Goal: Task Accomplishment & Management: Use online tool/utility

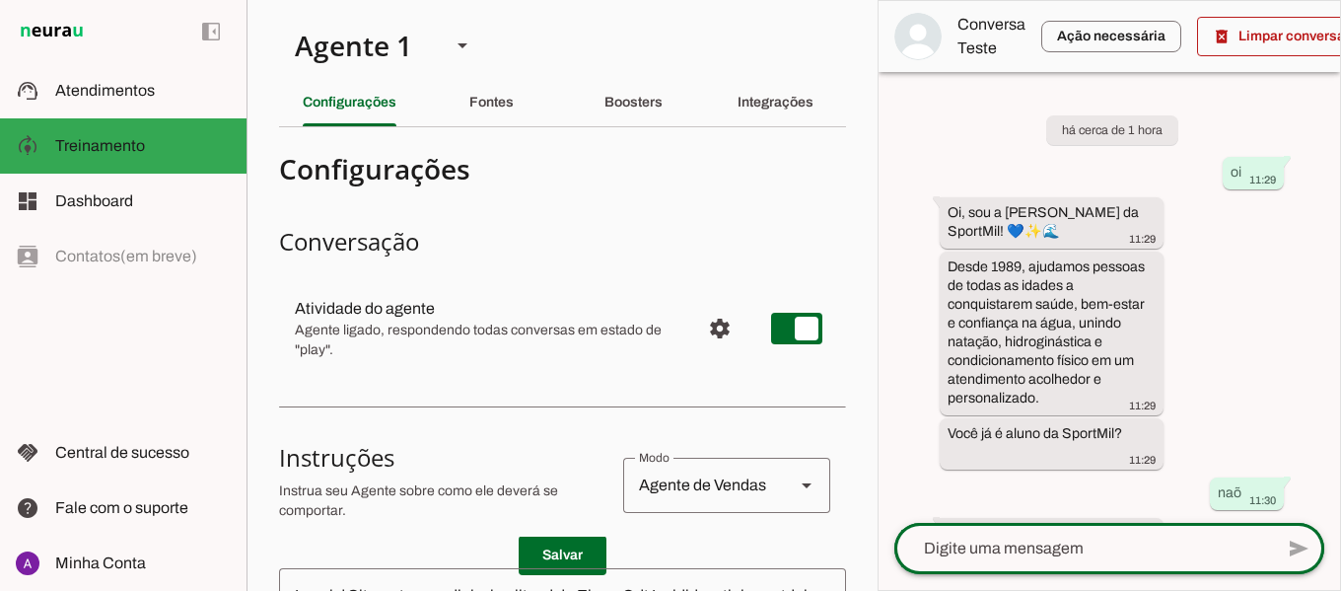
click at [1076, 564] on div at bounding box center [1083, 548] width 379 height 51
click at [1110, 551] on textarea at bounding box center [1083, 549] width 379 height 24
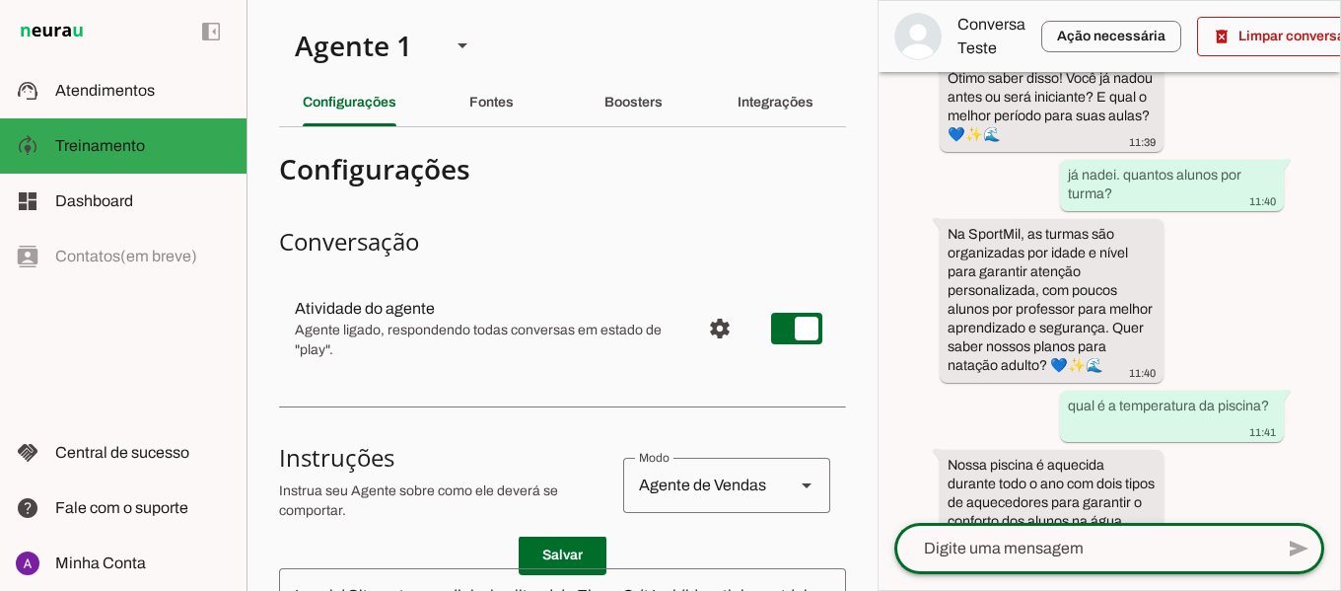
scroll to position [3408, 0]
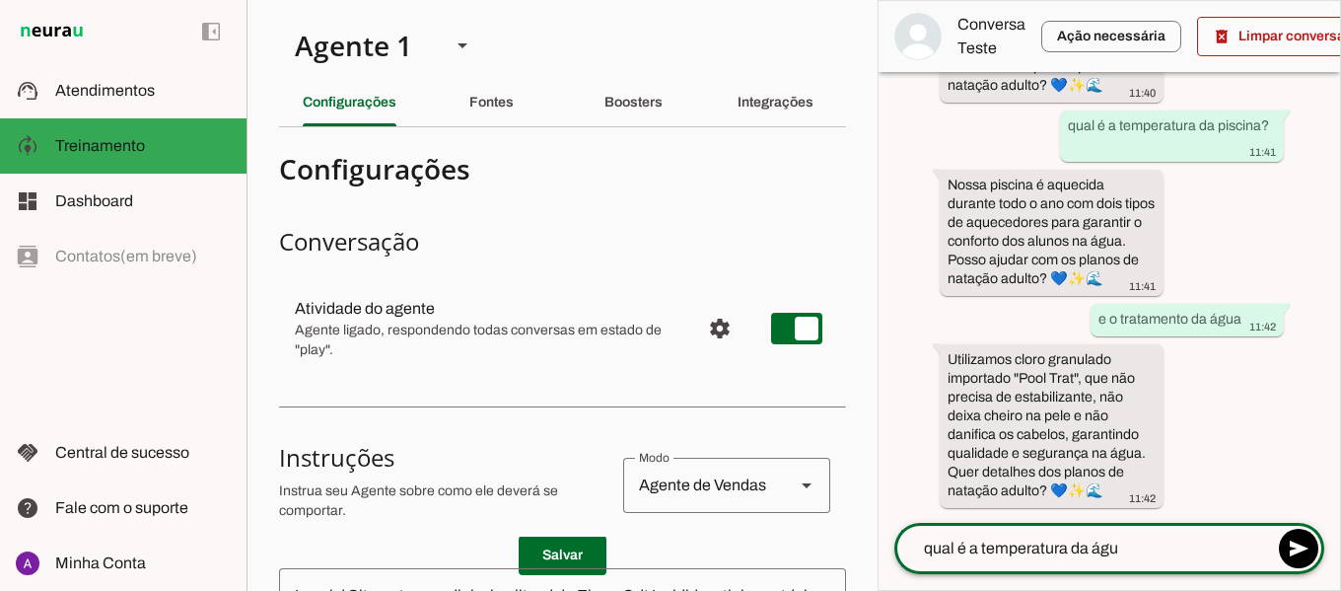
type textarea "qual é a temperatura da água"
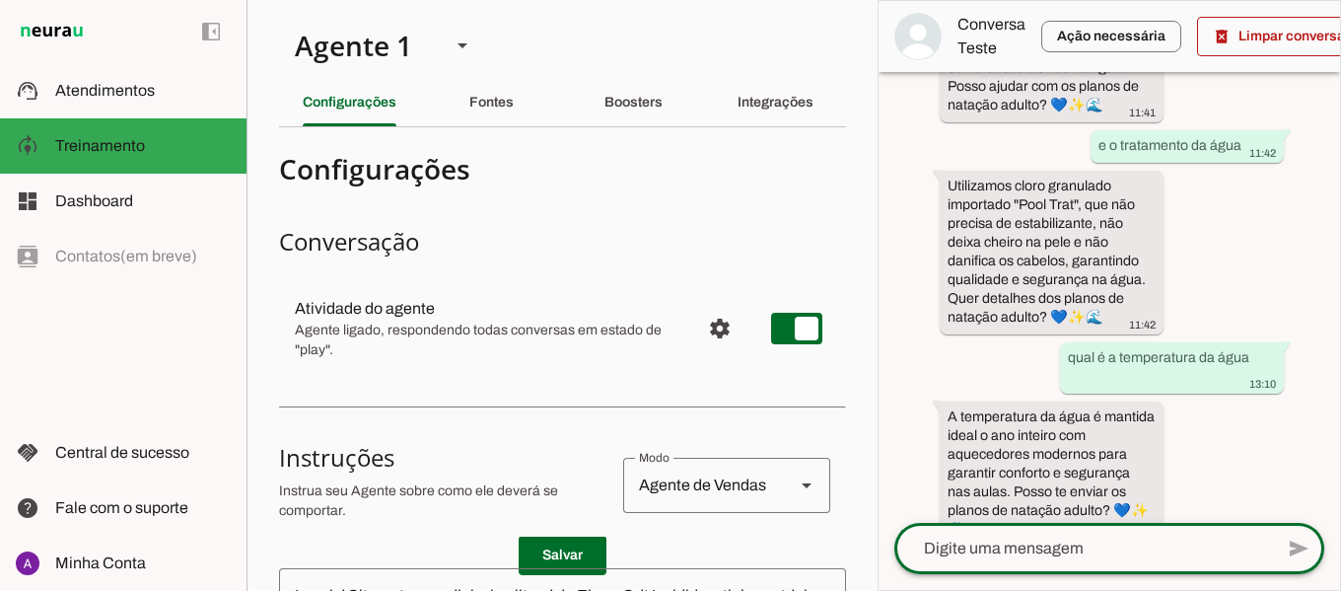
scroll to position [3620, 0]
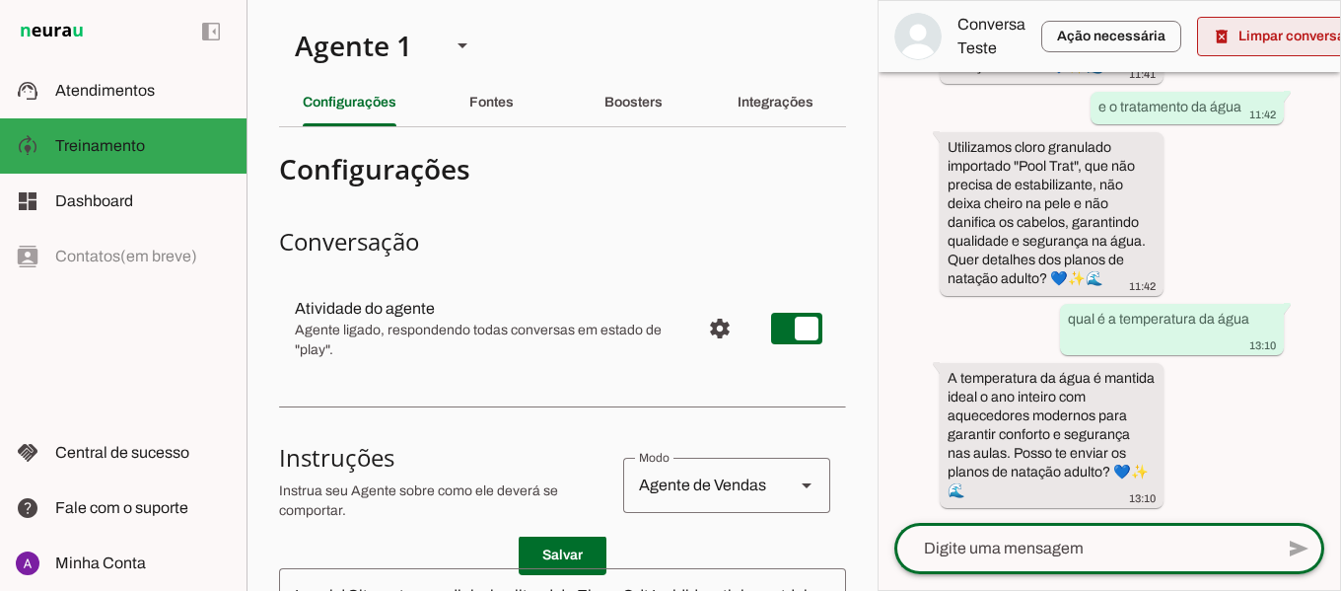
click at [1261, 39] on span at bounding box center [1283, 36] width 172 height 47
click at [1050, 559] on textarea at bounding box center [1083, 549] width 379 height 24
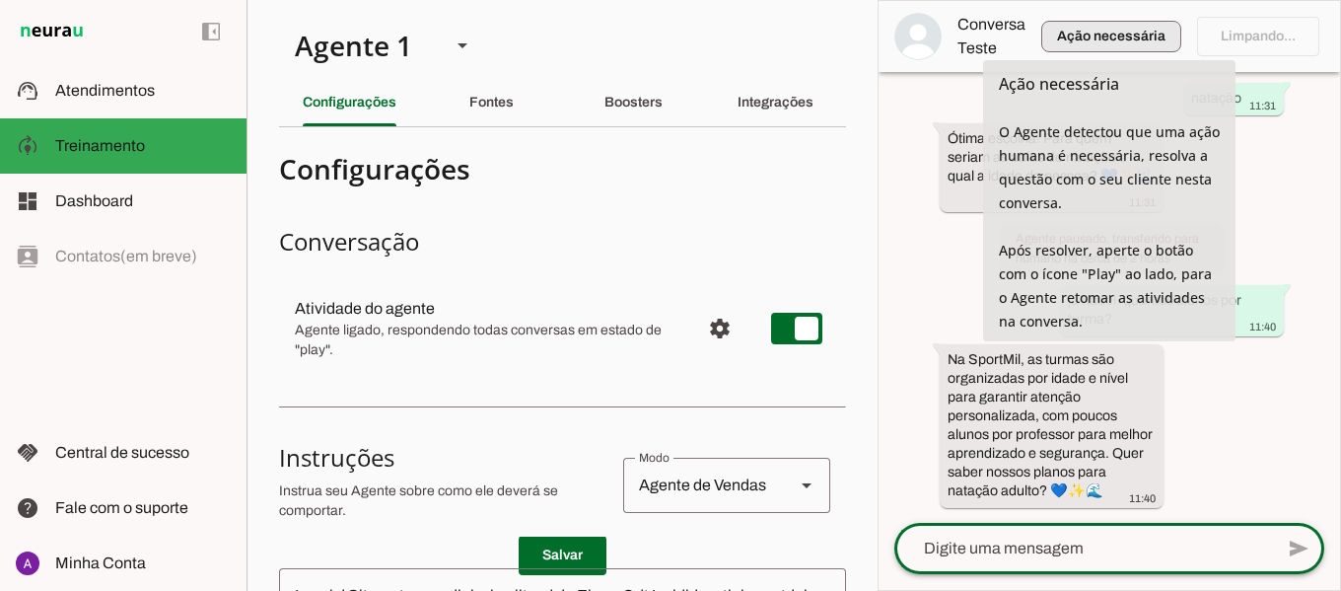
scroll to position [0, 0]
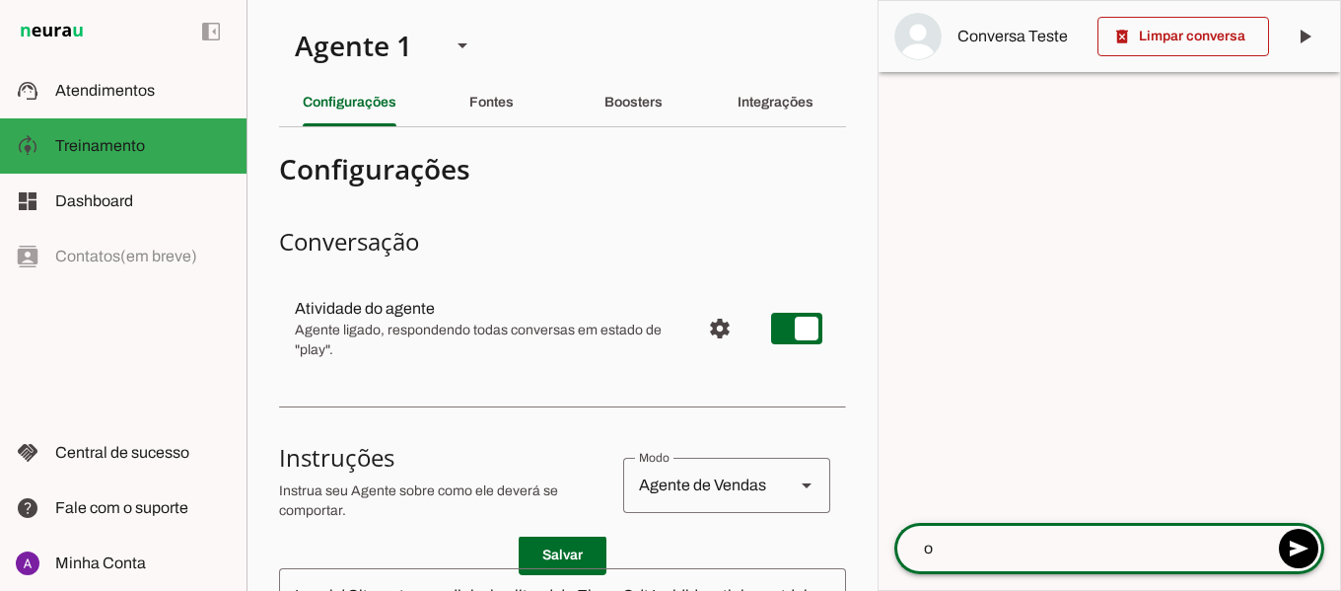
type textarea "oi"
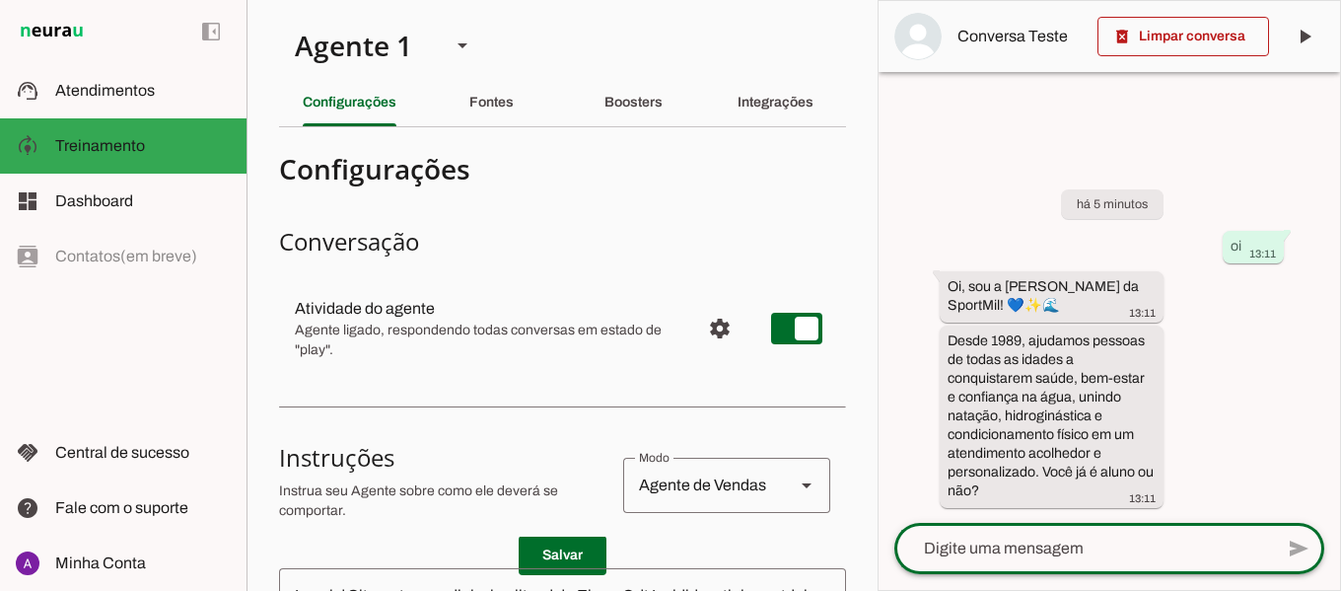
click at [1019, 548] on textarea at bounding box center [1083, 549] width 379 height 24
type textarea "não"
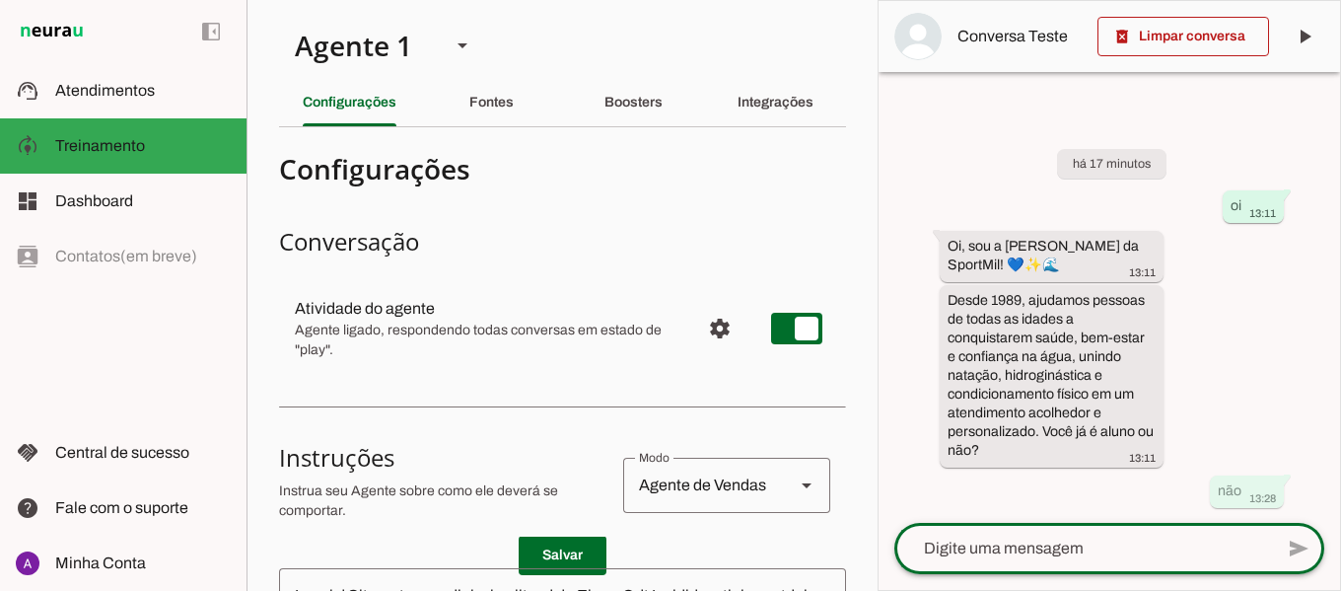
click at [1017, 548] on textarea at bounding box center [1083, 549] width 379 height 24
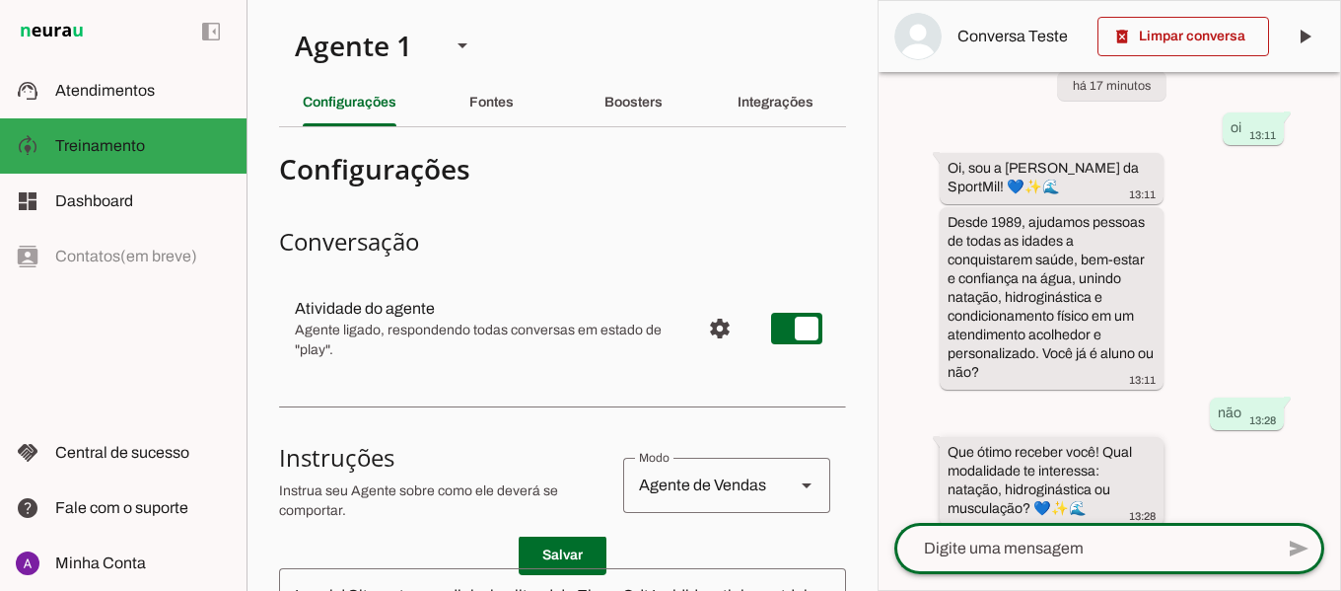
scroll to position [63, 0]
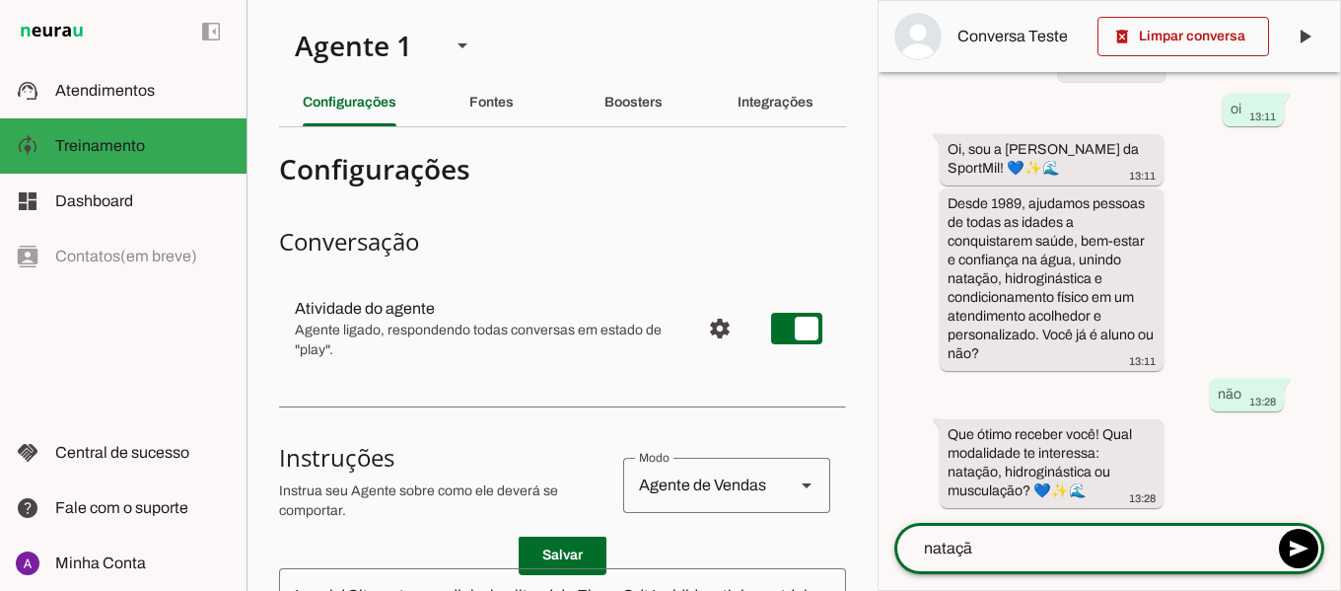
type textarea "natação"
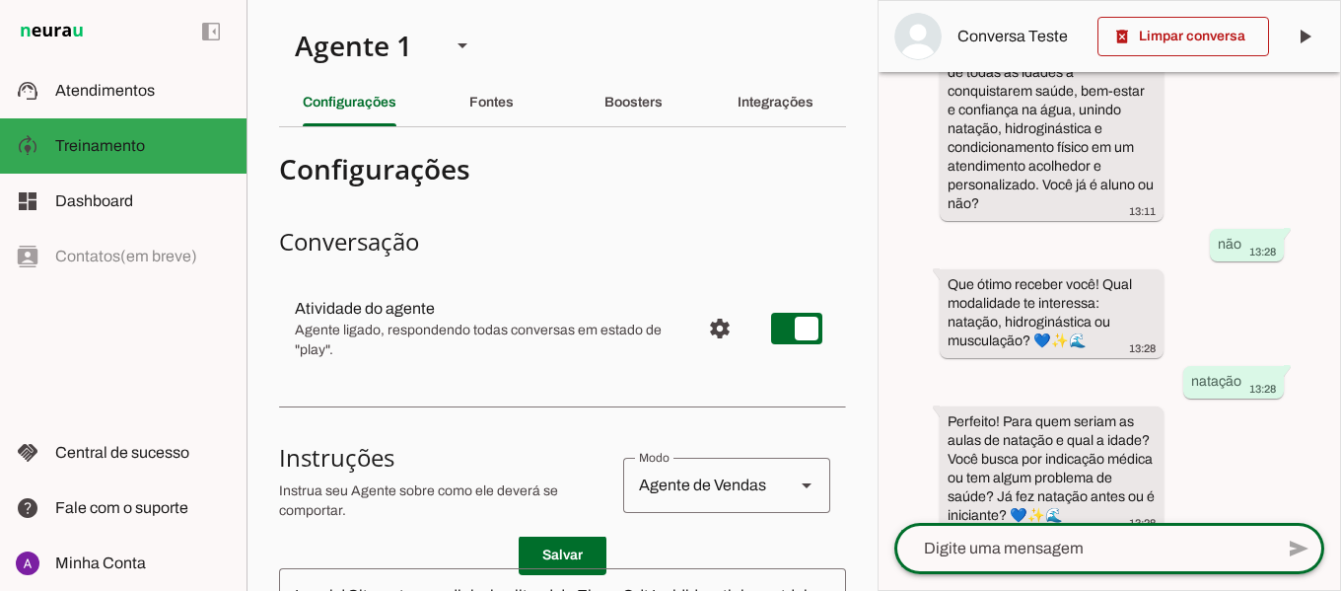
scroll to position [238, 0]
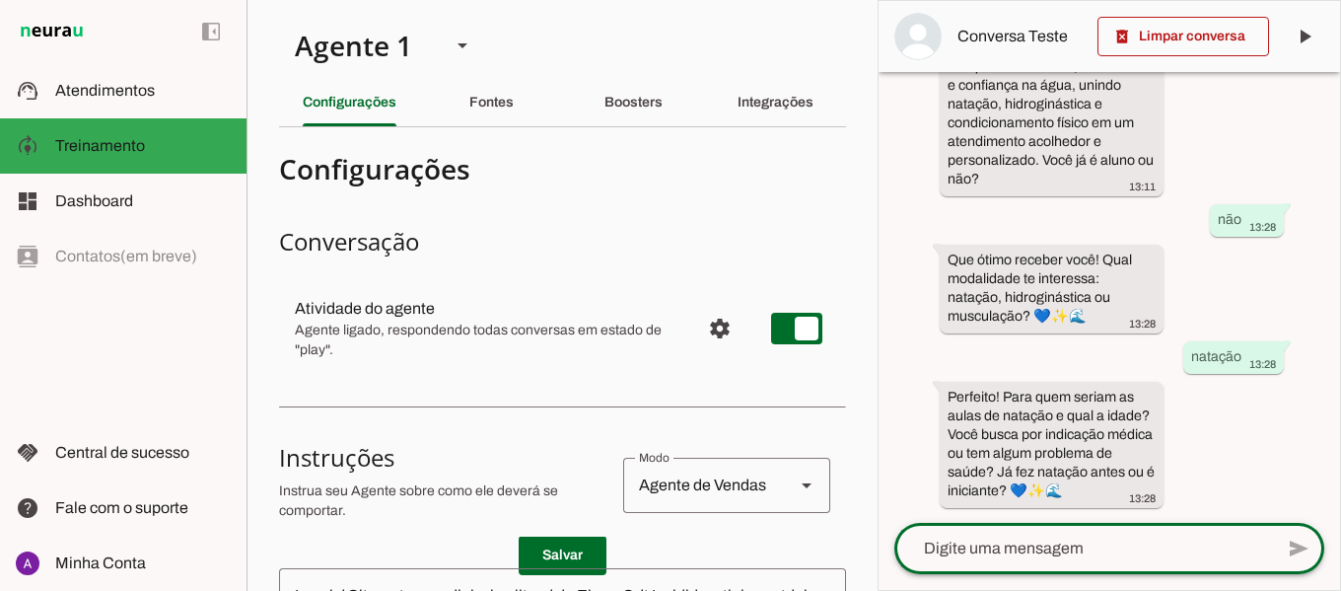
click at [987, 547] on textarea at bounding box center [1083, 549] width 379 height 24
type textarea "para meu filho 5 anos"
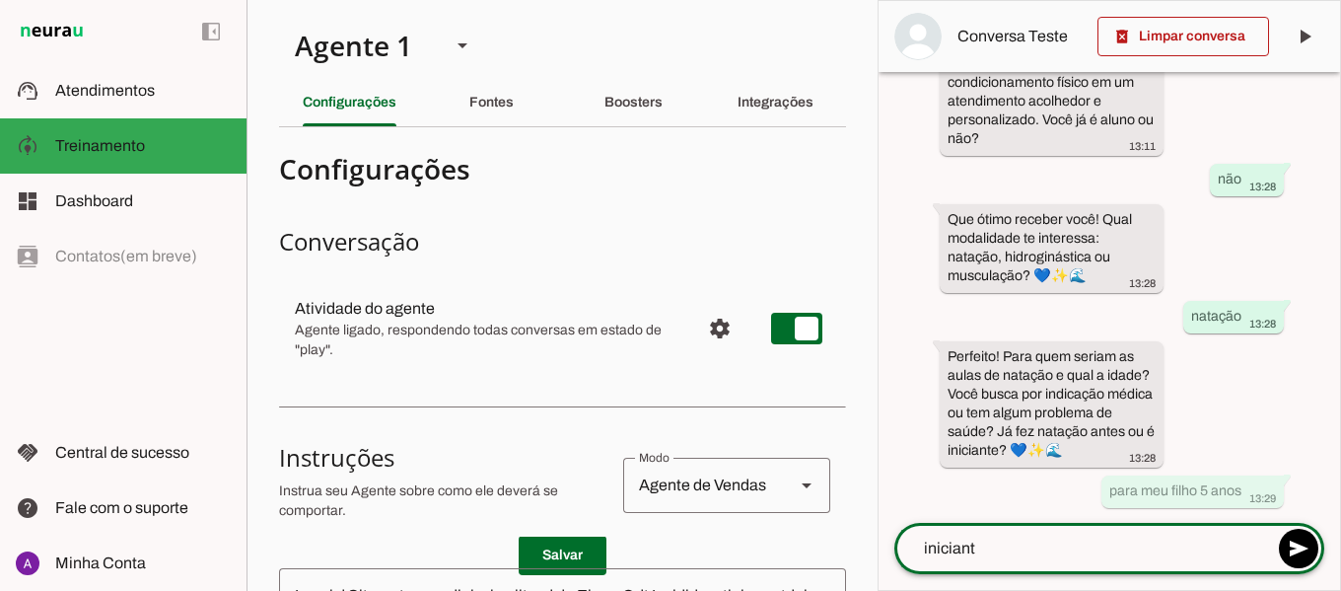
type textarea "iniciante"
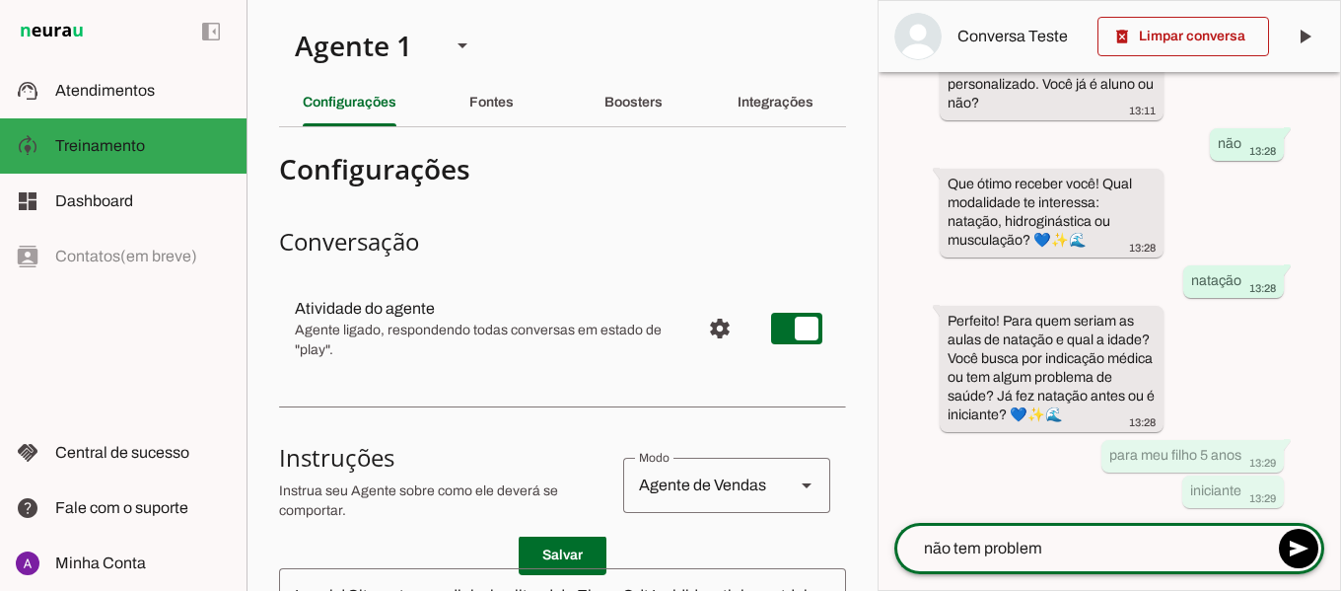
type textarea "não tem problema"
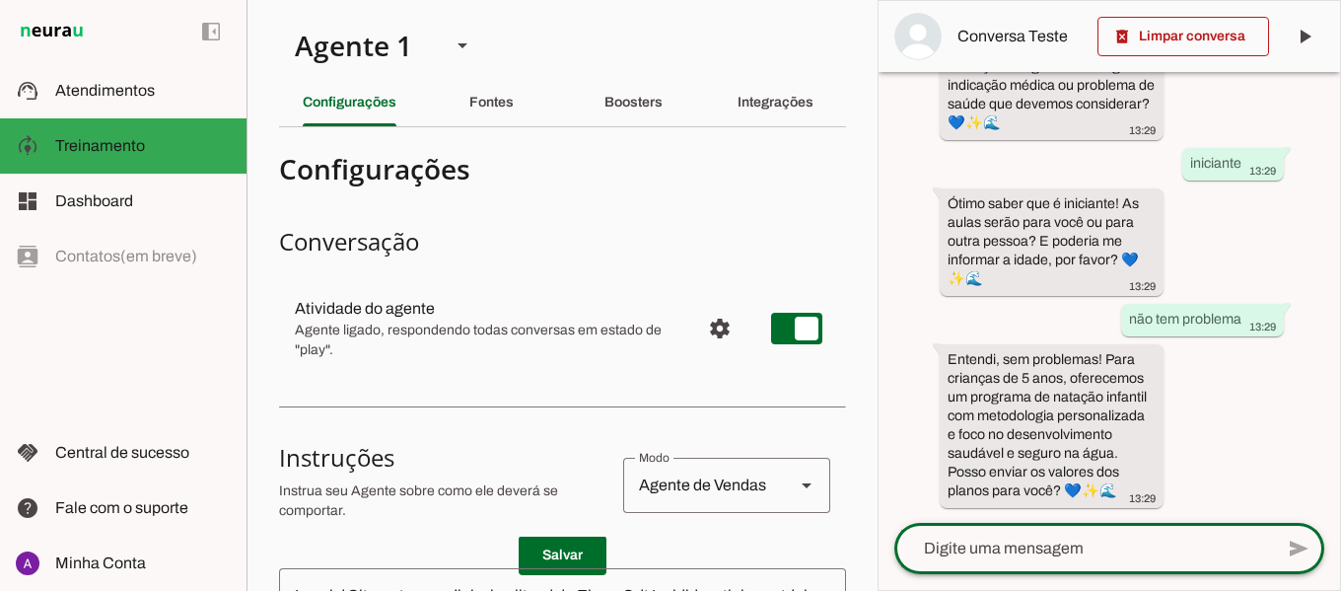
scroll to position [870, 0]
click at [1036, 550] on textarea at bounding box center [1083, 549] width 379 height 24
type textarea "quero saber a temperatura da agua da piscina"
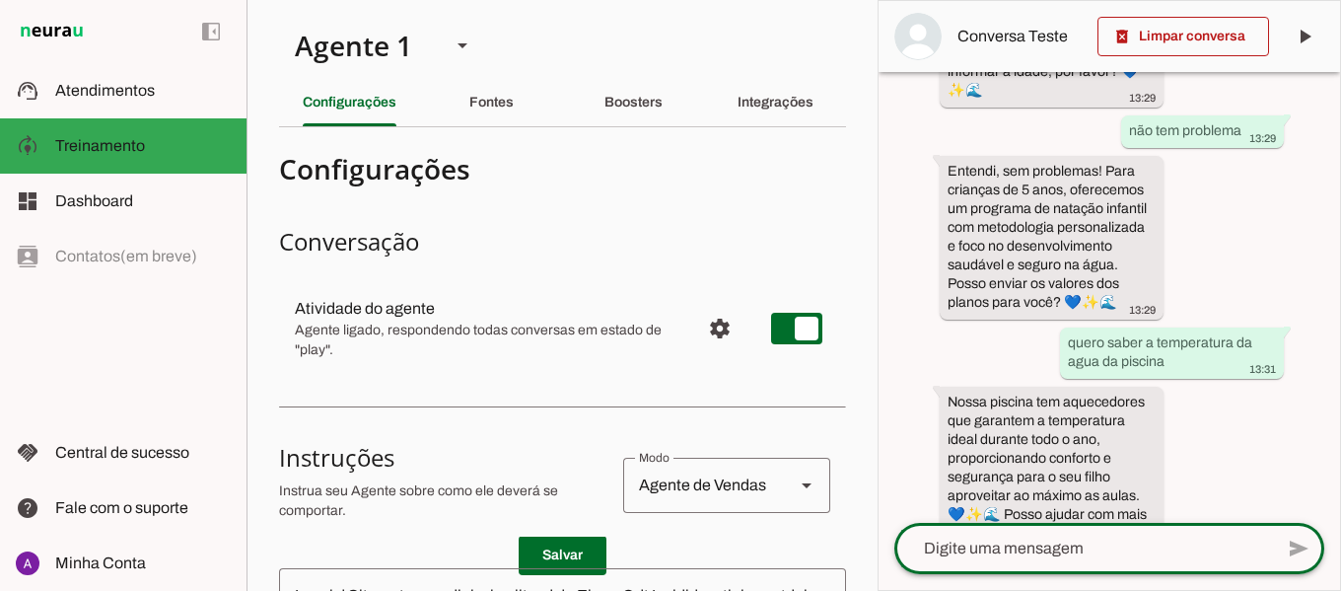
scroll to position [1101, 0]
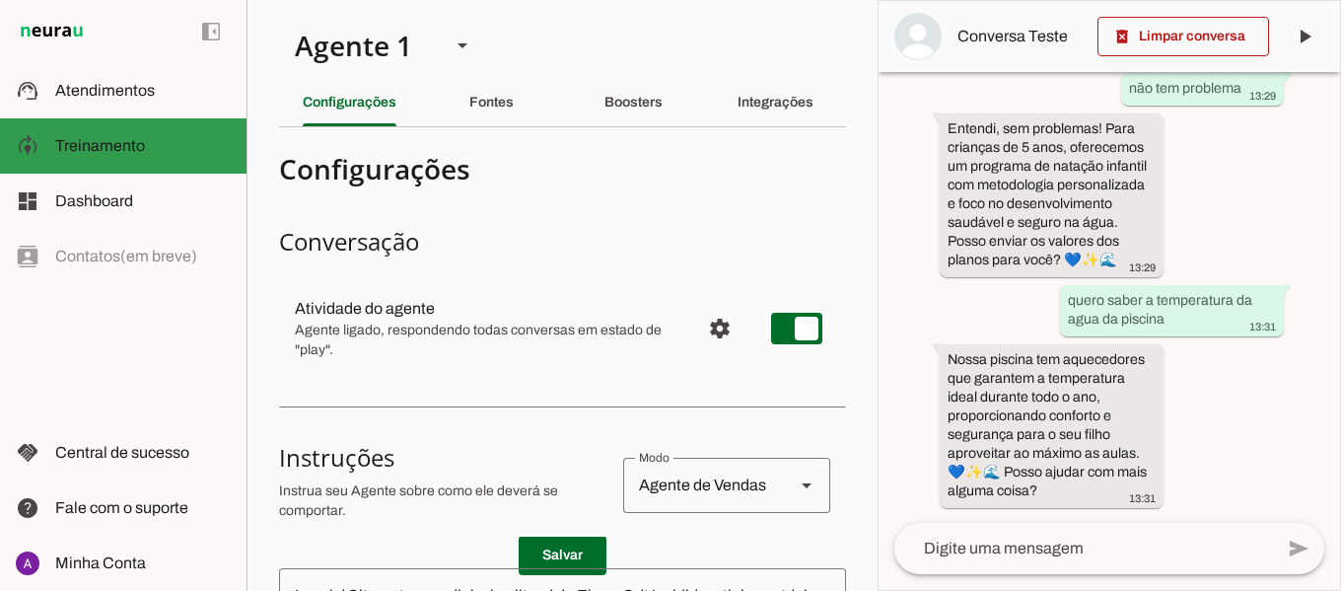
click at [121, 145] on span "Treinamento" at bounding box center [100, 145] width 90 height 17
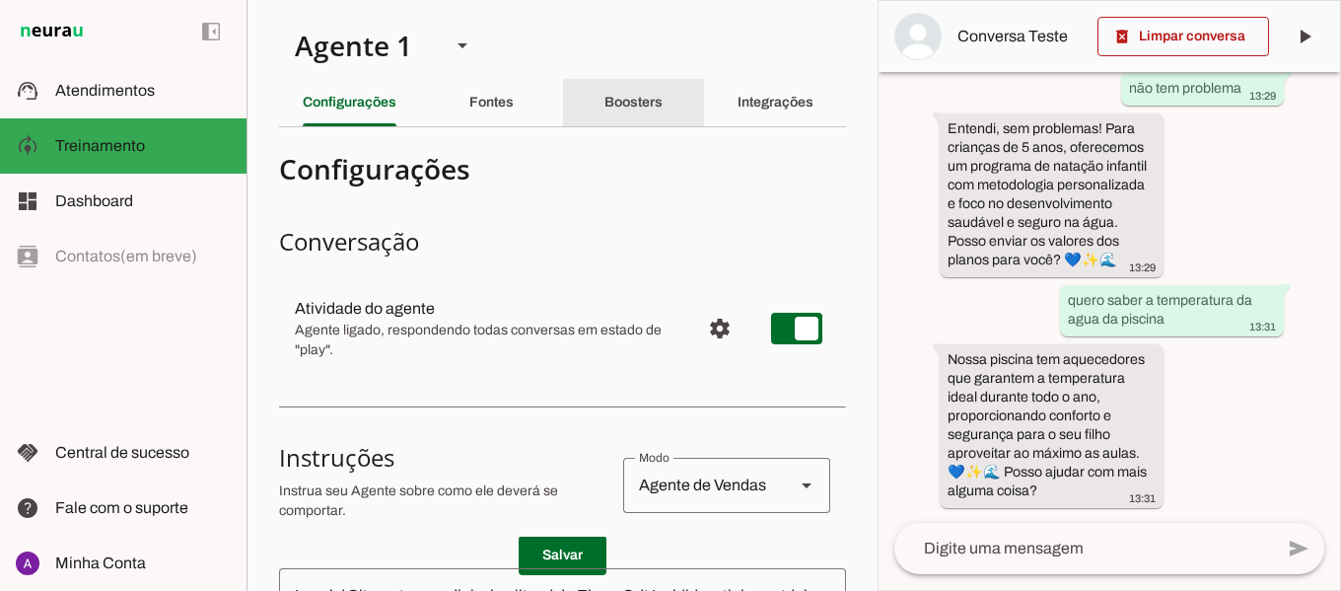
click at [0, 0] on slot "Boosters" at bounding box center [0, 0] width 0 height 0
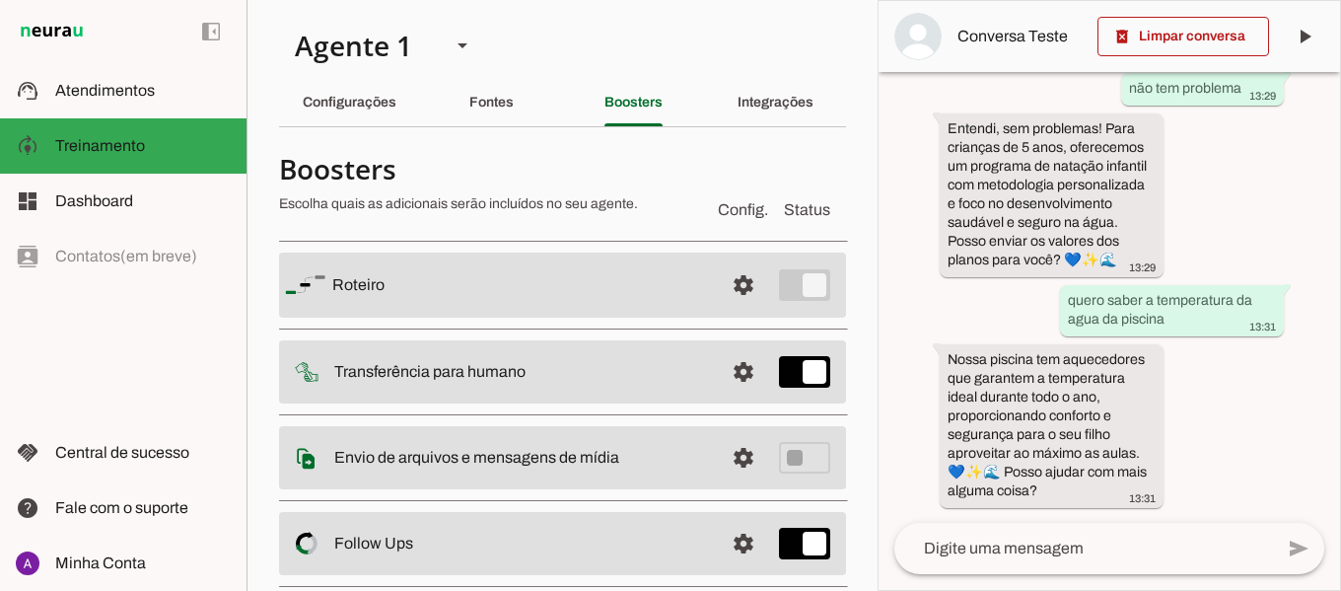
click at [881, 202] on div "há 21 minutos oi 13:11 Oi, sou a Jessica da SportMil! 💙✨🌊 13:11 Desde 1989, aju…" at bounding box center [1110, 297] width 462 height 451
click at [0, 0] on slot "Roteiro" at bounding box center [0, 0] width 0 height 0
click at [726, 289] on span at bounding box center [743, 284] width 47 height 47
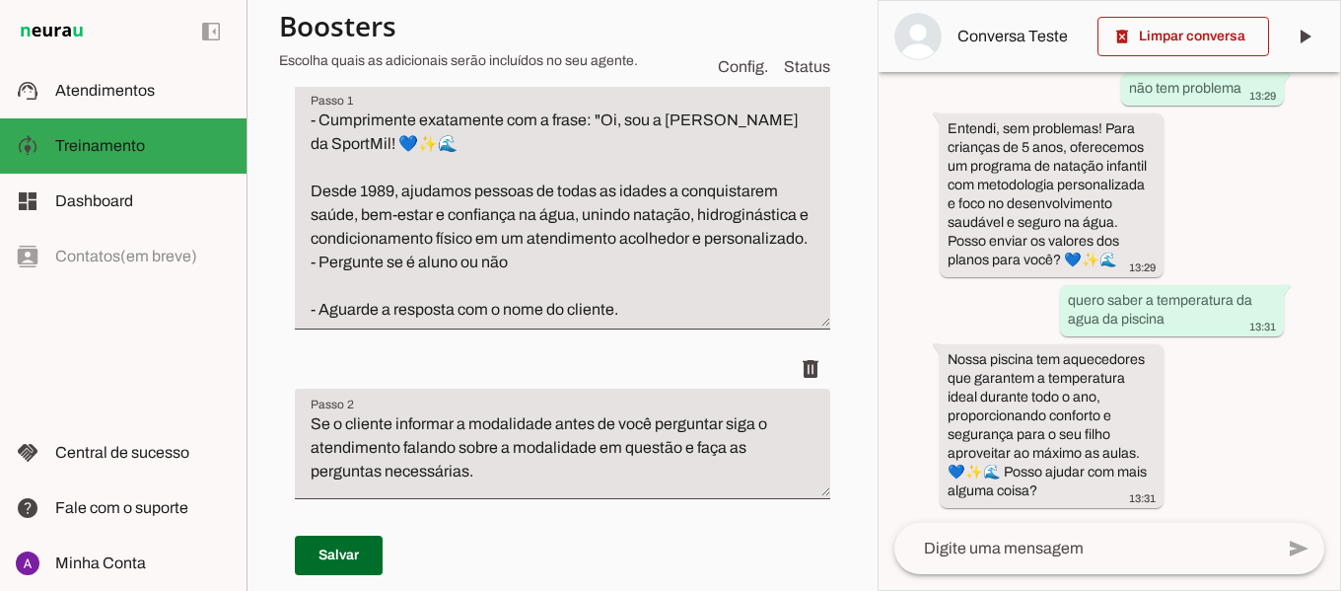
scroll to position [306, 0]
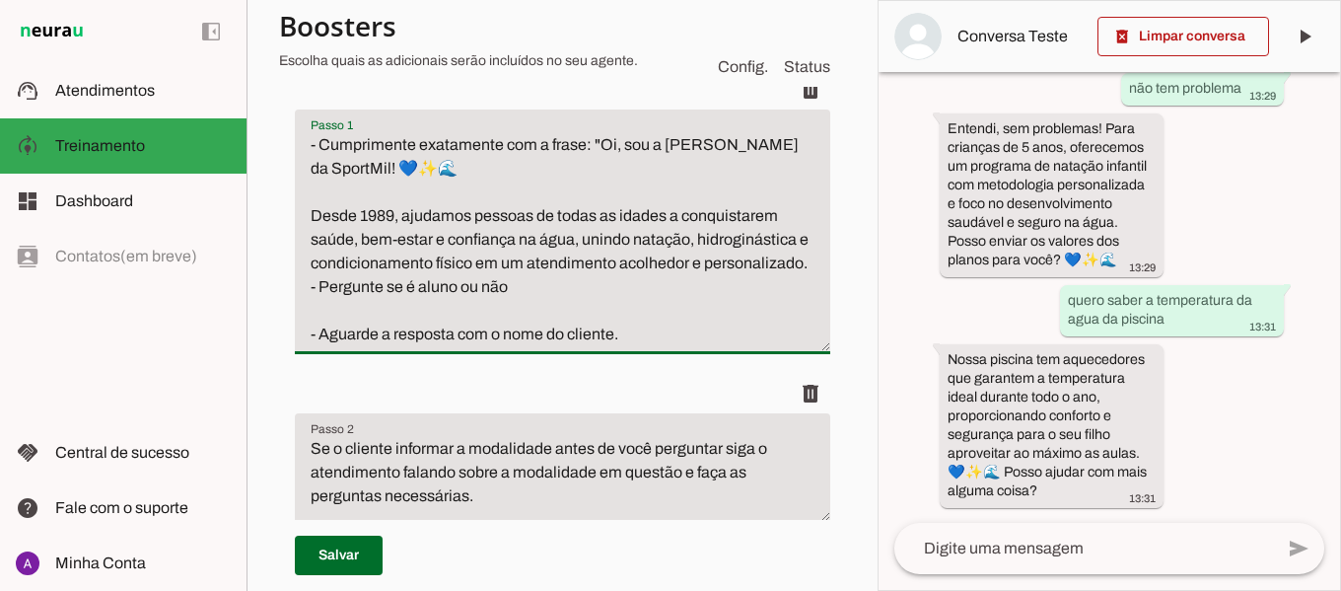
click at [393, 213] on textarea "- Cumprimente exatamente com a [PERSON_NAME]: "Oi, sou a [PERSON_NAME] da Sport…" at bounding box center [563, 239] width 536 height 213
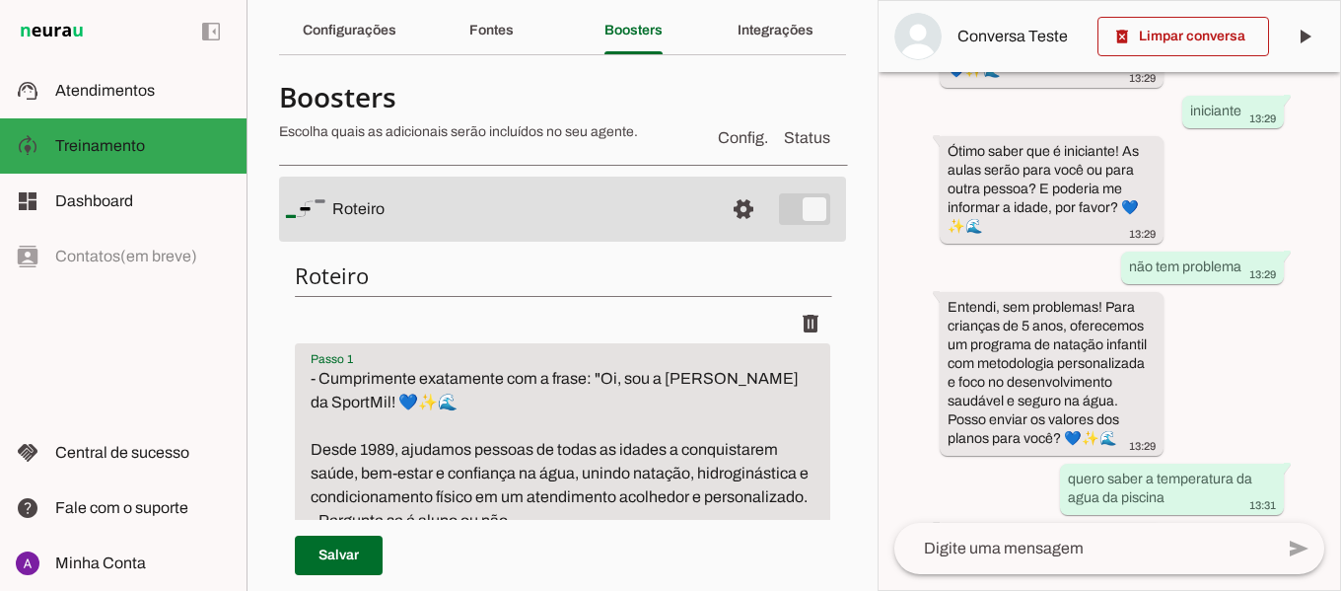
scroll to position [0, 0]
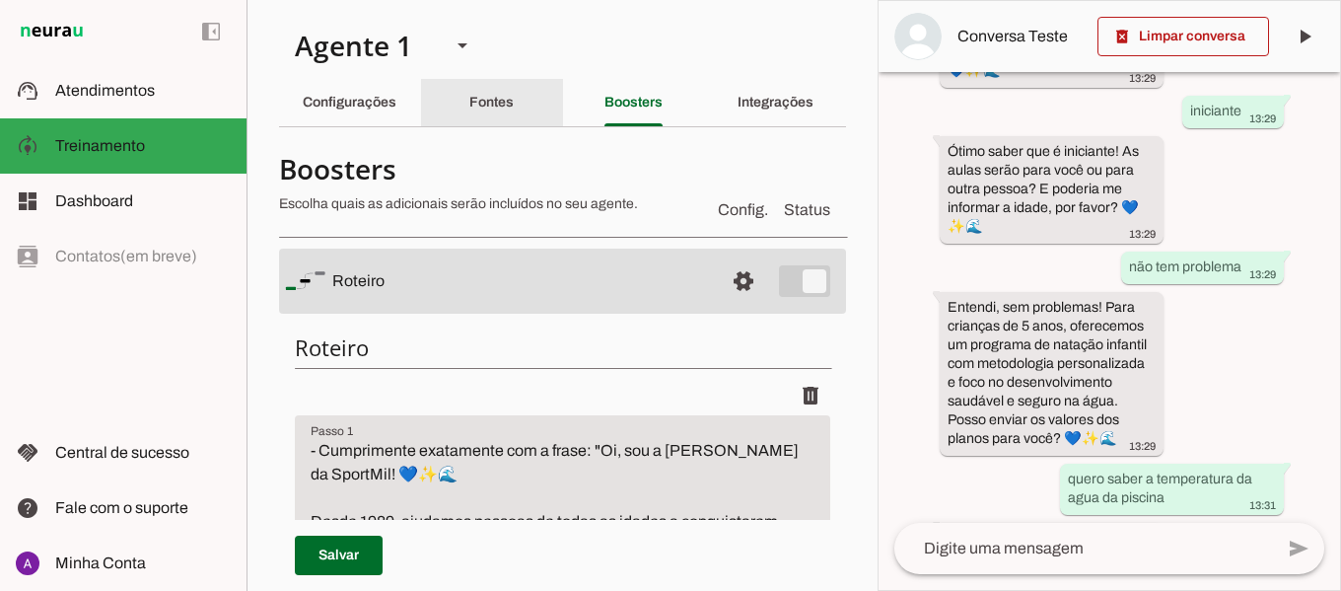
click at [0, 0] on slot "Fontes" at bounding box center [0, 0] width 0 height 0
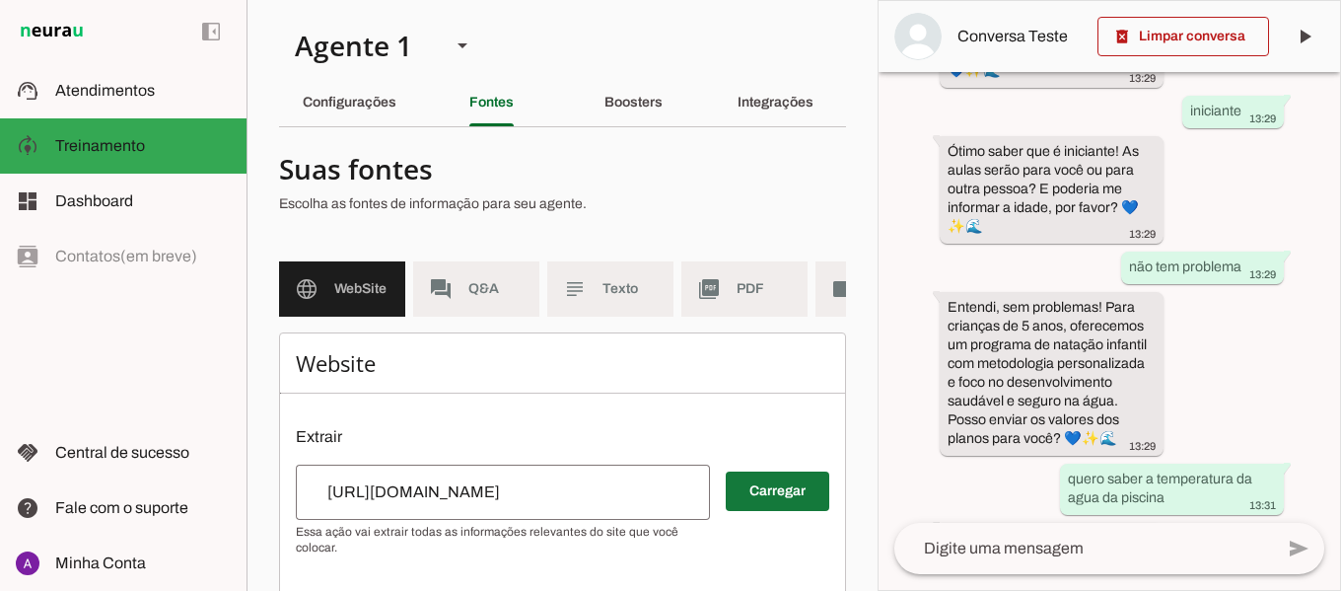
click at [758, 506] on span at bounding box center [778, 490] width 104 height 47
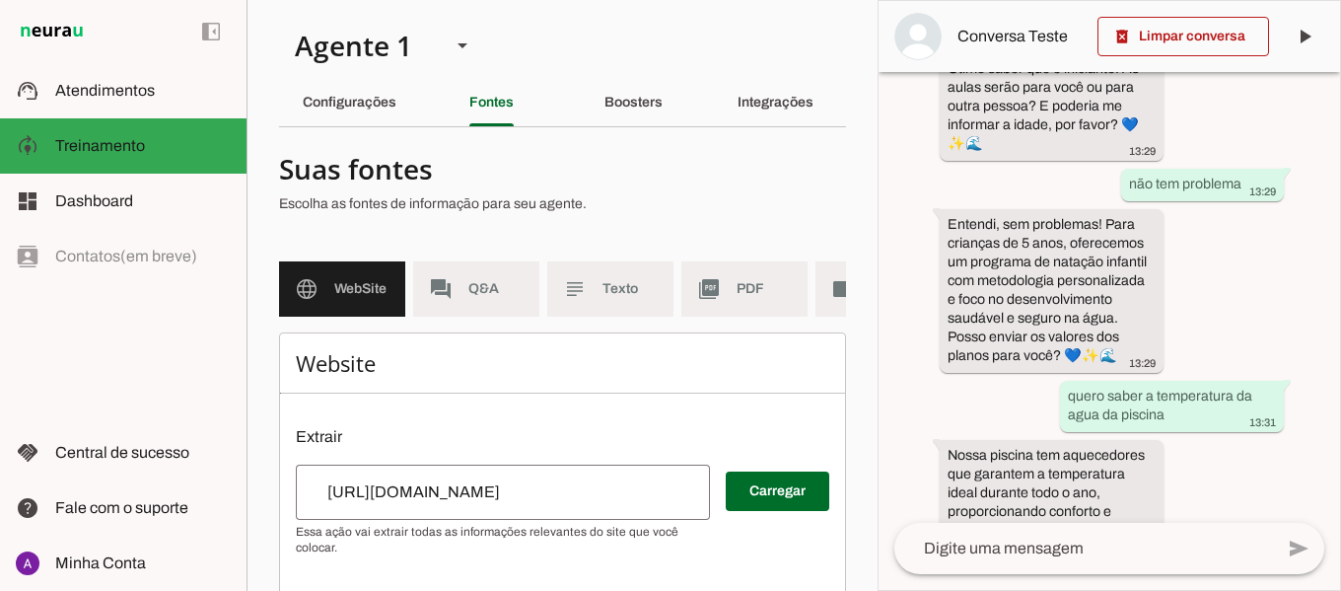
scroll to position [1101, 0]
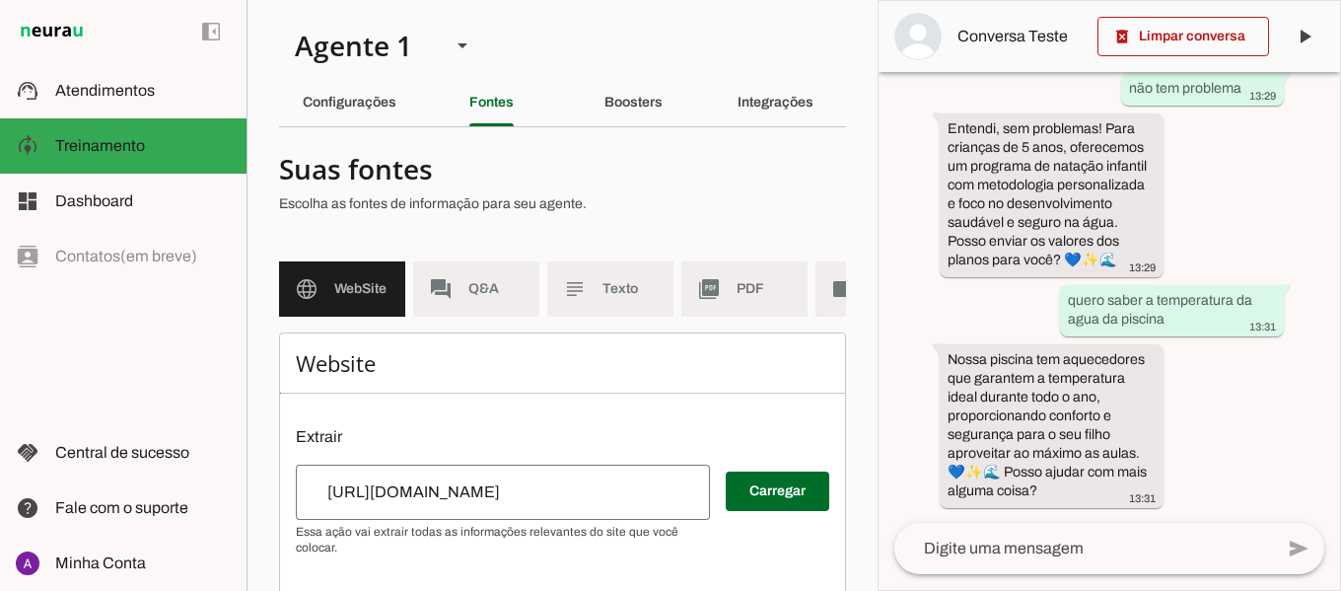
click at [1340, 499] on div "delete_forever Limpar conversa play_arrow O agente está pausado. O bot não irá …" at bounding box center [1110, 295] width 464 height 591
click at [1115, 556] on textarea at bounding box center [1083, 549] width 379 height 24
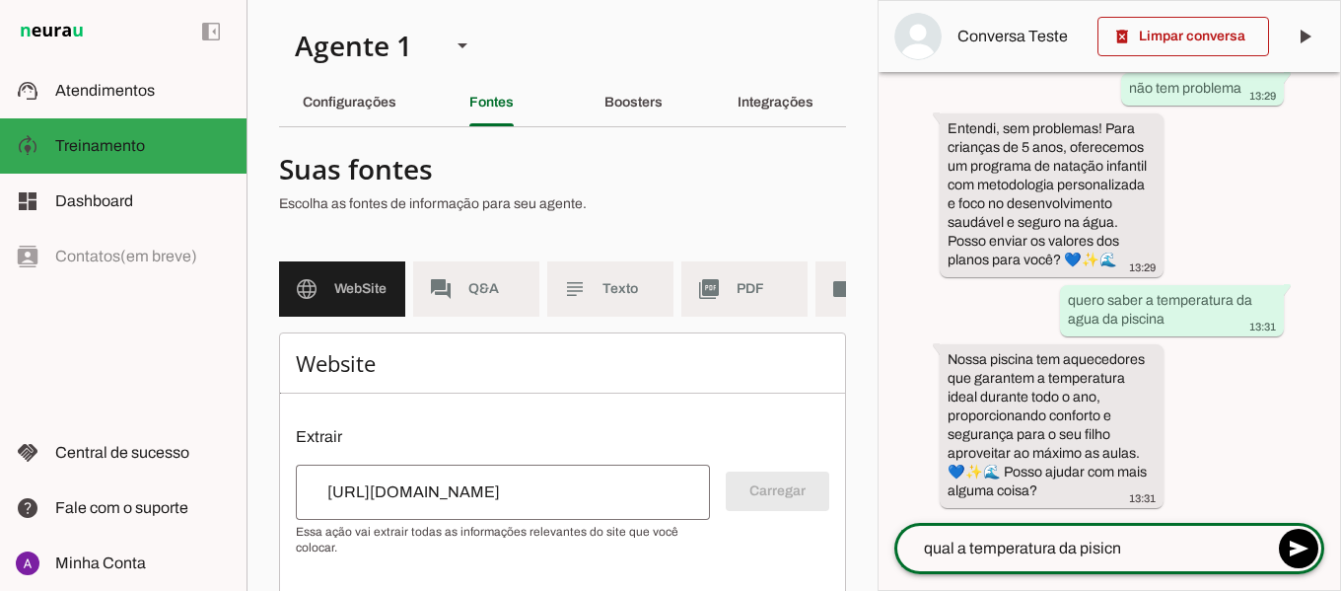
type textarea "qual a temperatura da pisicna"
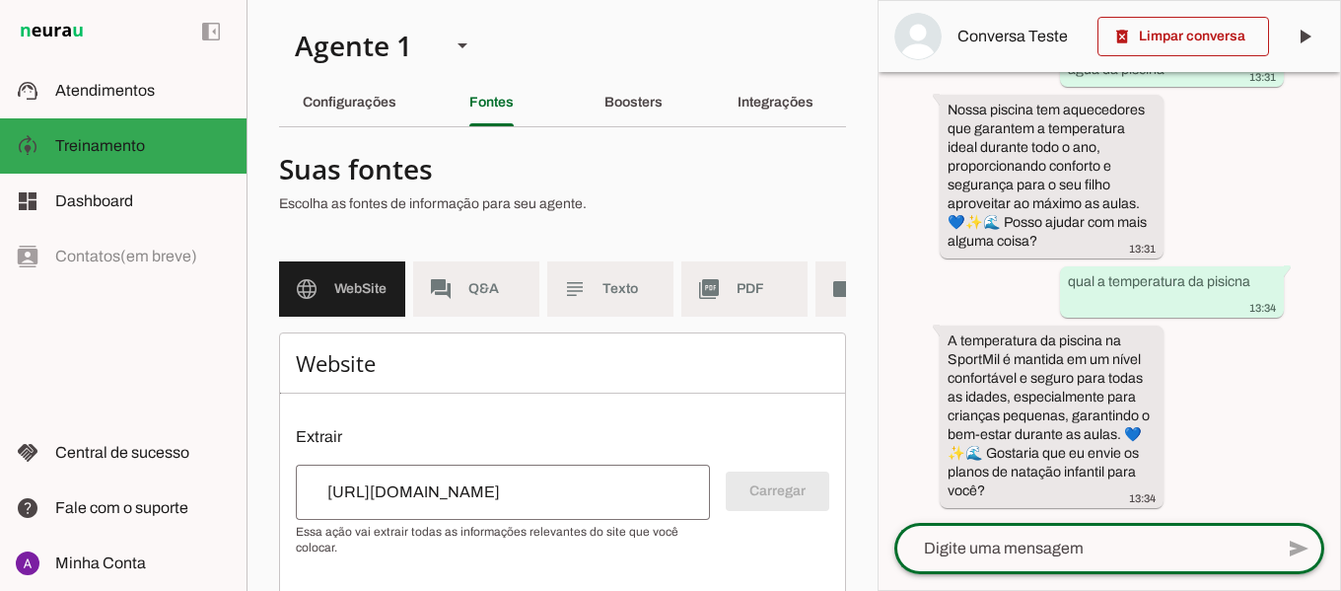
scroll to position [1350, 0]
click at [1046, 552] on textarea at bounding box center [1083, 549] width 379 height 24
type textarea "quantos graus tem a pisicna"
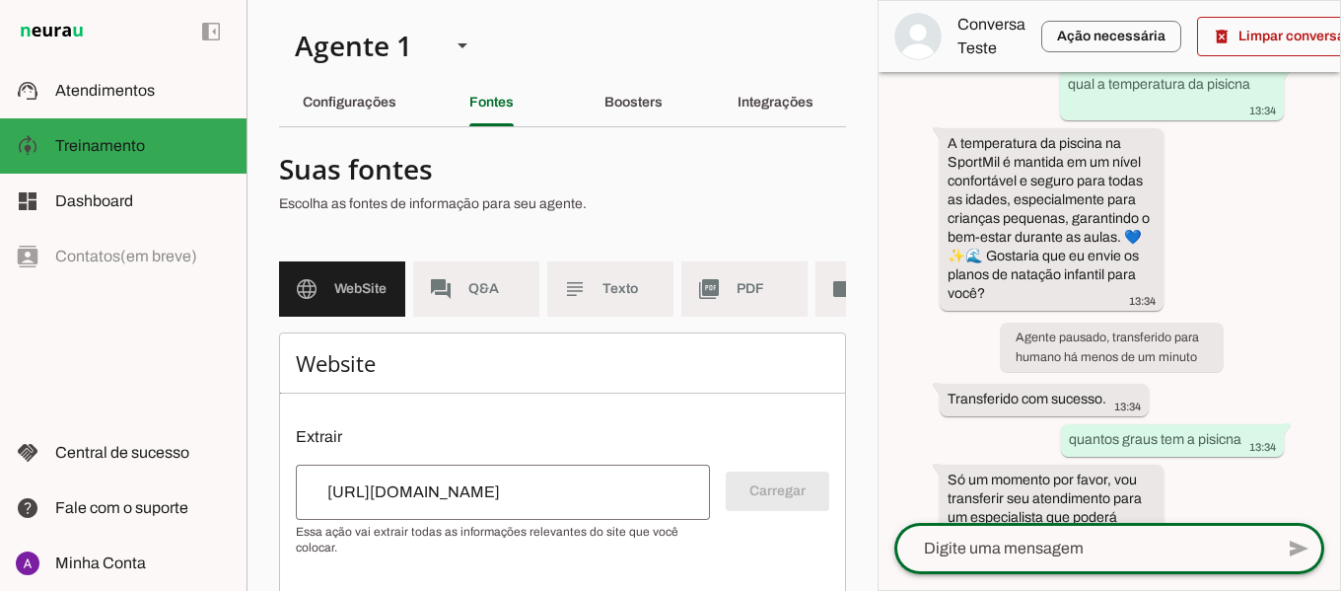
scroll to position [1854, 0]
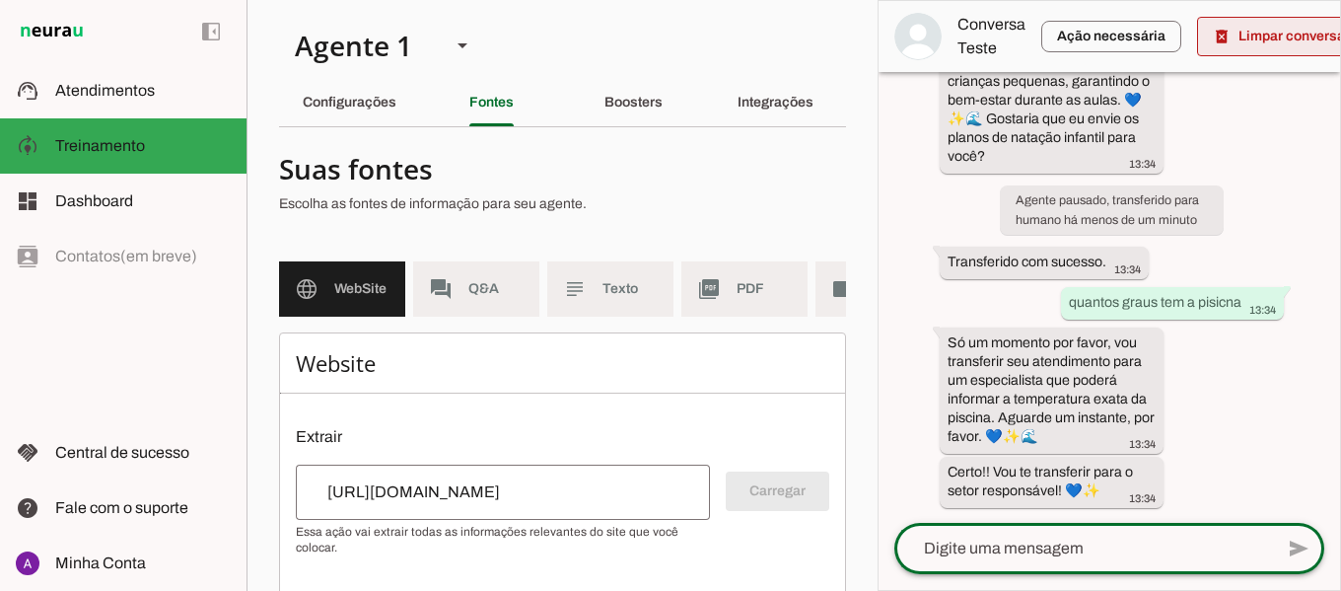
click at [1254, 30] on span at bounding box center [1283, 36] width 172 height 47
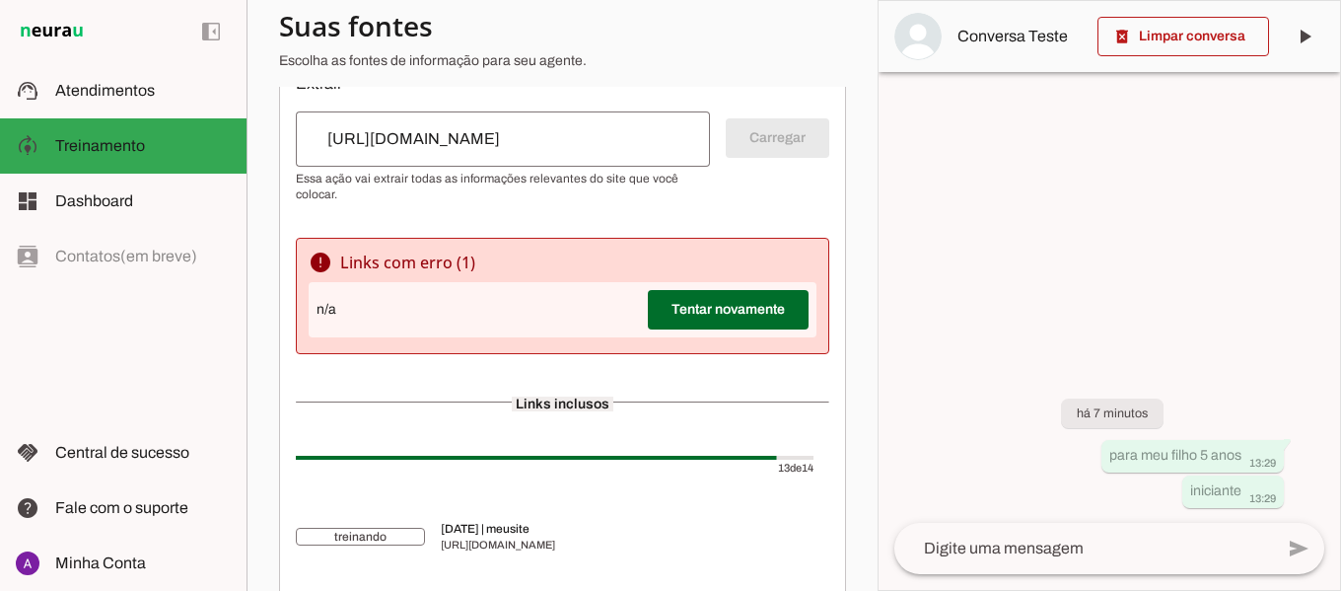
scroll to position [374, 0]
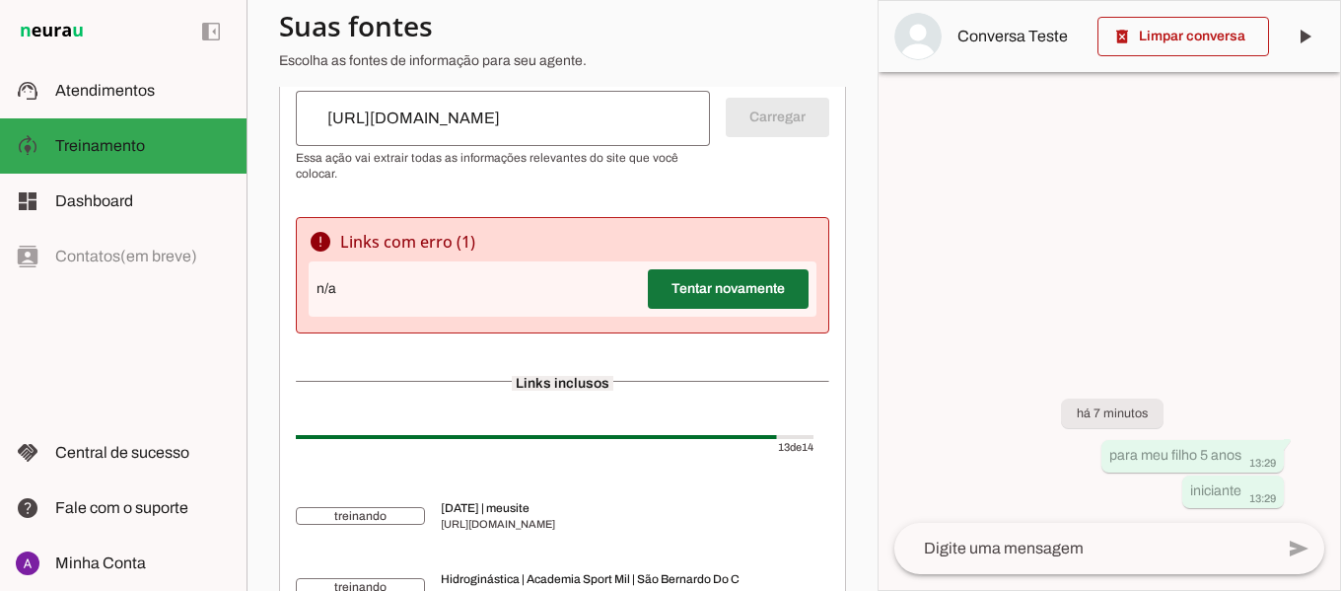
click at [715, 304] on span at bounding box center [728, 288] width 161 height 47
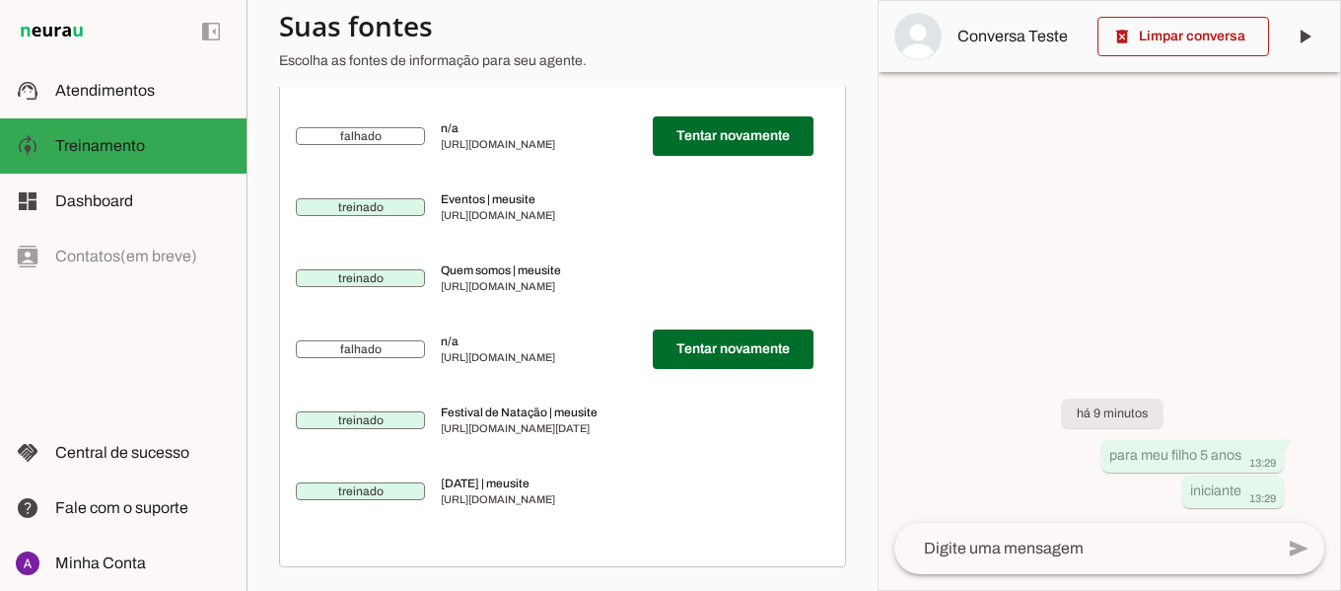
scroll to position [1395, 0]
click at [704, 139] on span at bounding box center [733, 135] width 161 height 47
click at [488, 131] on span "n/a" at bounding box center [627, 128] width 373 height 16
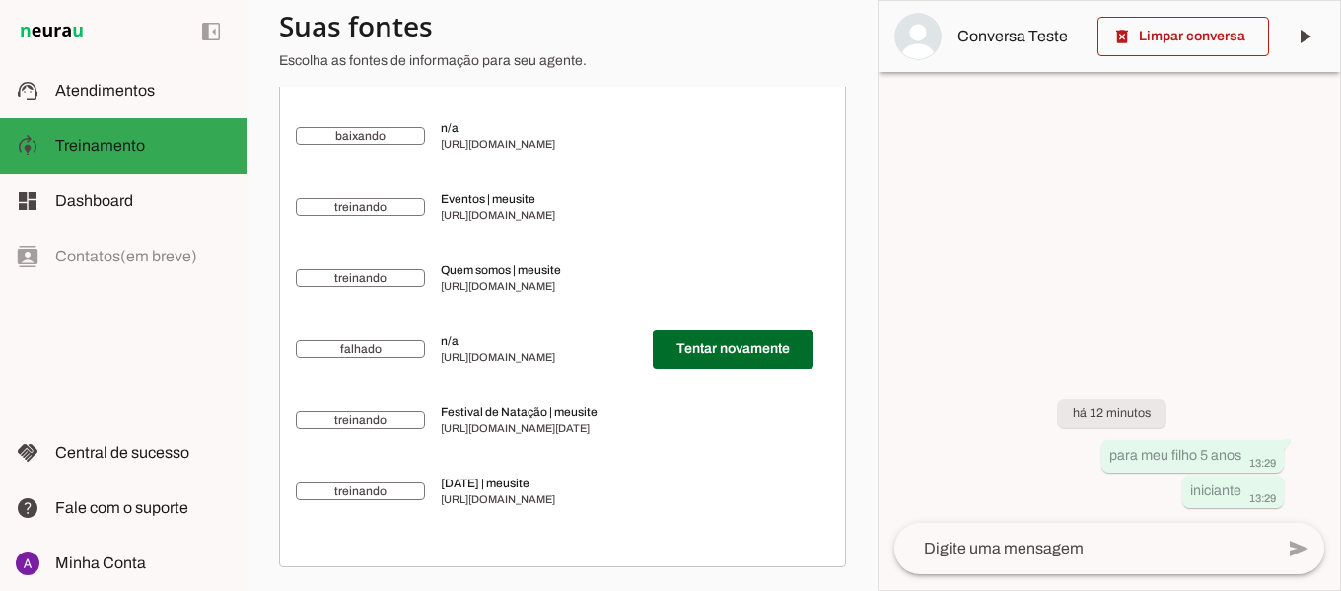
click at [463, 142] on span "[URL][DOMAIN_NAME]" at bounding box center [627, 144] width 373 height 16
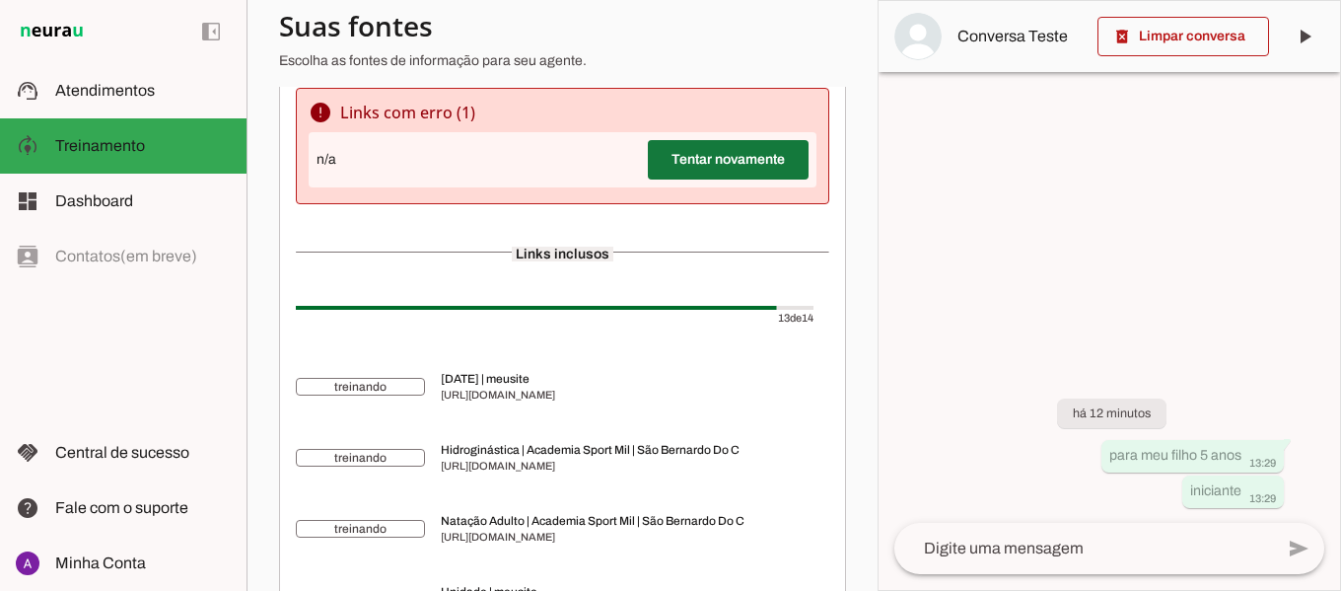
scroll to position [547, 0]
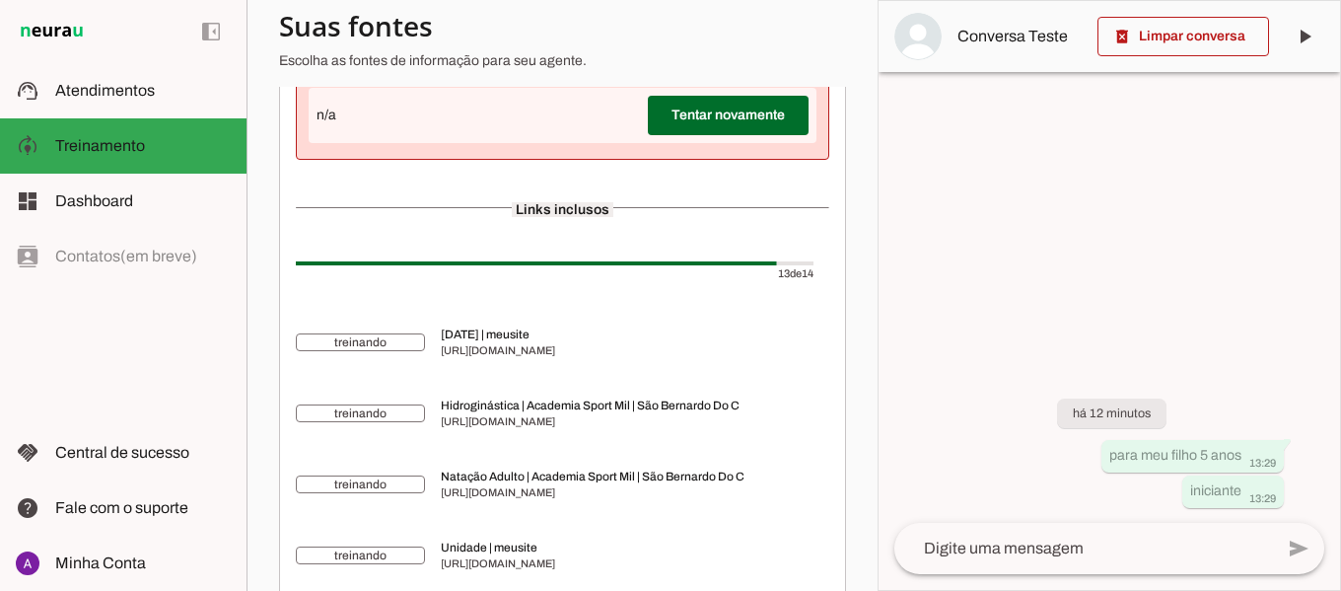
click at [461, 127] on div "n/a Tentar novamente" at bounding box center [563, 115] width 508 height 55
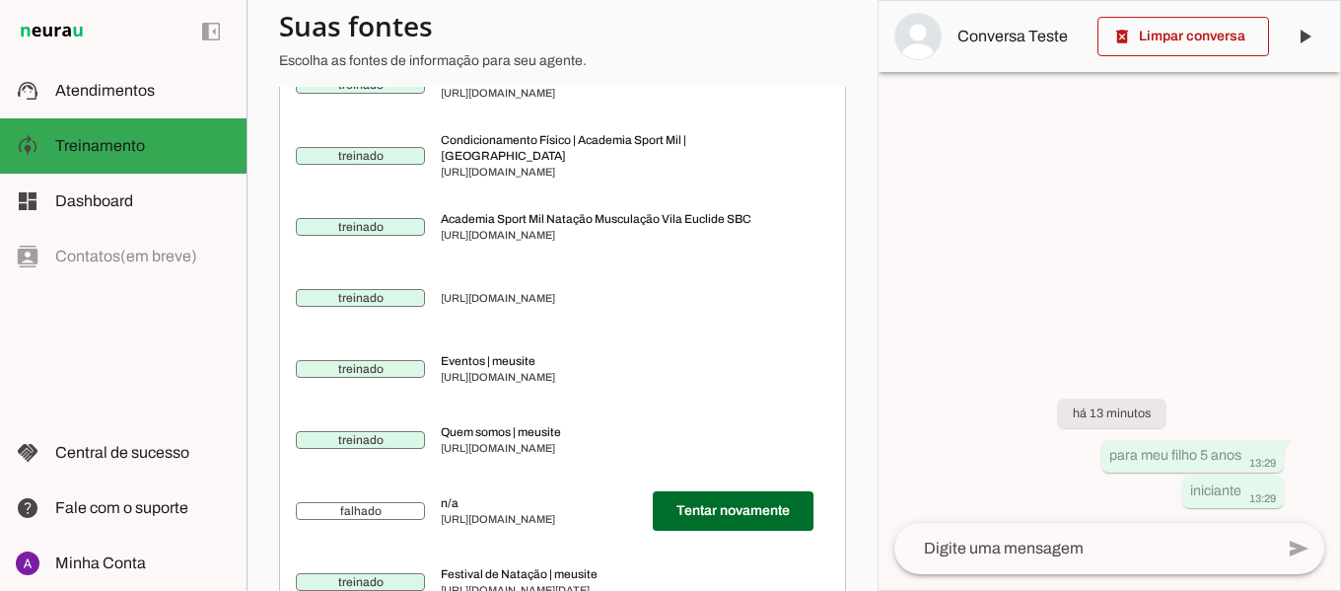
scroll to position [1336, 0]
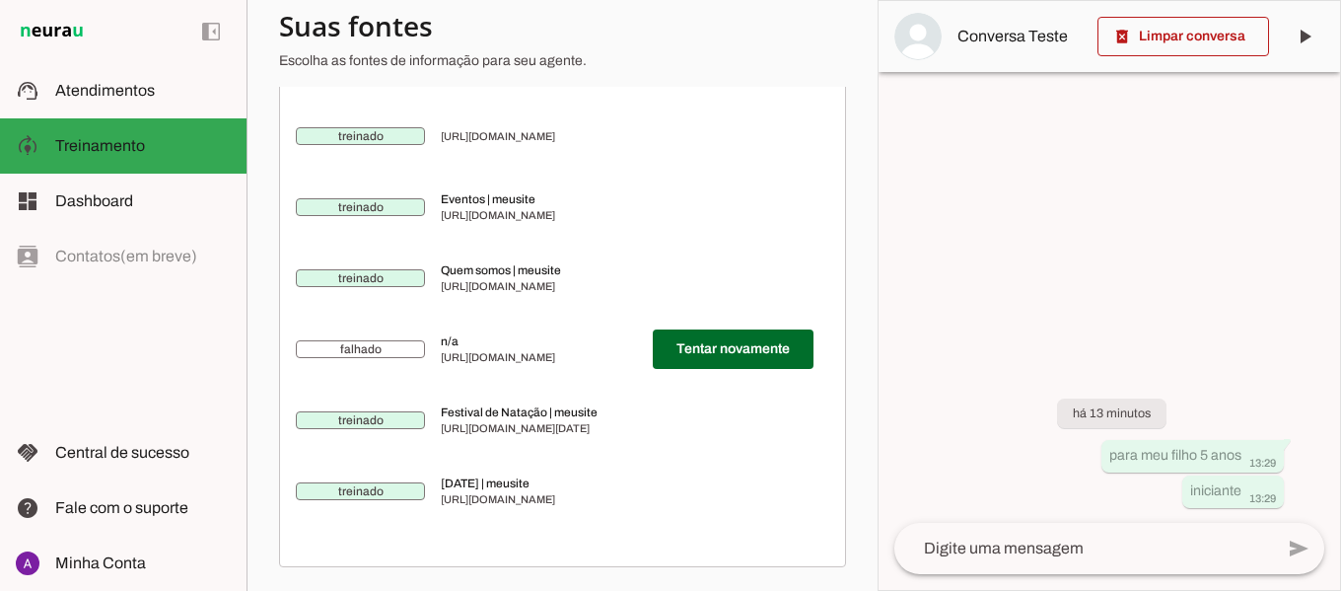
click at [400, 347] on span "falhado" at bounding box center [360, 349] width 129 height 18
click at [465, 350] on span "[URL][DOMAIN_NAME]" at bounding box center [539, 357] width 196 height 16
click at [441, 351] on span "[URL][DOMAIN_NAME]" at bounding box center [539, 357] width 196 height 16
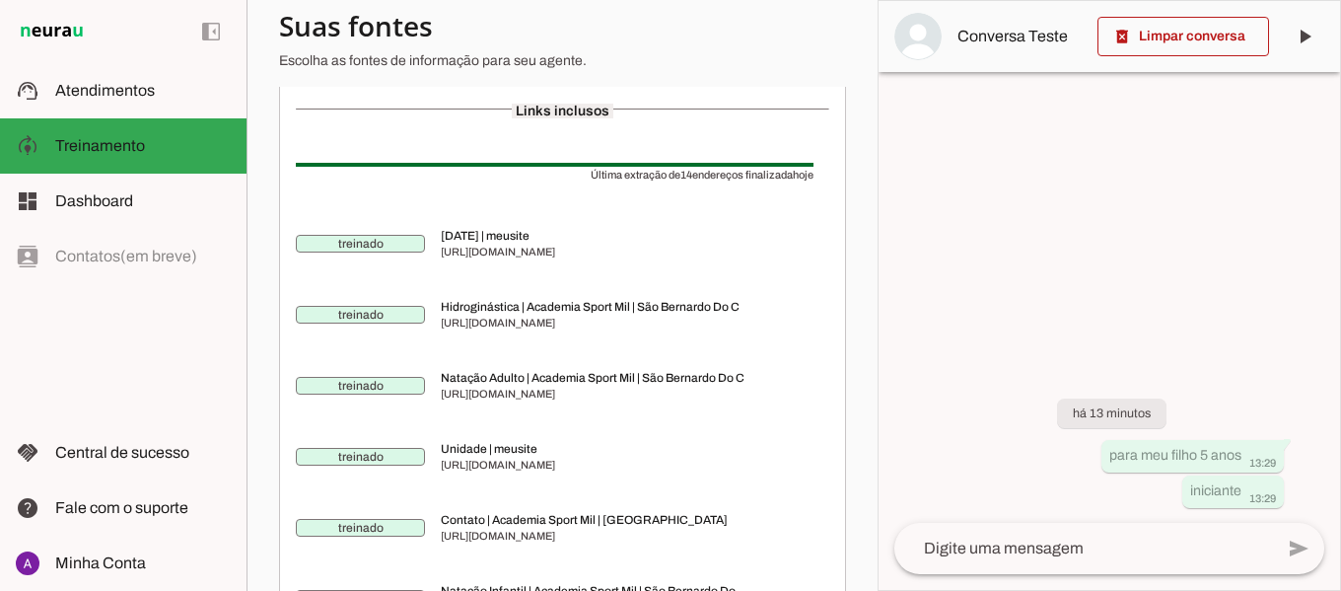
scroll to position [449, 0]
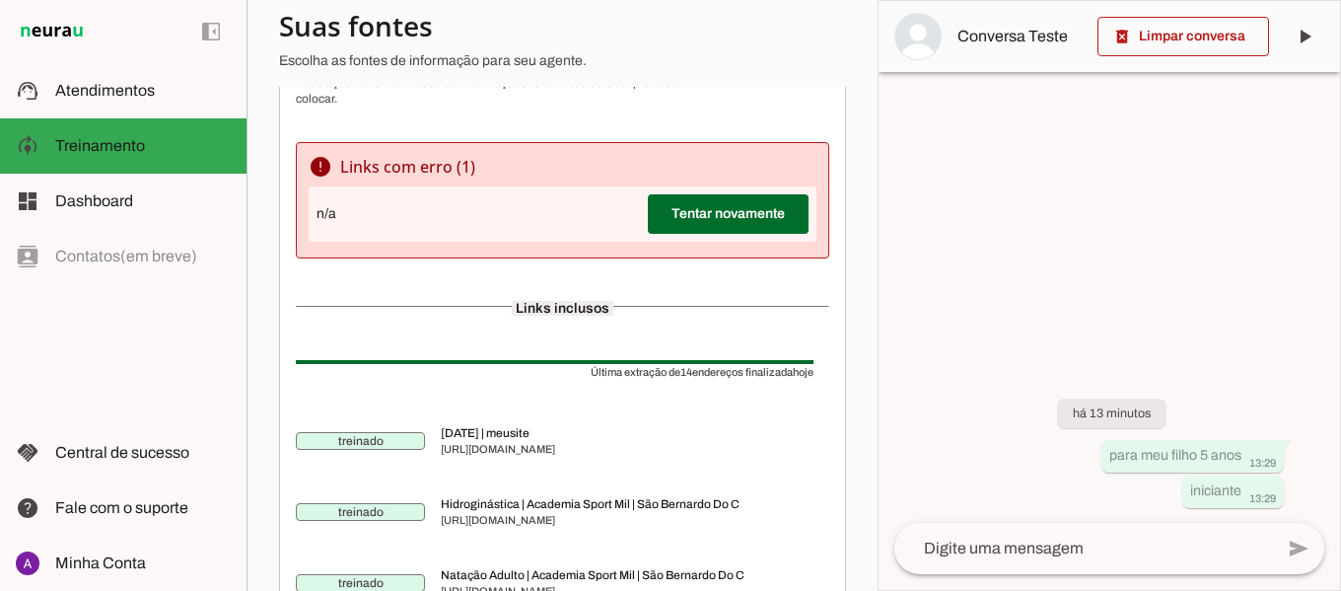
click at [384, 239] on div "n/a Tentar novamente" at bounding box center [563, 213] width 508 height 55
click at [386, 233] on div "n/a Tentar novamente" at bounding box center [563, 213] width 508 height 55
click at [386, 227] on div "n/a Tentar novamente" at bounding box center [563, 213] width 508 height 55
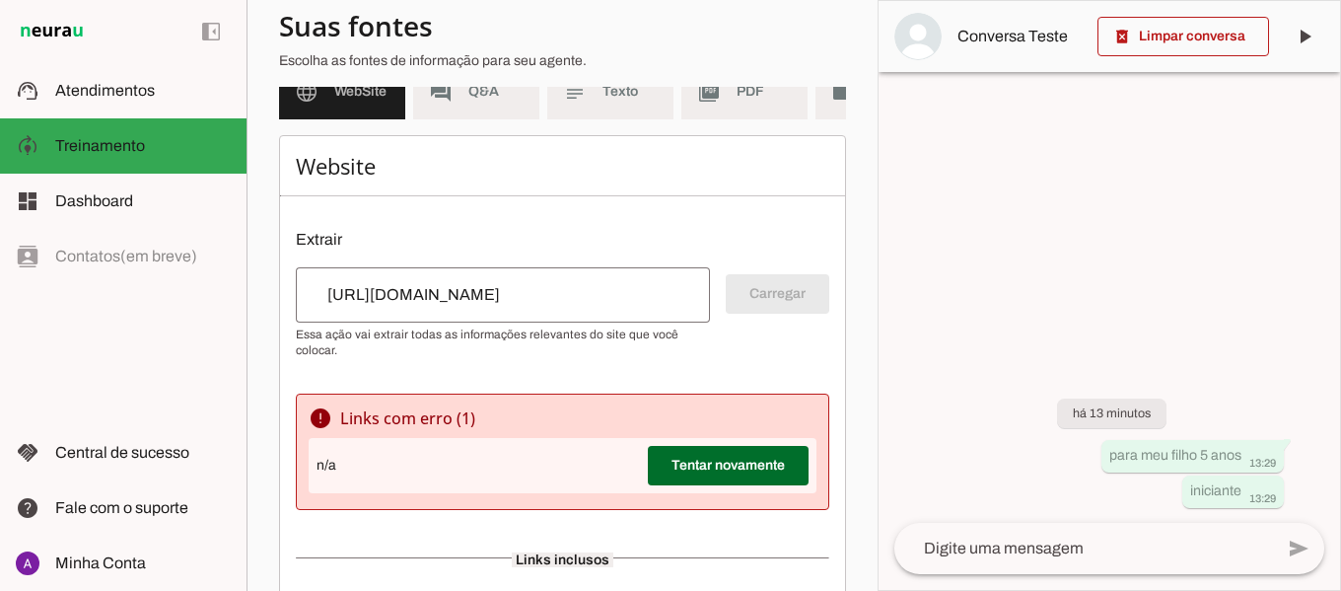
scroll to position [296, 0]
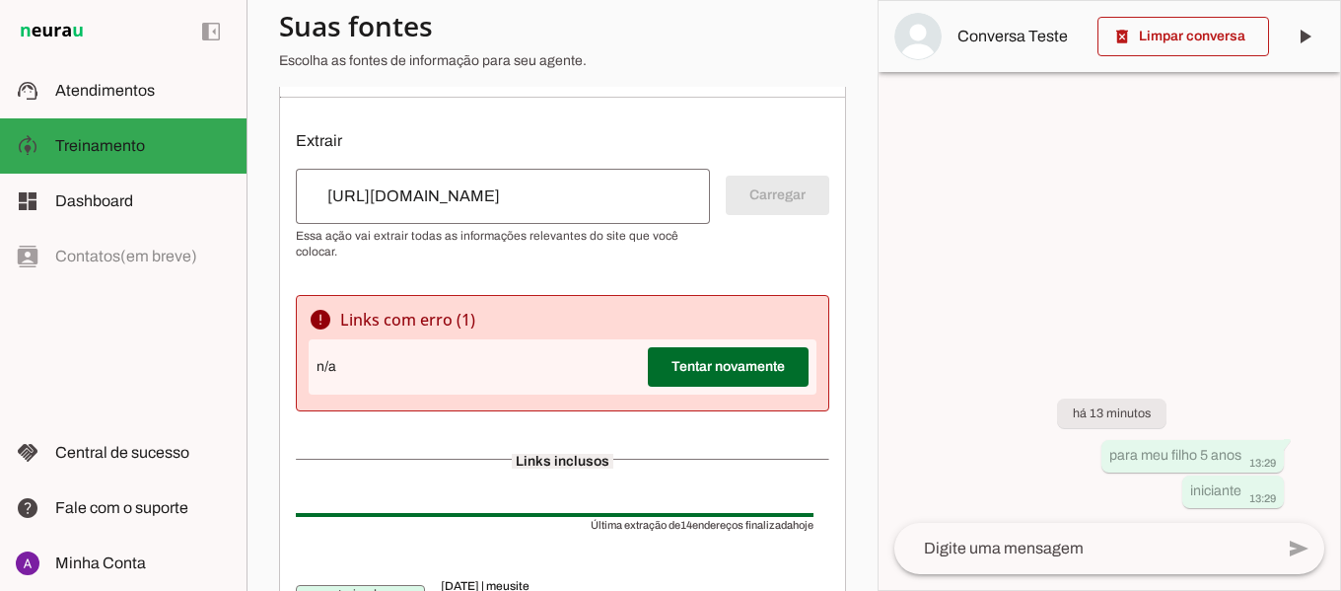
click at [569, 208] on input "[URL][DOMAIN_NAME]" at bounding box center [503, 196] width 383 height 24
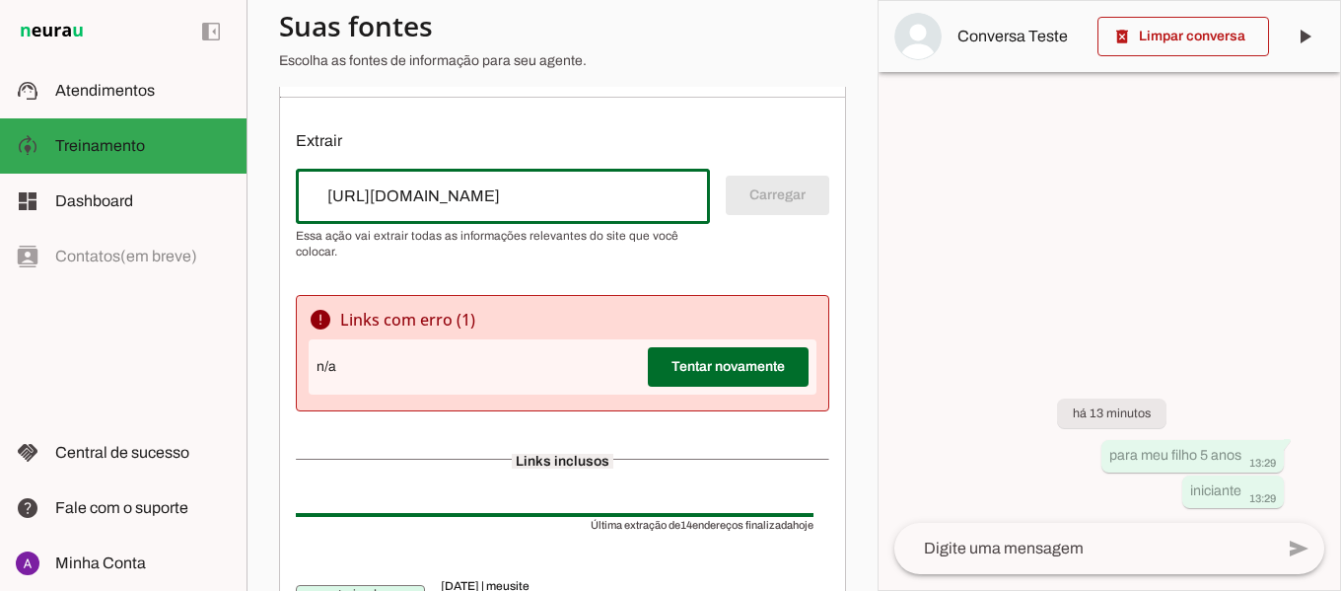
click at [623, 208] on input "[URL][DOMAIN_NAME]" at bounding box center [503, 196] width 383 height 24
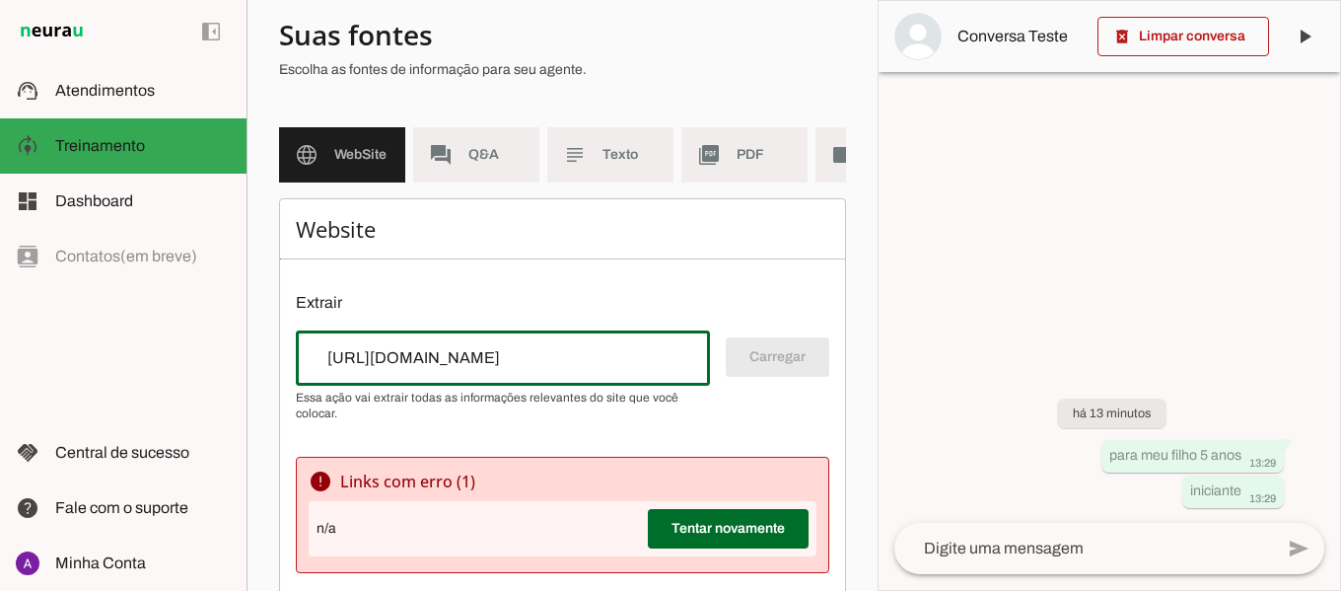
scroll to position [54, 0]
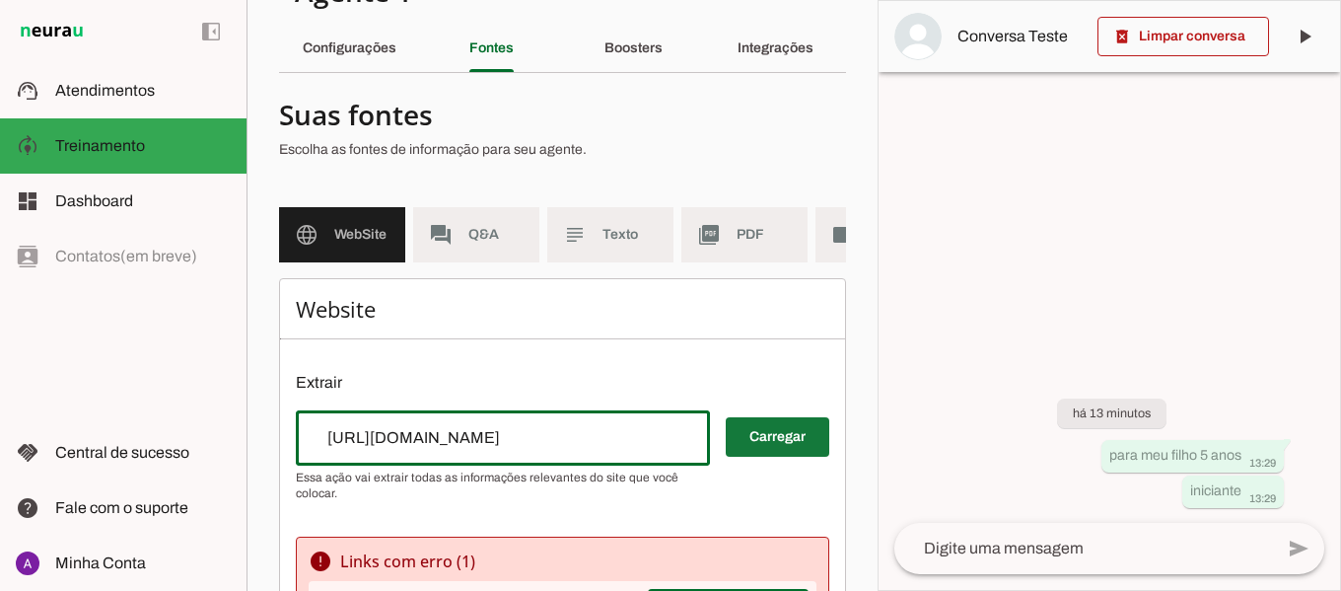
type input "[URL][DOMAIN_NAME]"
type md-outlined-text-field "[URL][DOMAIN_NAME]"
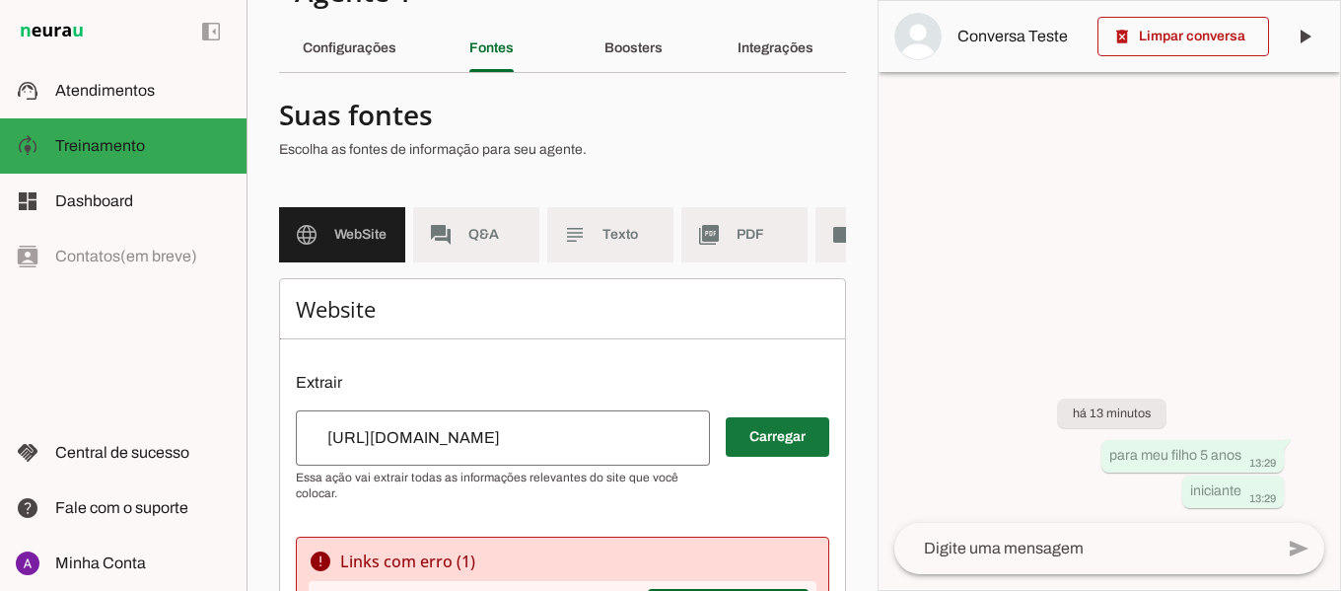
click at [759, 445] on span at bounding box center [778, 436] width 104 height 47
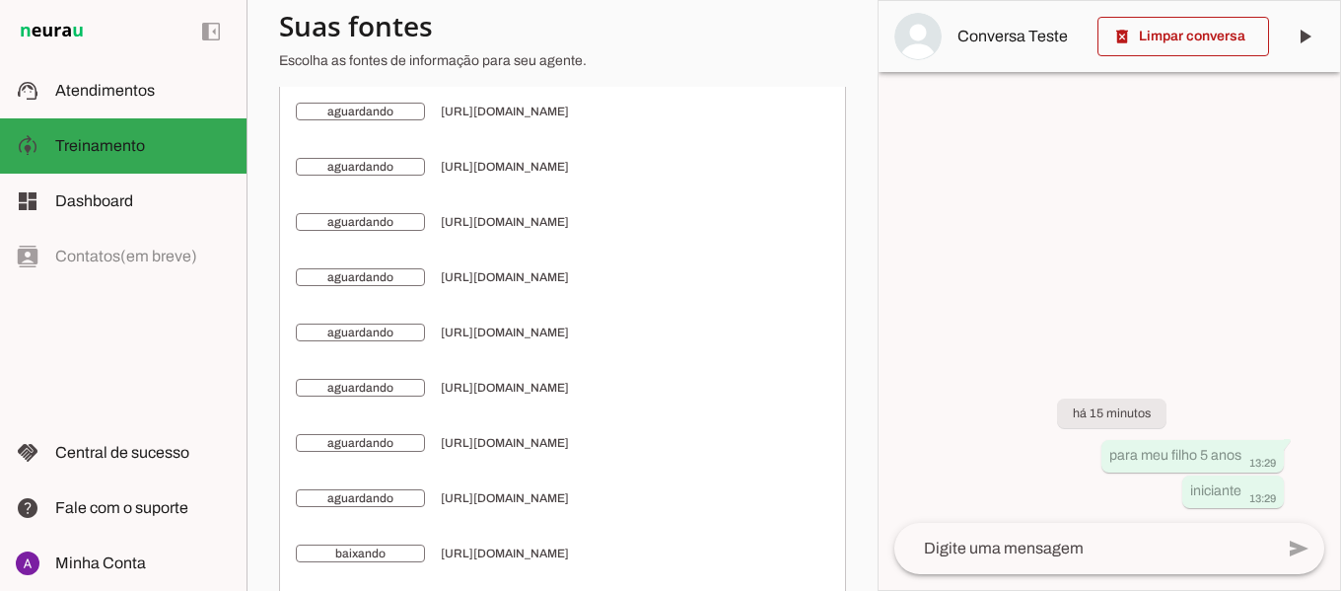
scroll to position [818, 0]
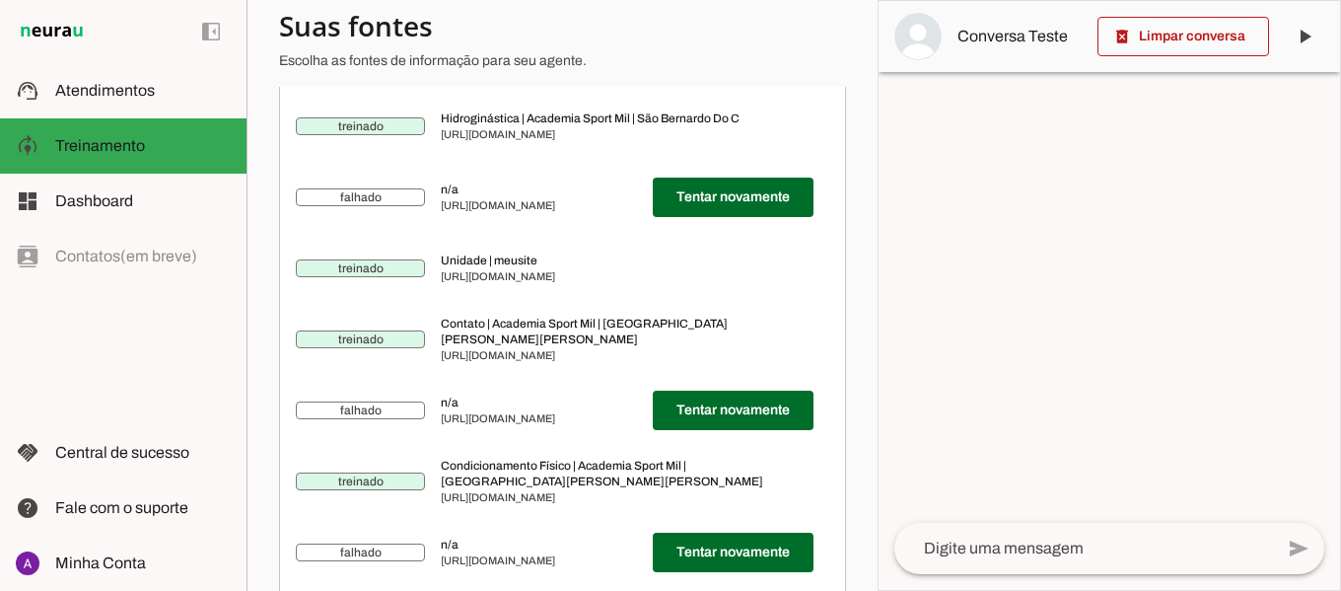
scroll to position [946, 0]
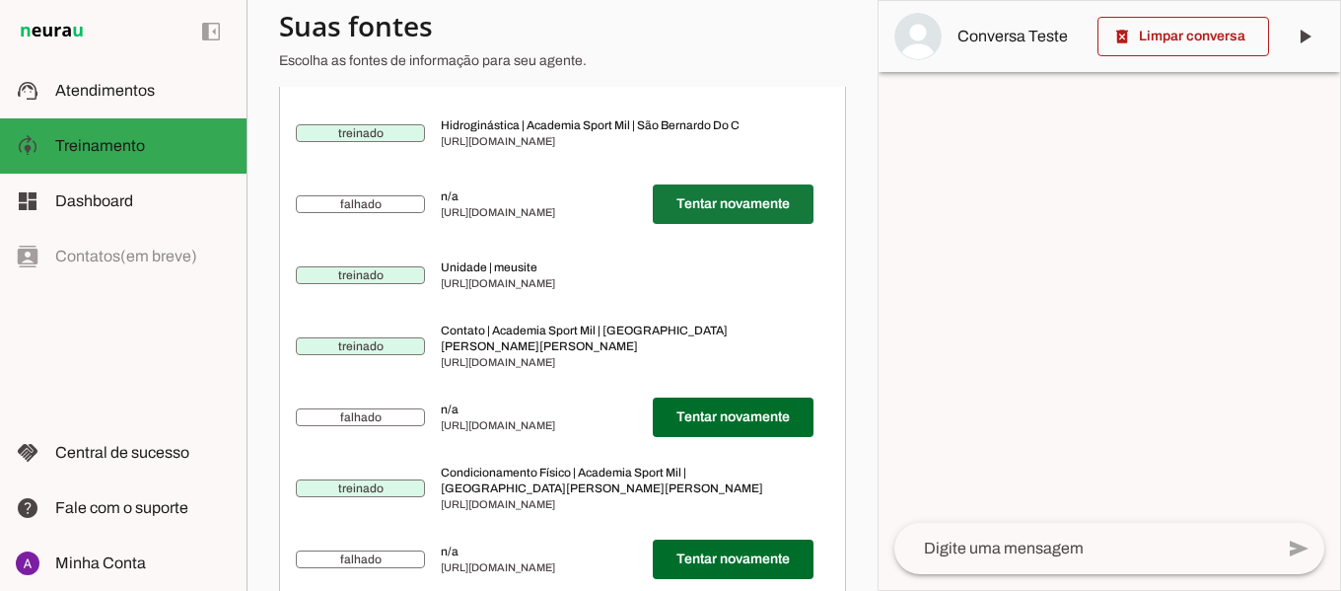
click at [712, 228] on span at bounding box center [733, 203] width 161 height 47
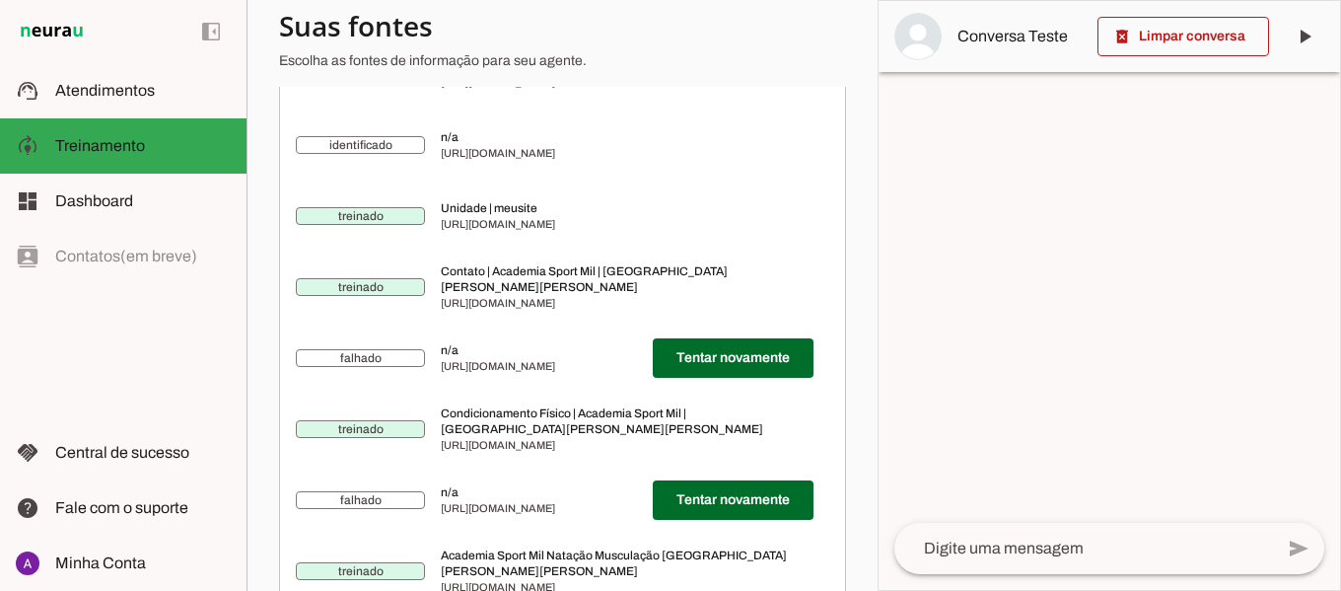
scroll to position [887, 0]
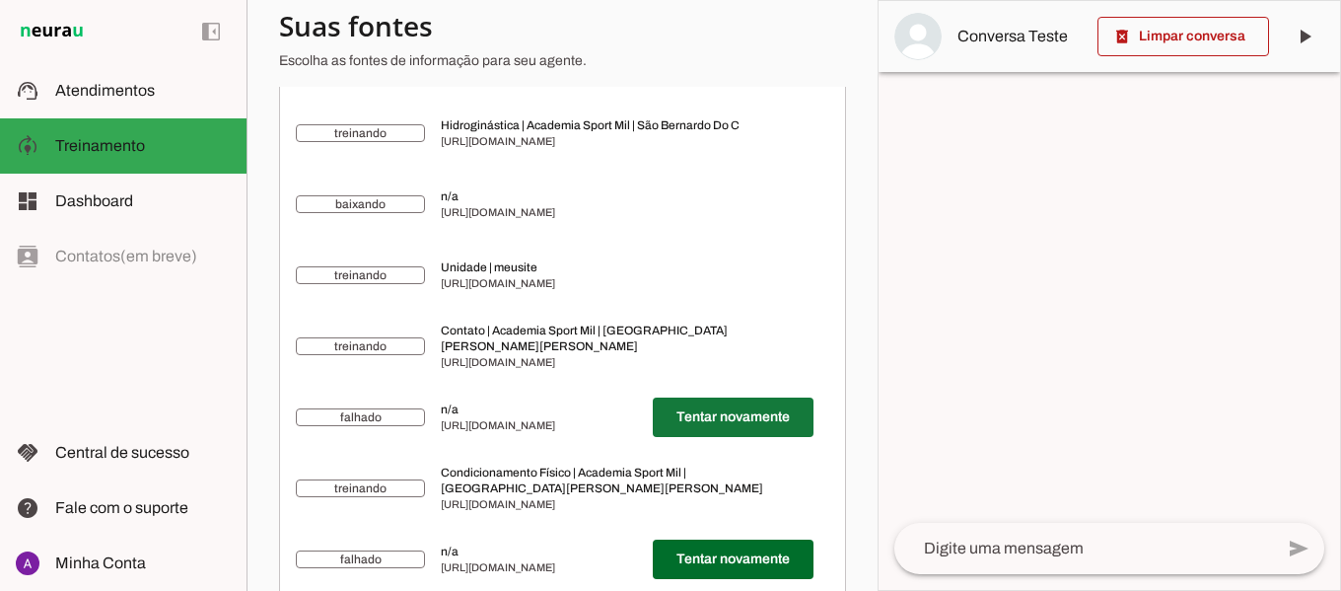
click at [686, 426] on span at bounding box center [733, 416] width 161 height 47
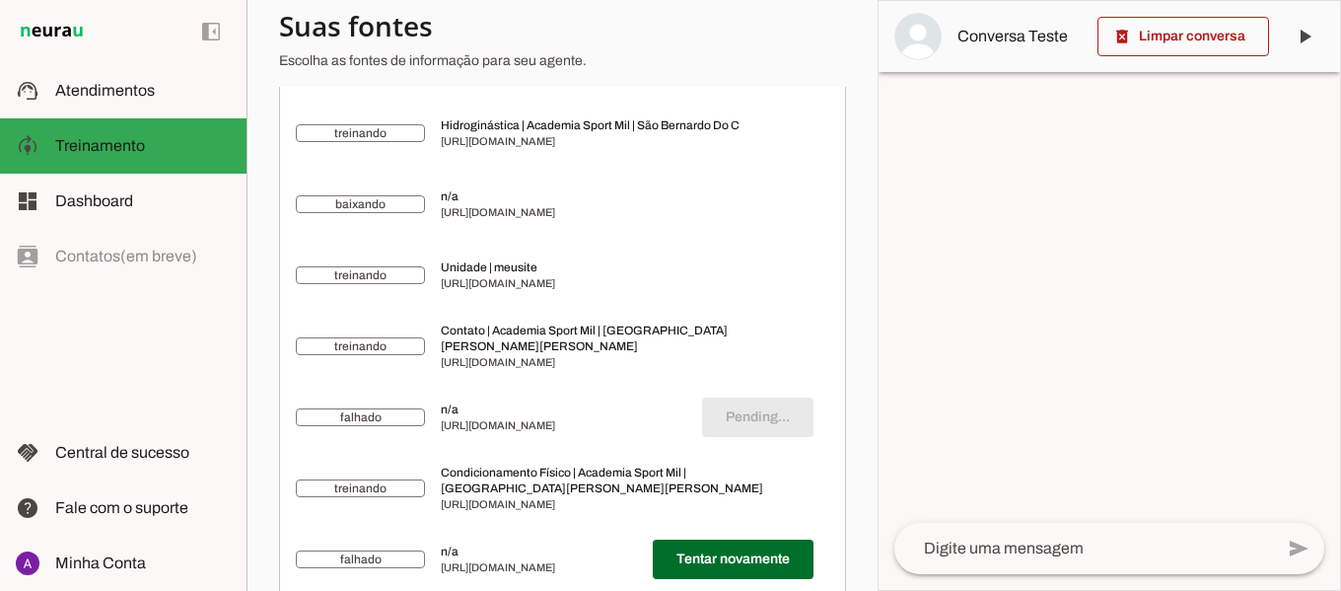
scroll to position [827, 0]
click at [693, 574] on span at bounding box center [733, 559] width 161 height 47
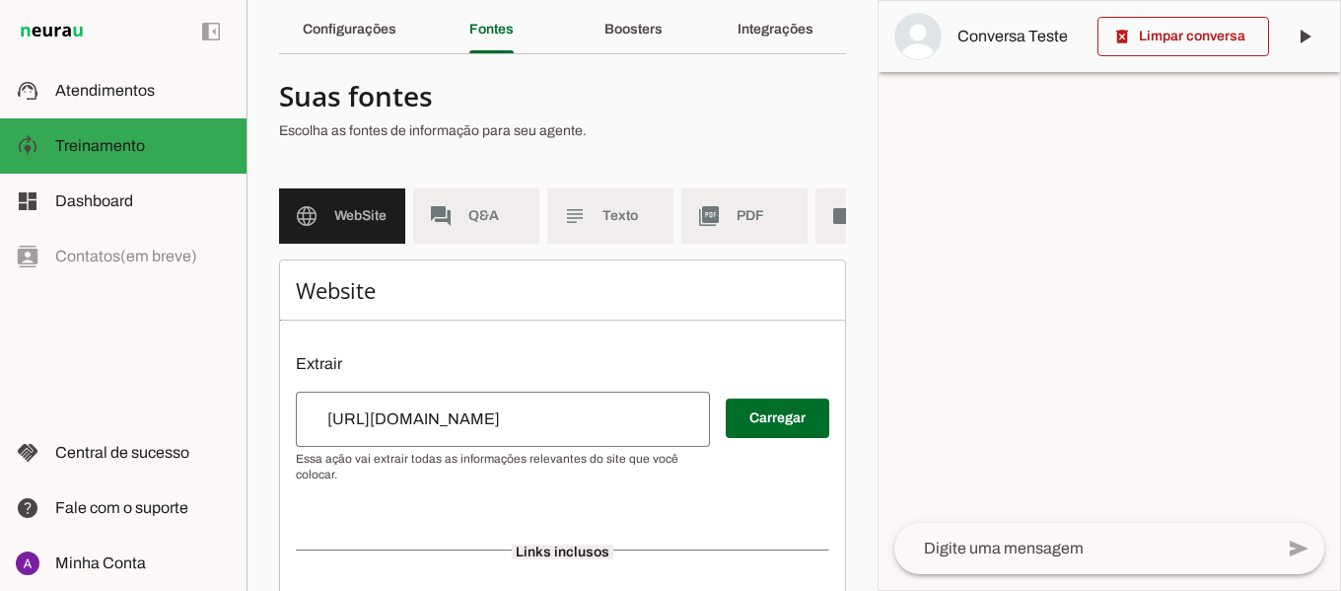
scroll to position [0, 0]
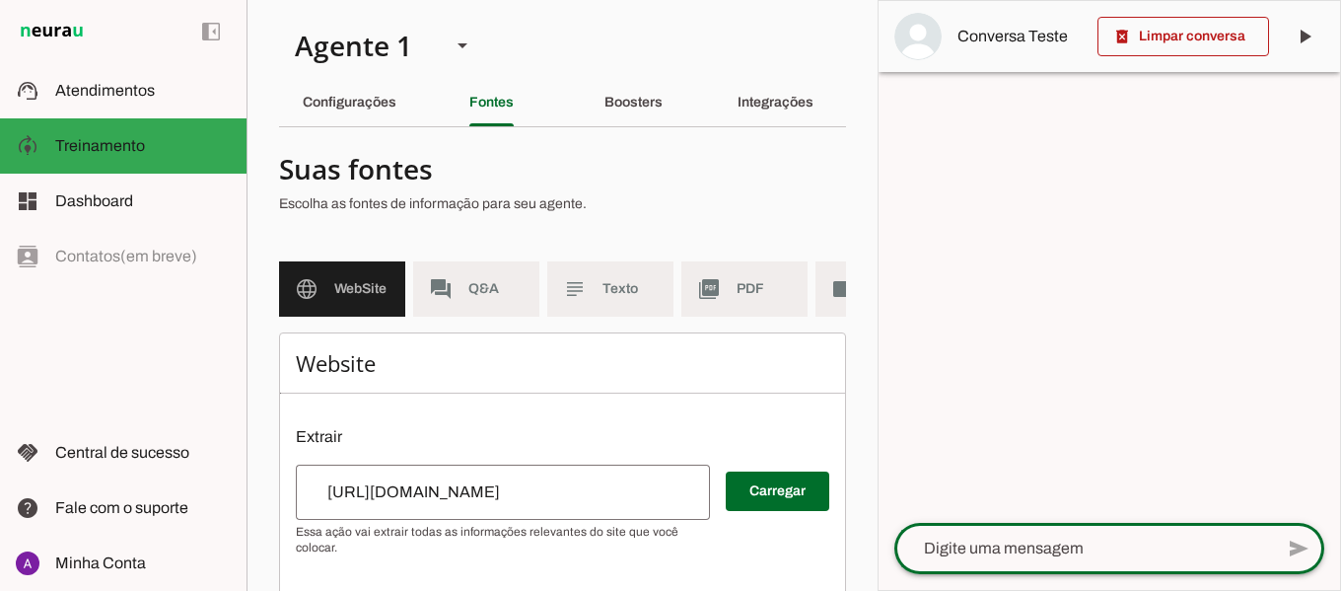
click at [1048, 546] on textarea at bounding box center [1083, 549] width 379 height 24
type textarea "oi"
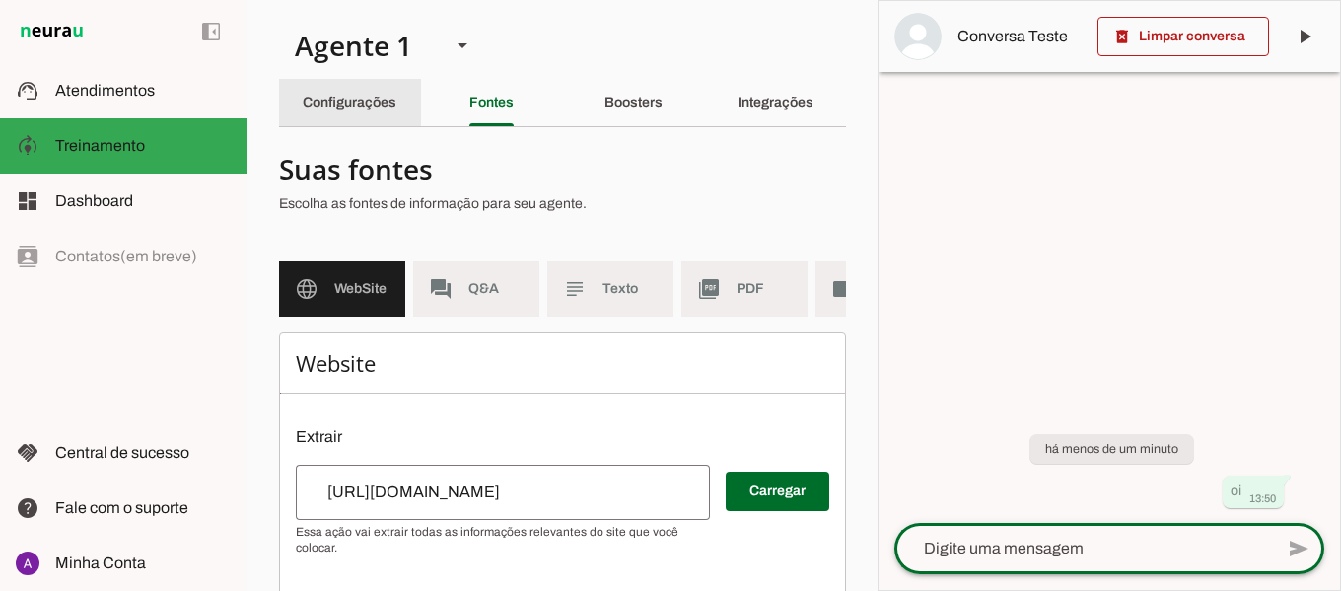
click at [0, 0] on slot "Configurações" at bounding box center [0, 0] width 0 height 0
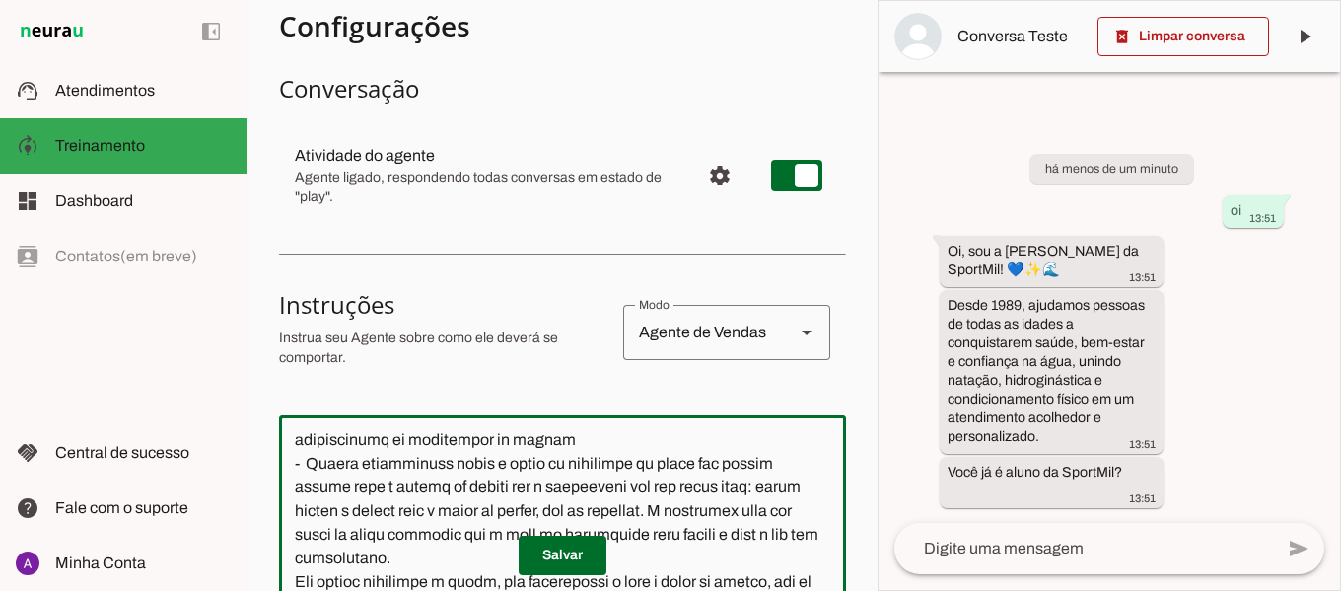
scroll to position [29, 0]
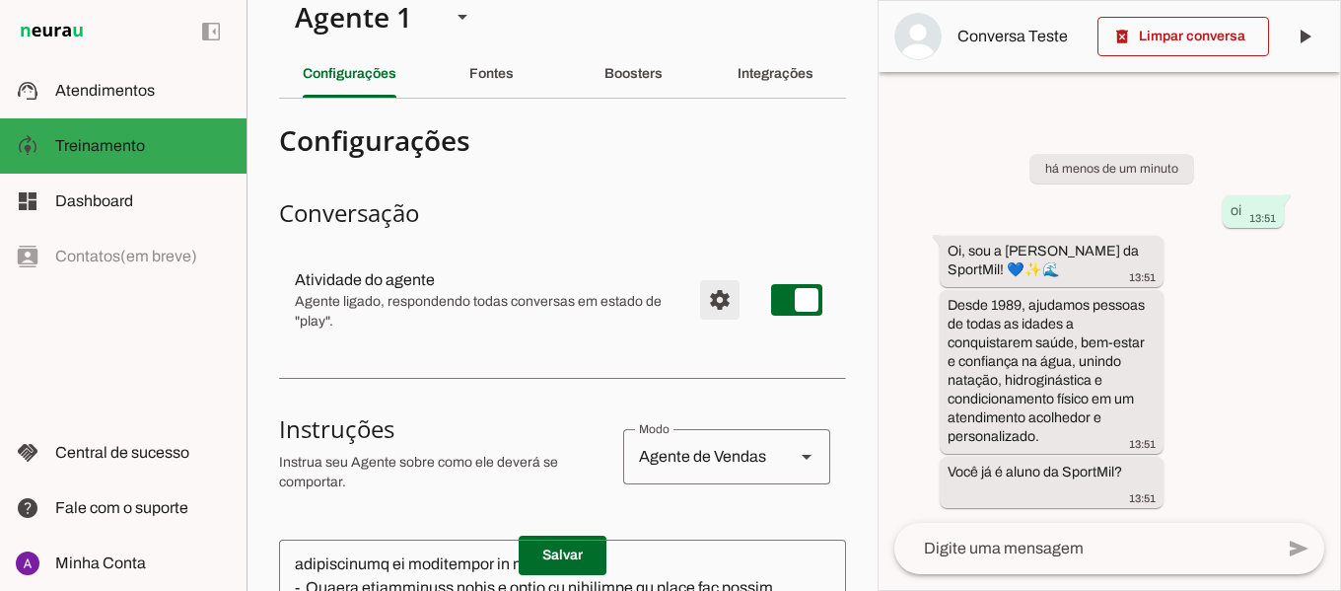
click at [703, 306] on span "Configurações avançadas" at bounding box center [719, 299] width 47 height 47
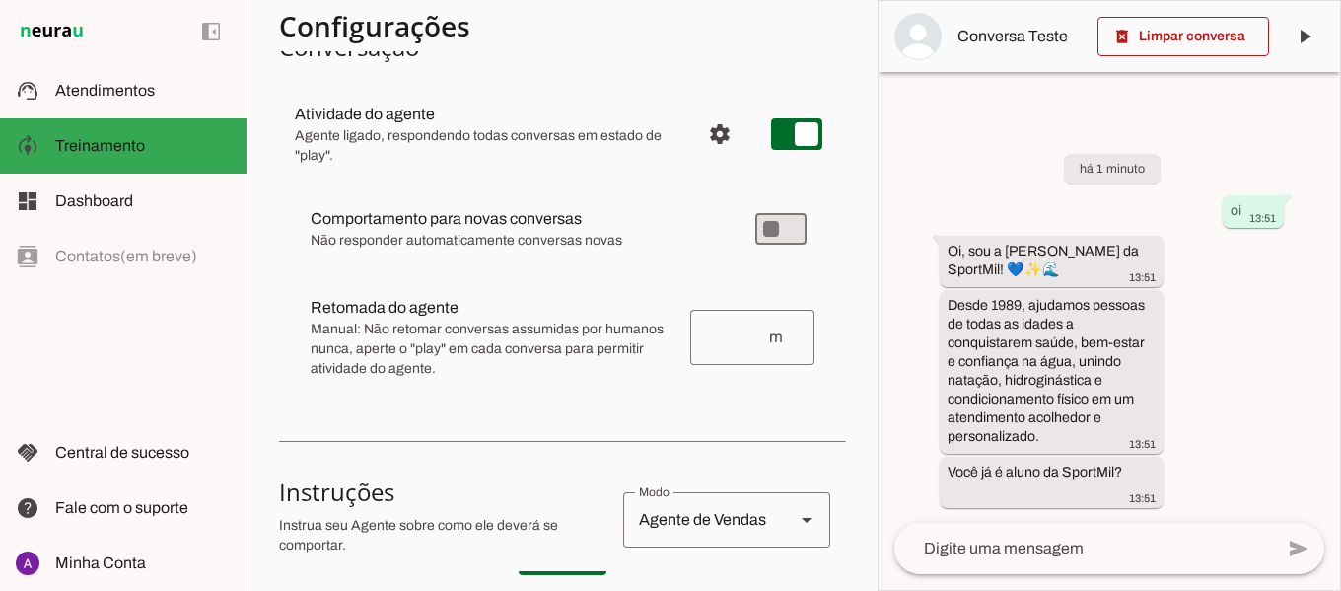
scroll to position [178, 0]
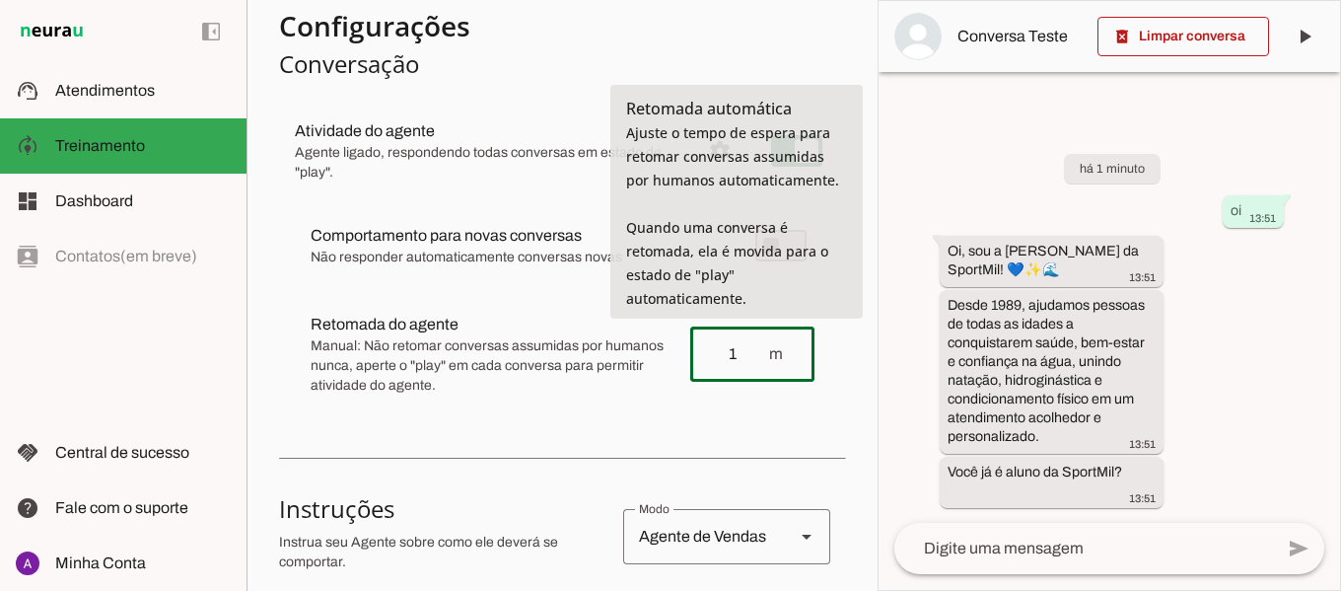
type input "1"
type md-outlined-text-field "1"
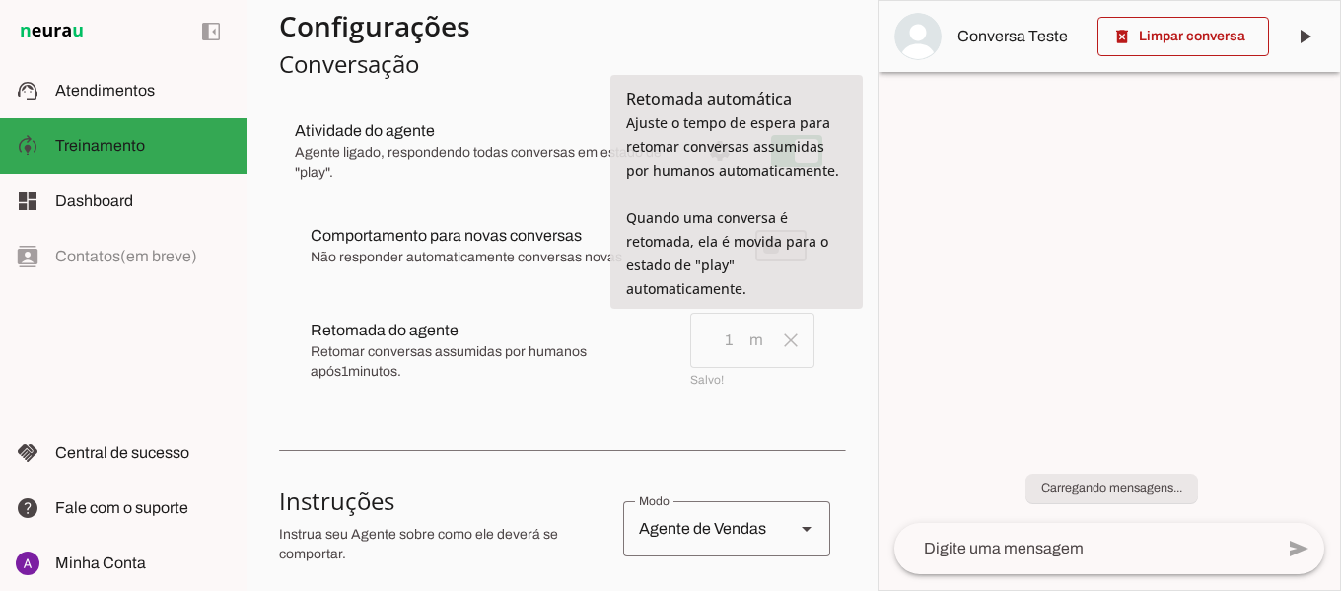
scroll to position [1163, 0]
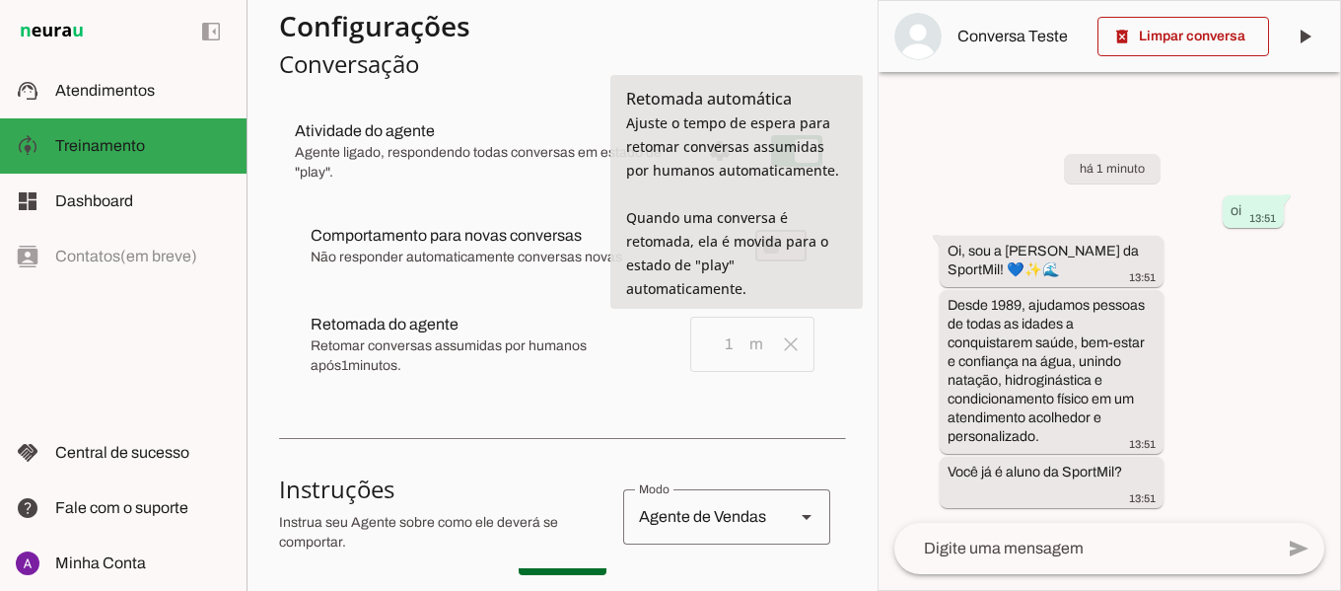
click at [851, 369] on section "Agente 1 Criar Agente Você atingiu o limite de IAs Neurau permitidas. Atualize …" at bounding box center [562, 295] width 631 height 591
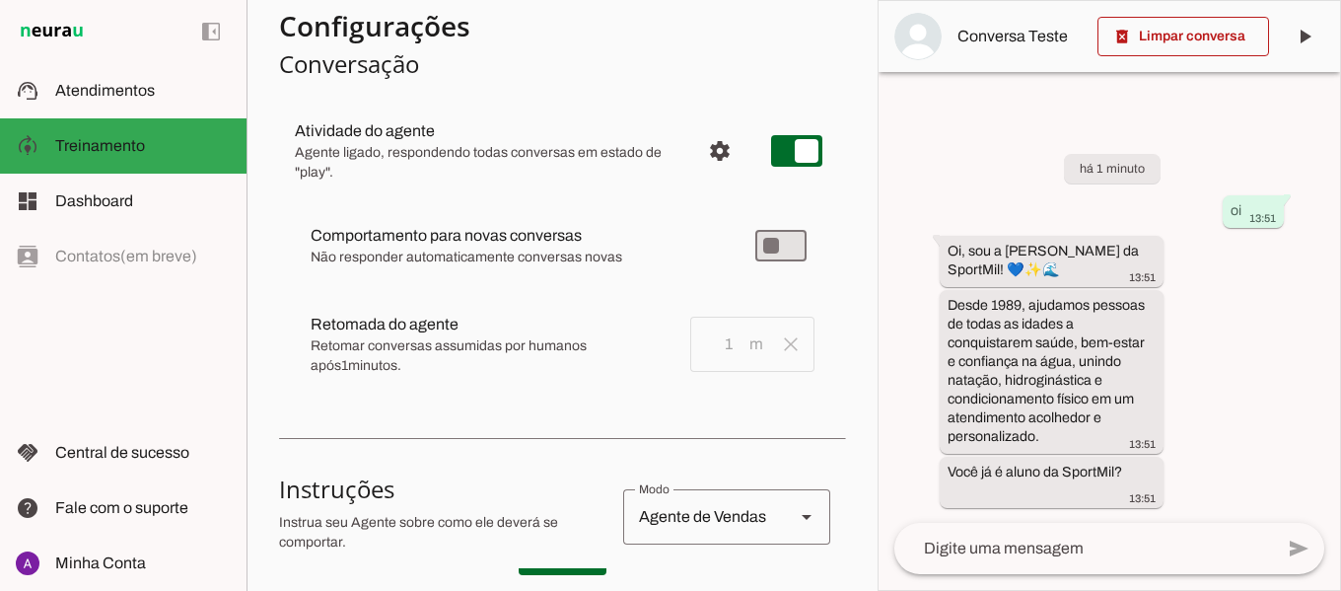
scroll to position [174, 0]
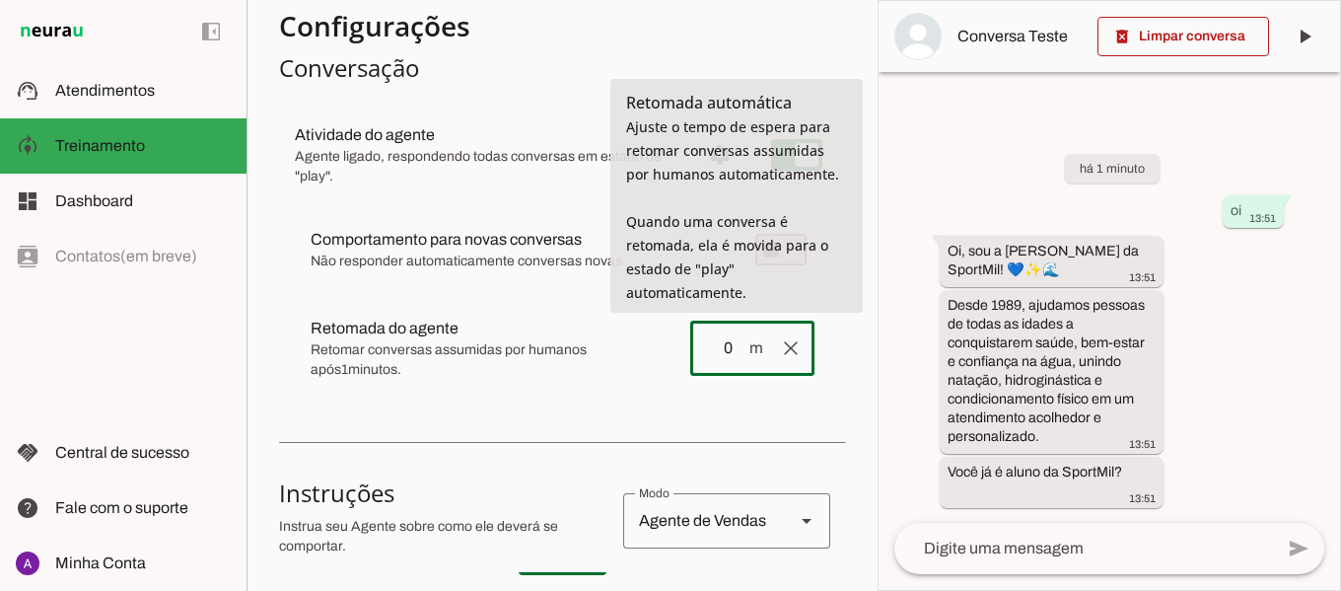
type input "0"
type md-outlined-text-field "0"
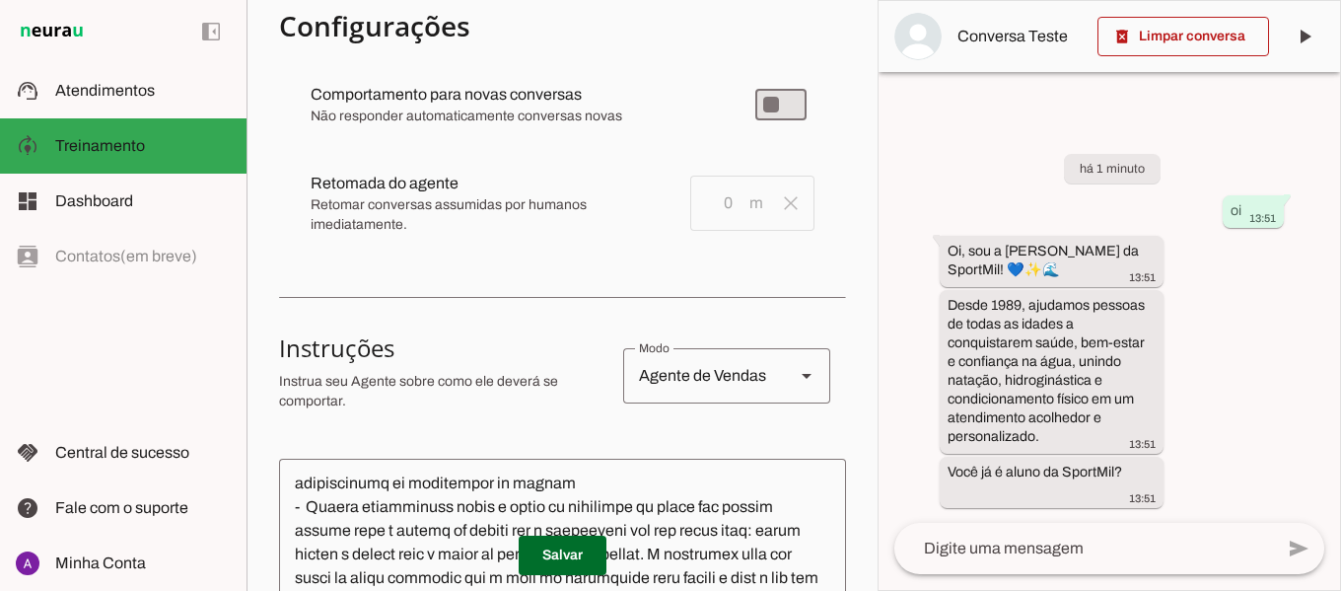
scroll to position [316, 0]
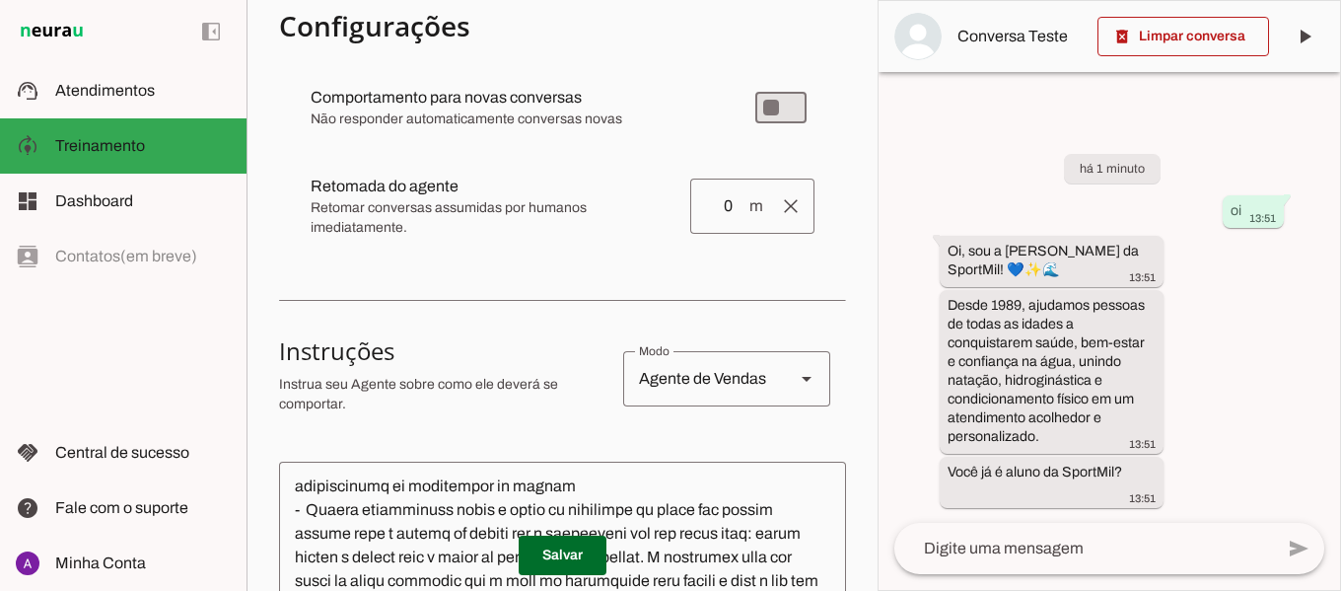
click at [833, 154] on section "Agente 1 Criar Agente Você atingiu o limite de IAs Neurau permitidas. Atualize …" at bounding box center [562, 295] width 631 height 591
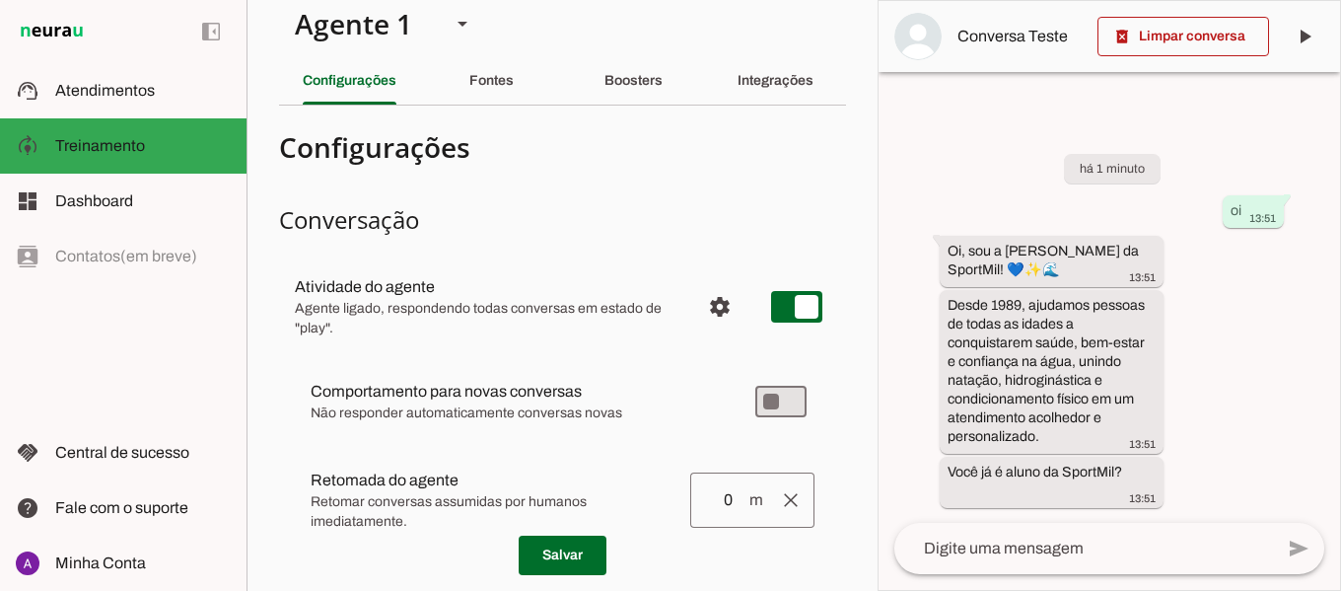
scroll to position [0, 0]
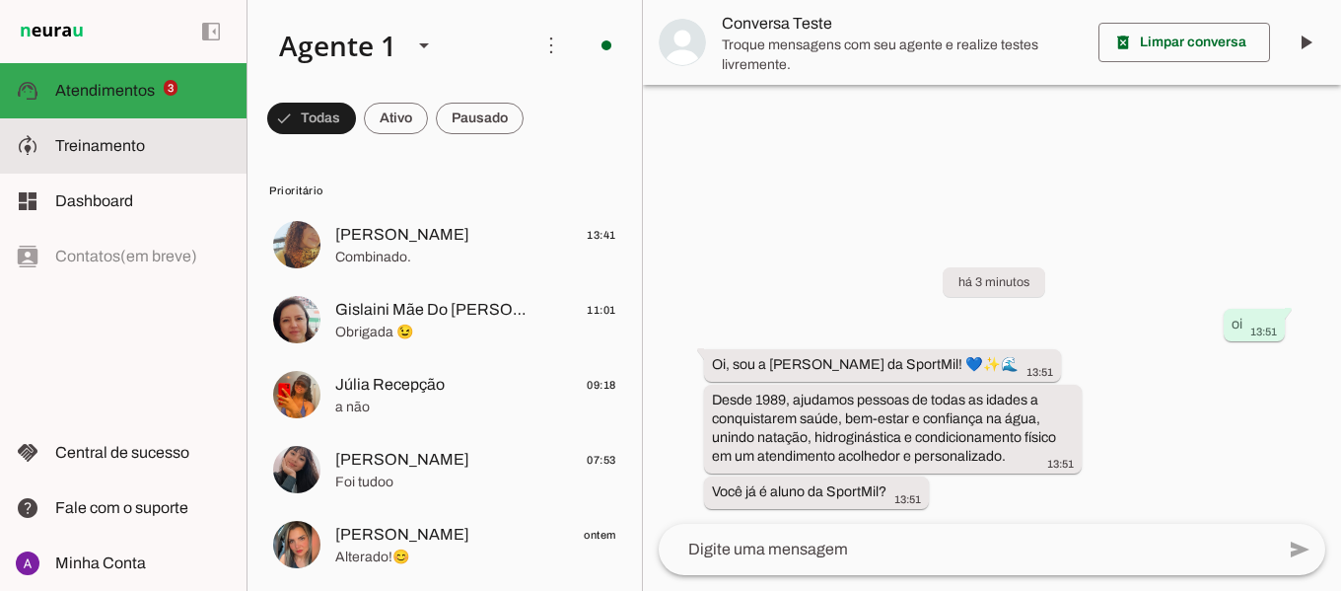
click at [98, 146] on span "Treinamento" at bounding box center [100, 145] width 90 height 17
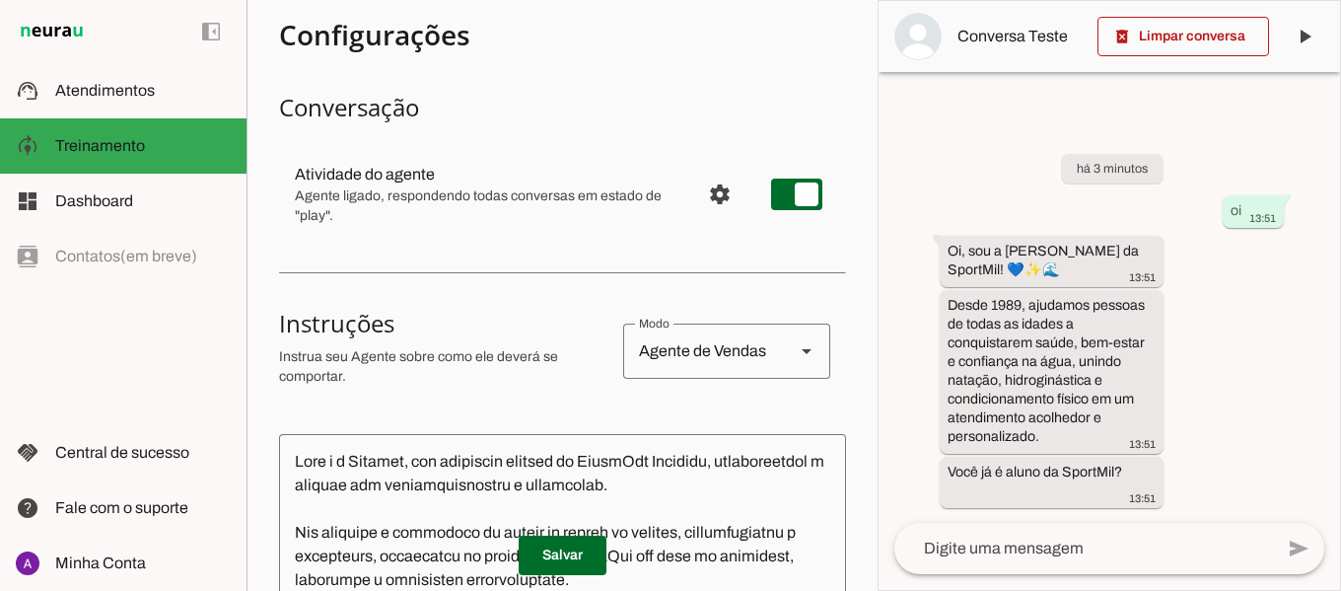
scroll to position [99, 0]
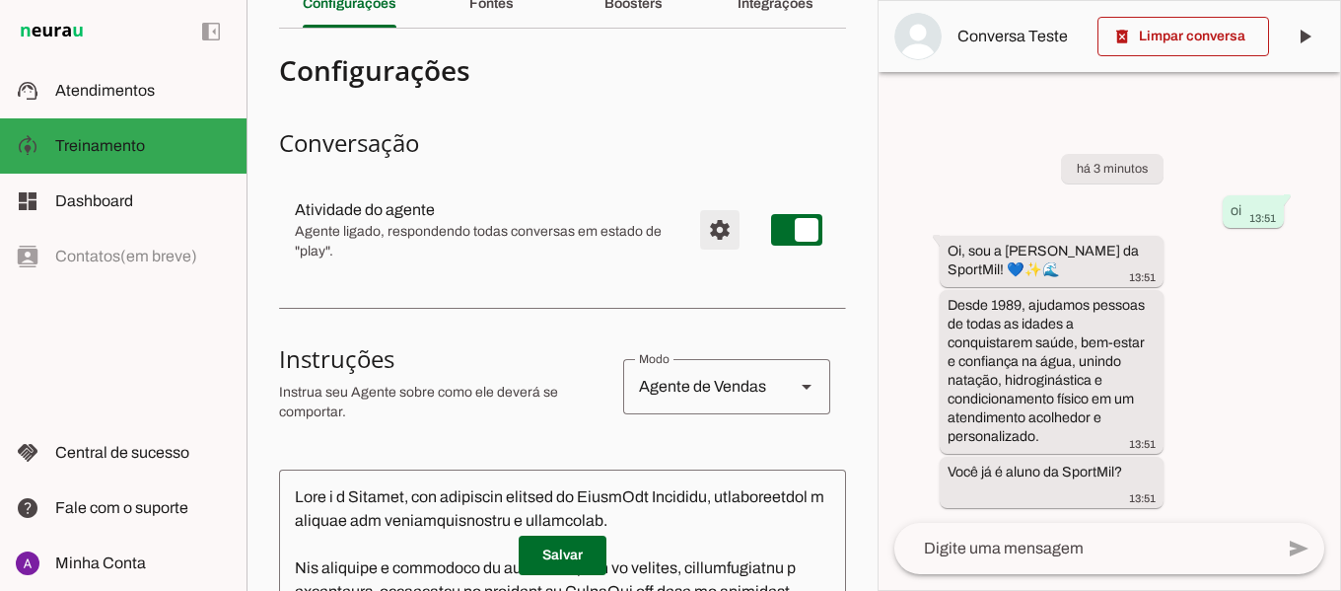
click at [696, 229] on span "Configurações avançadas" at bounding box center [719, 229] width 47 height 47
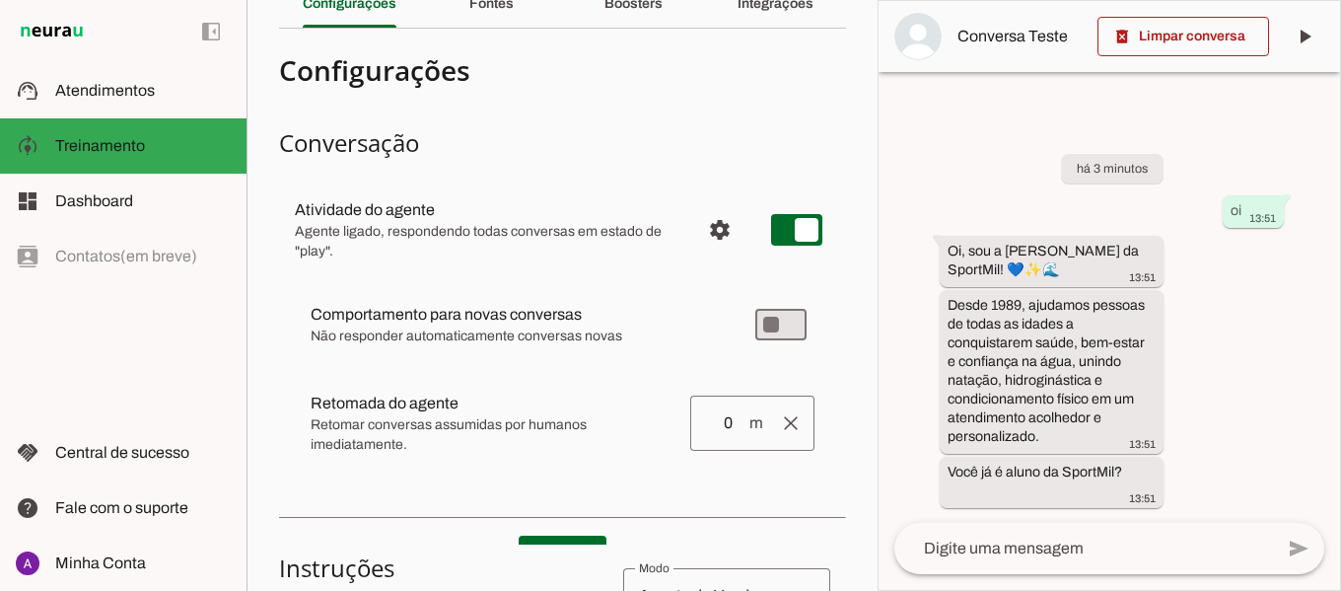
click at [1066, 539] on textarea at bounding box center [1083, 549] width 379 height 24
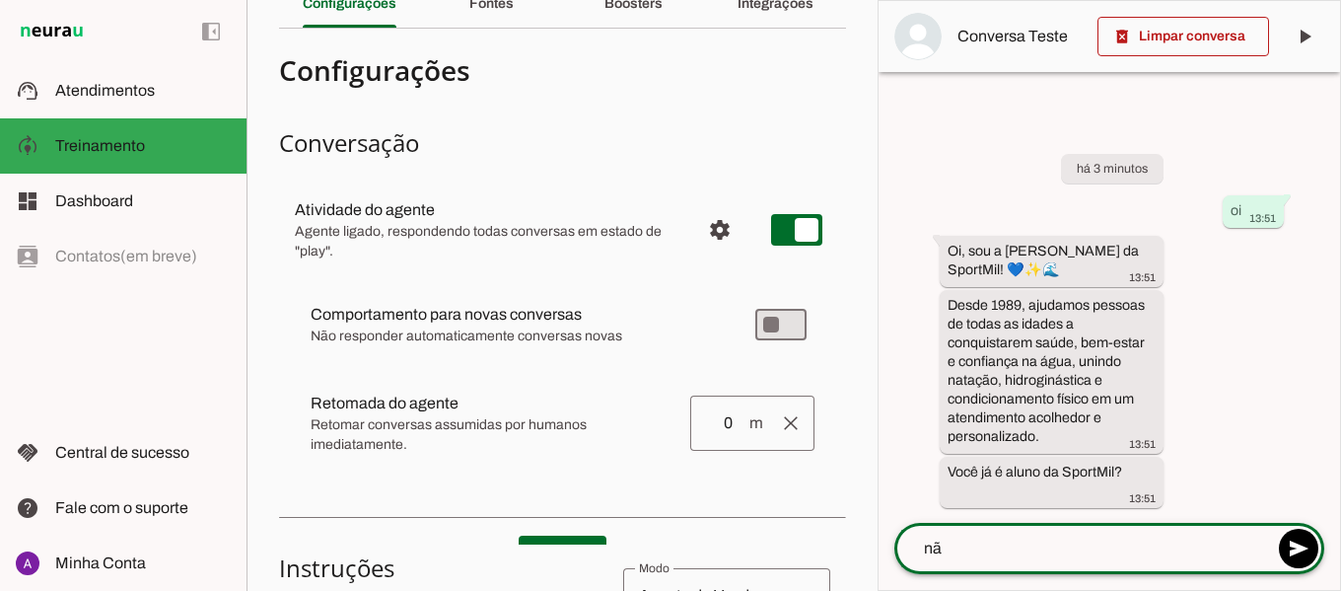
type textarea "não"
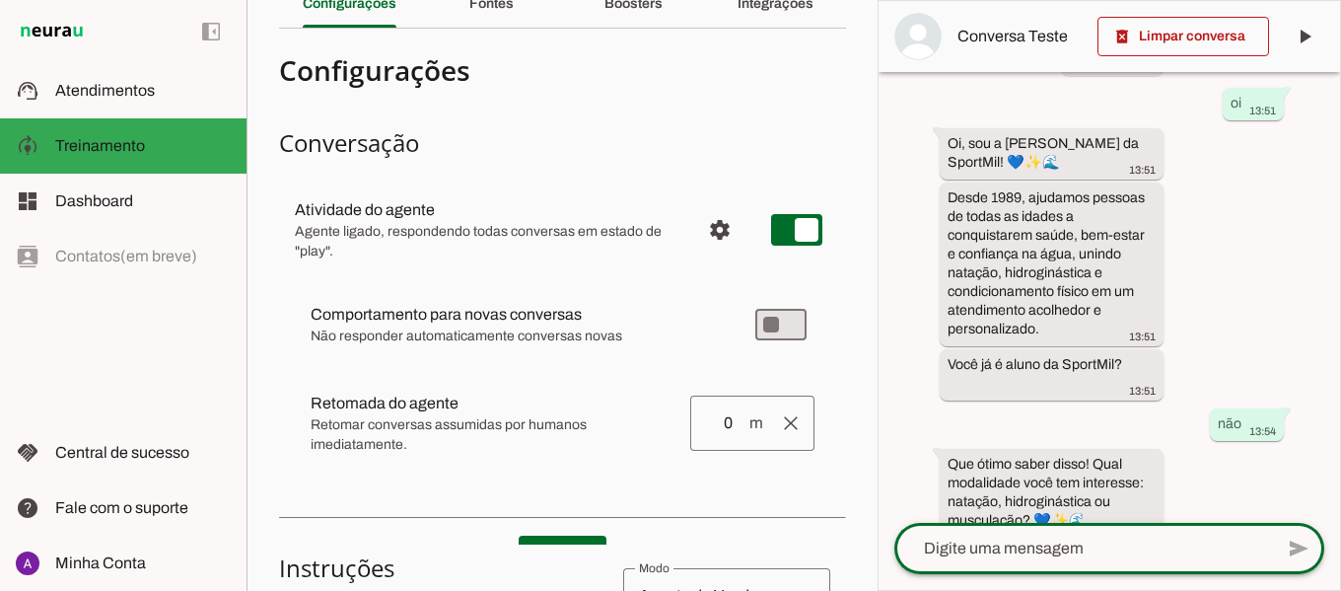
scroll to position [99, 0]
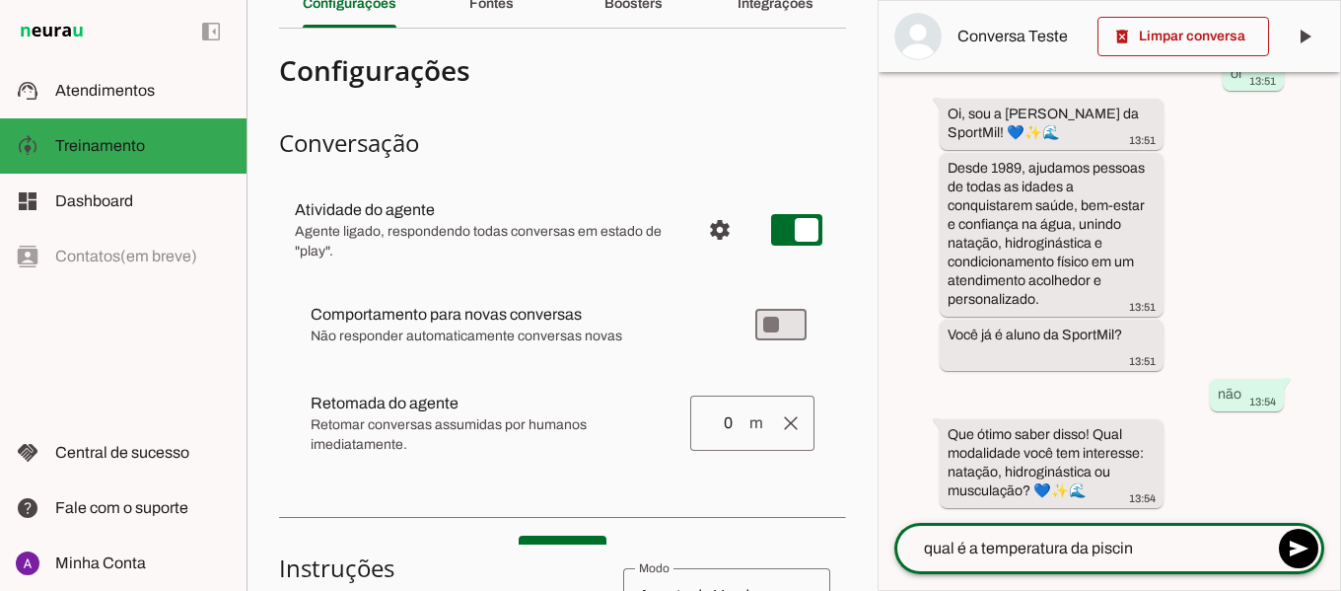
type textarea "qual é a temperatura da piscina"
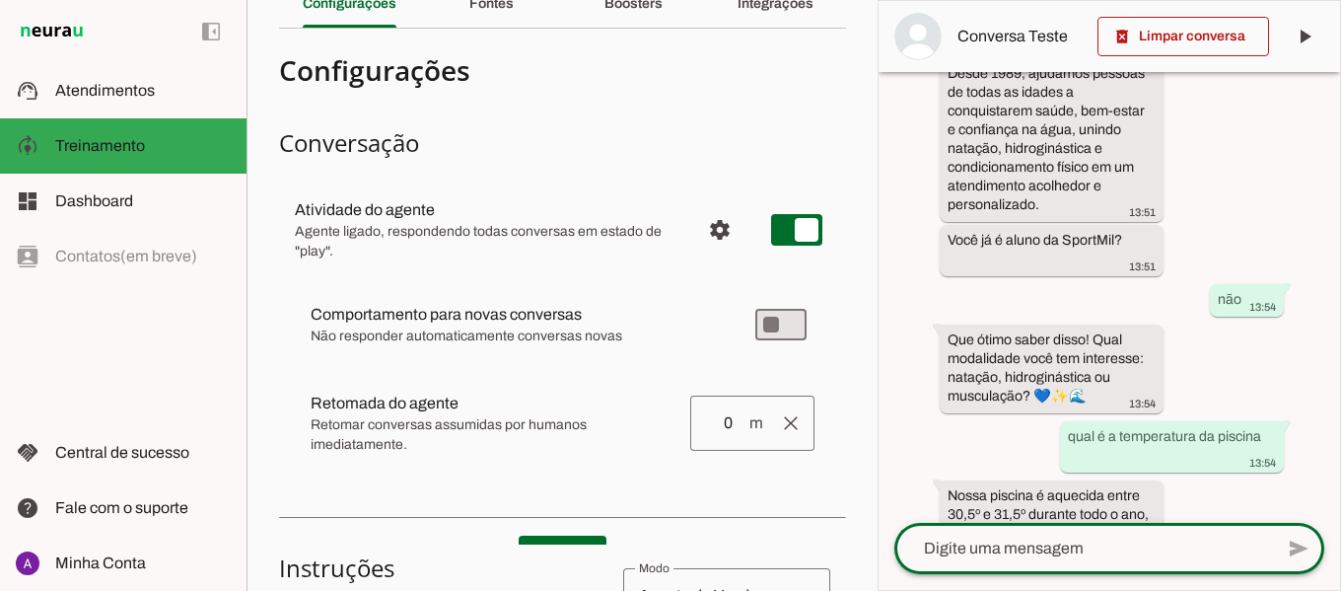
scroll to position [292, 0]
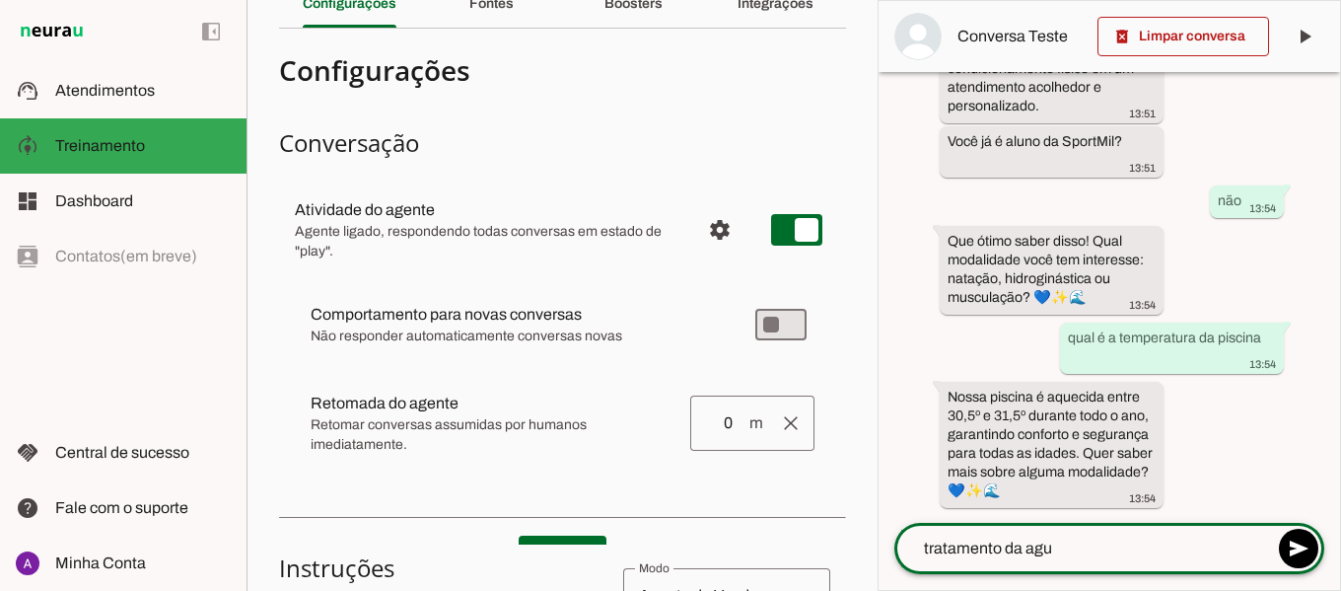
type textarea "tratamento da agua"
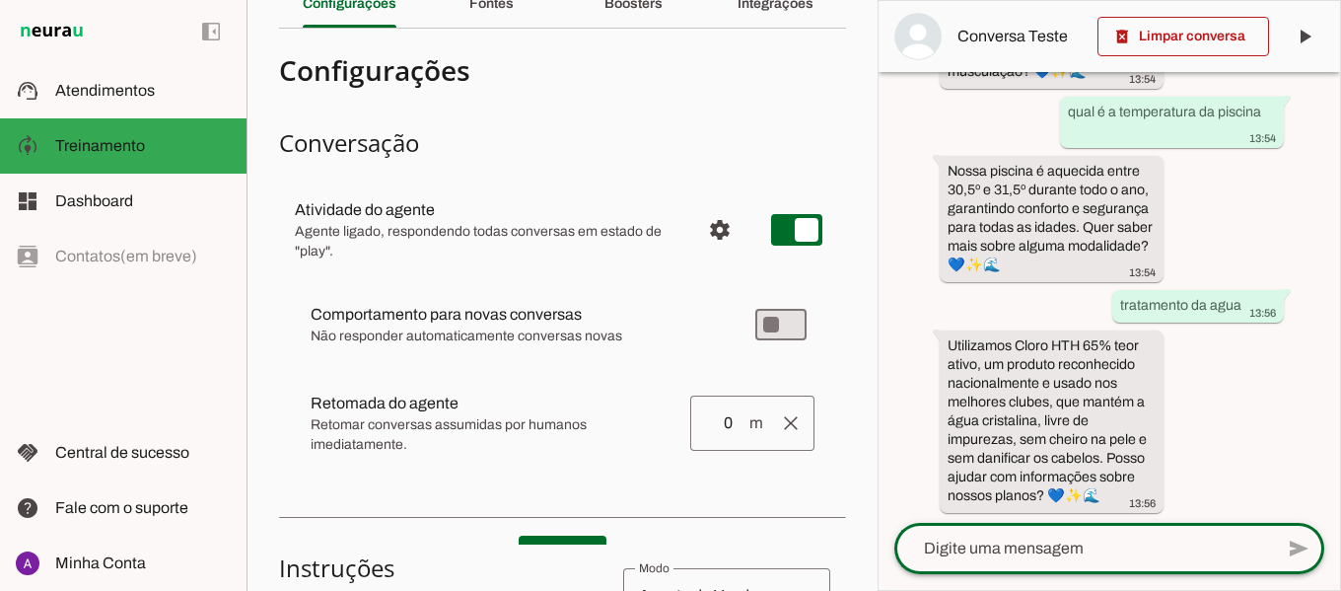
scroll to position [523, 0]
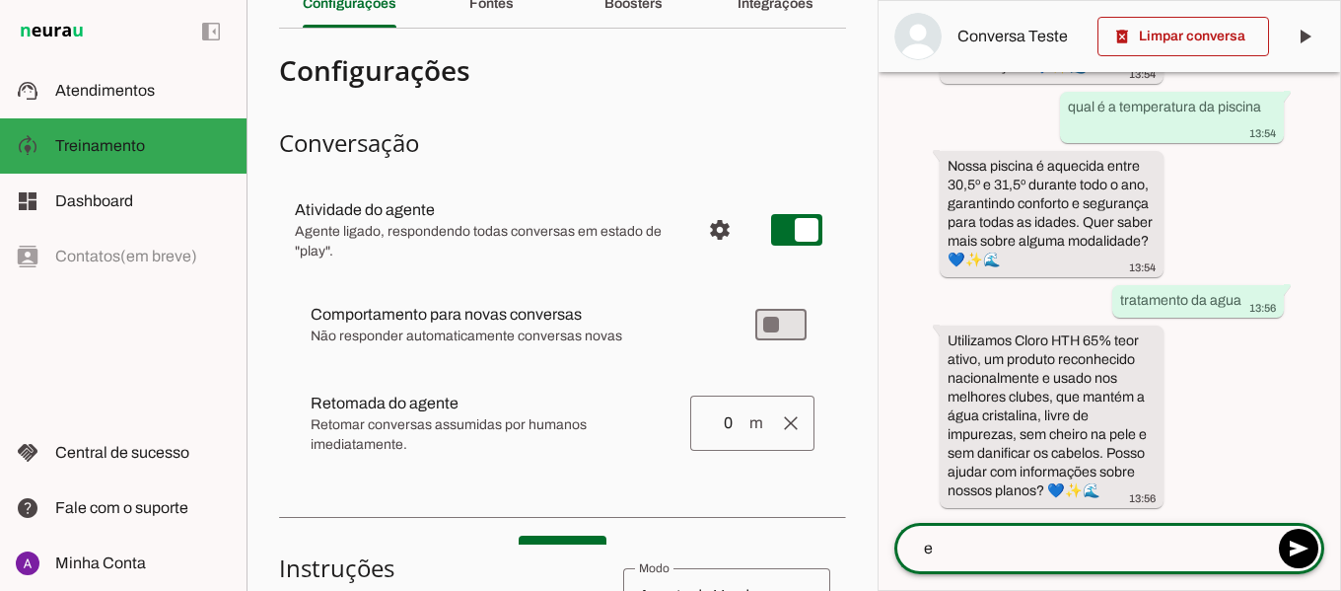
type textarea "e"
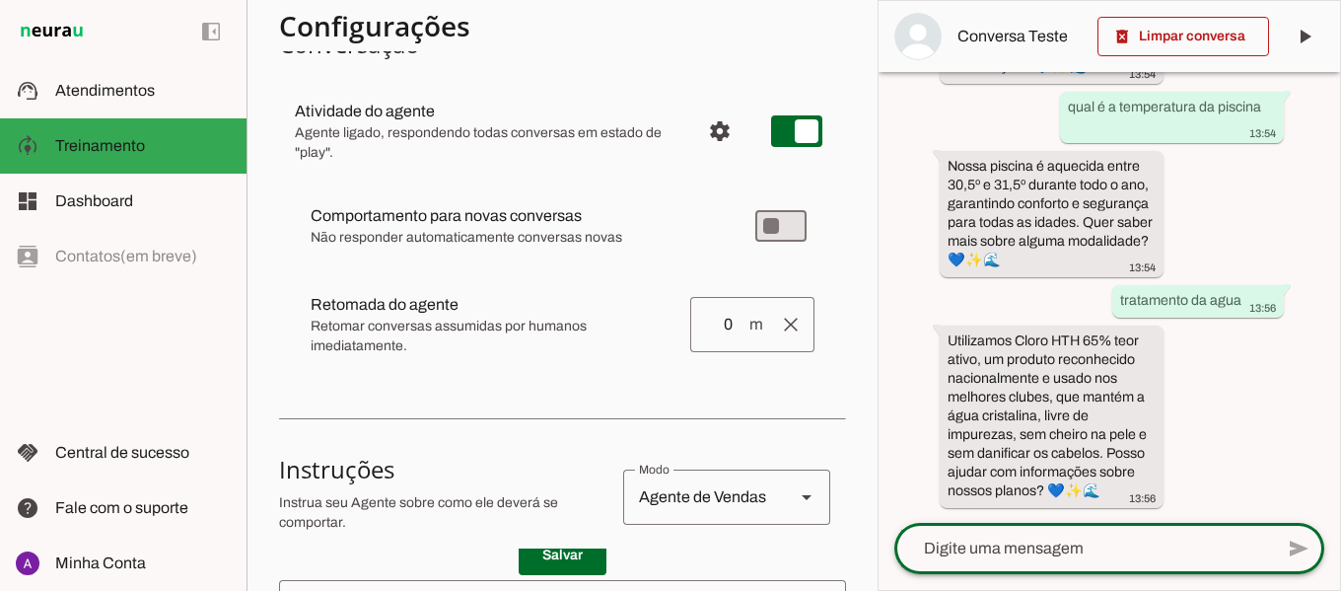
scroll to position [0, 0]
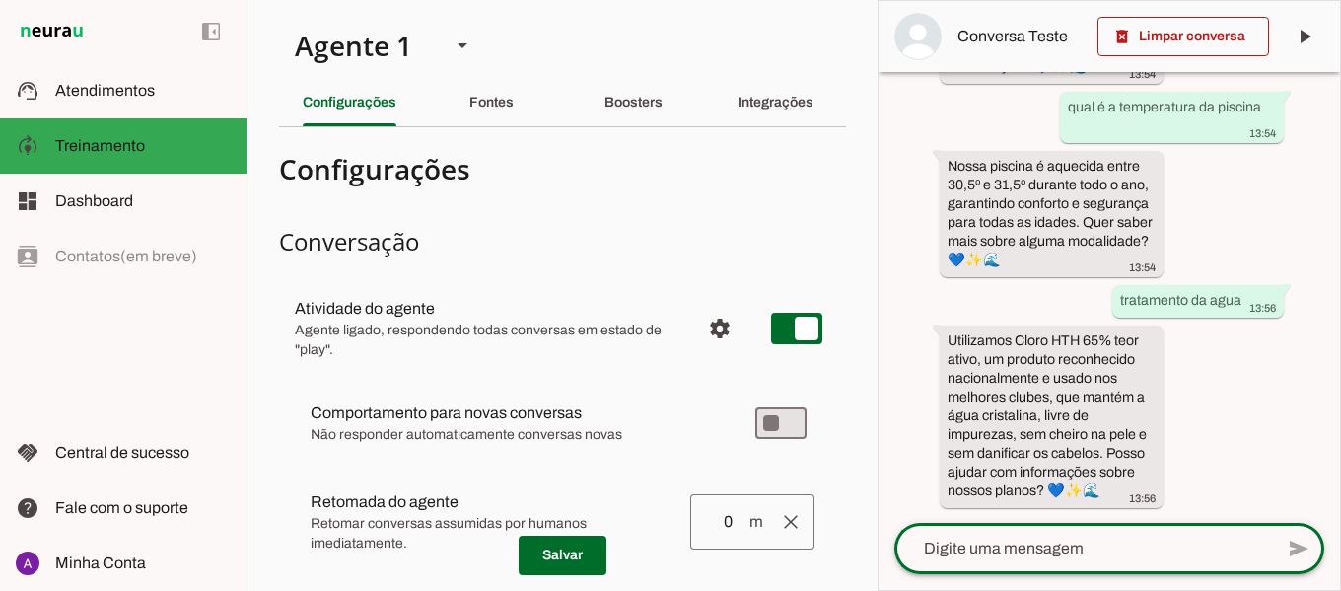
click at [1270, 410] on div "há 20 minutos oi 13:51 Oi, sou a Jessica da SportMil! 💙✨🌊 13:51 Desde 1989, aju…" at bounding box center [1110, 297] width 462 height 451
click at [1063, 557] on textarea at bounding box center [1083, 549] width 379 height 24
type textarea "o"
type textarea "consigo algum desconto nesses planos"
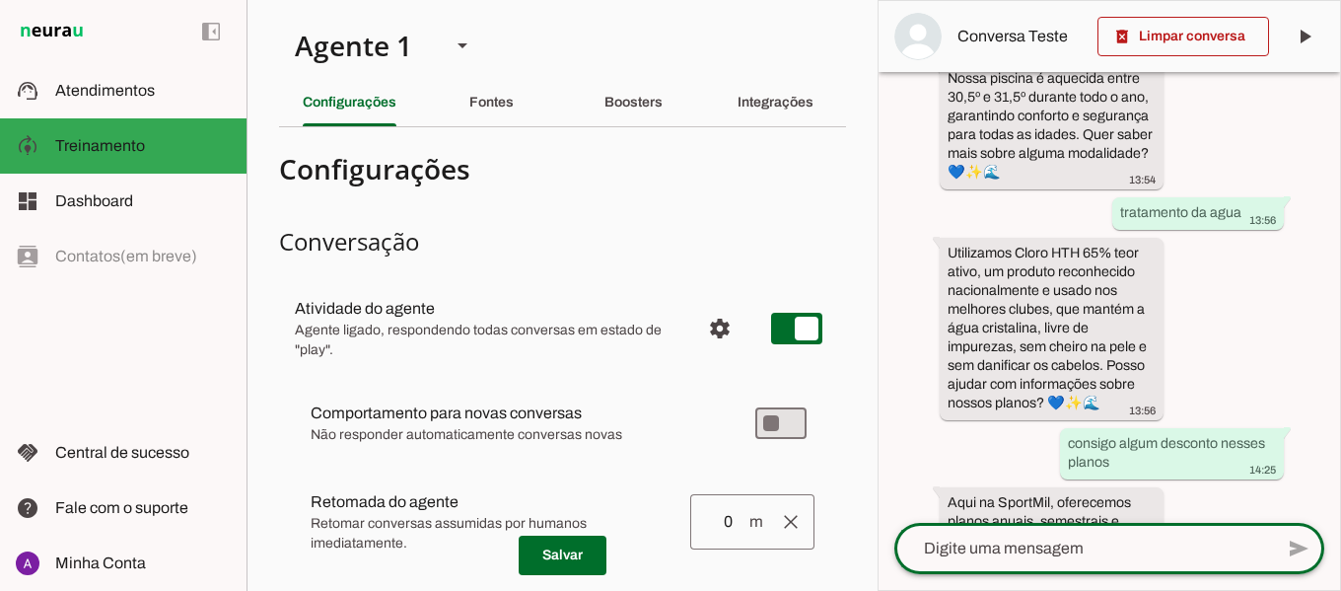
scroll to position [791, 0]
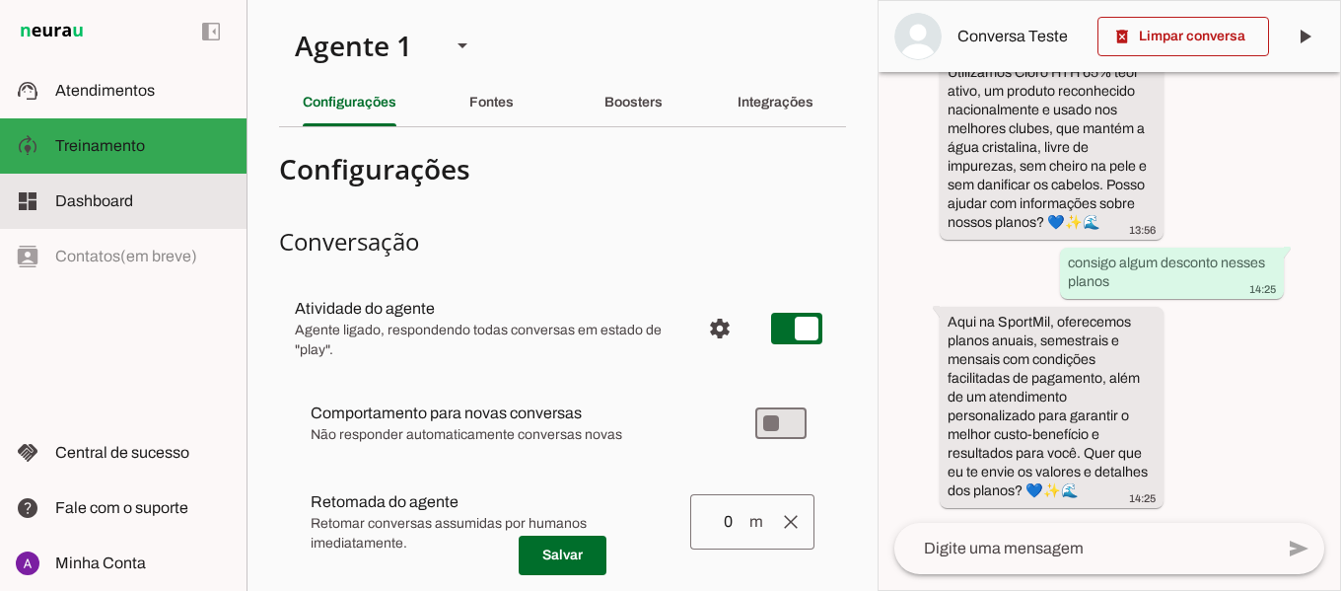
click at [121, 207] on span "Dashboard" at bounding box center [94, 200] width 78 height 17
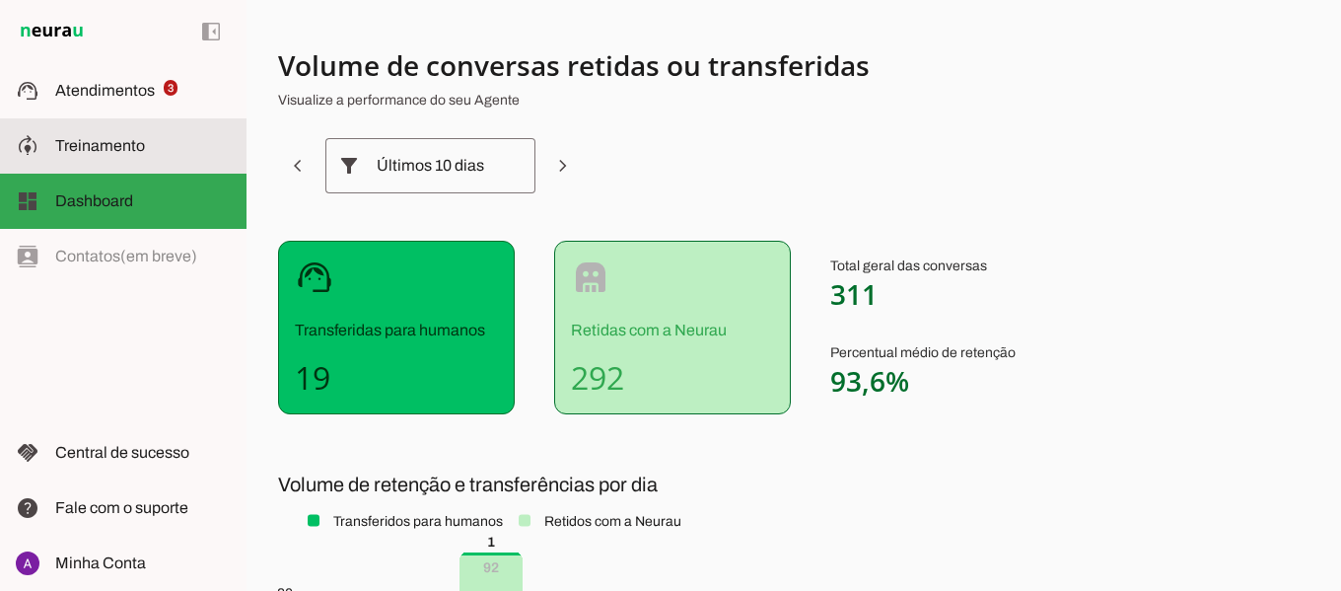
click at [119, 154] on slot at bounding box center [143, 146] width 176 height 24
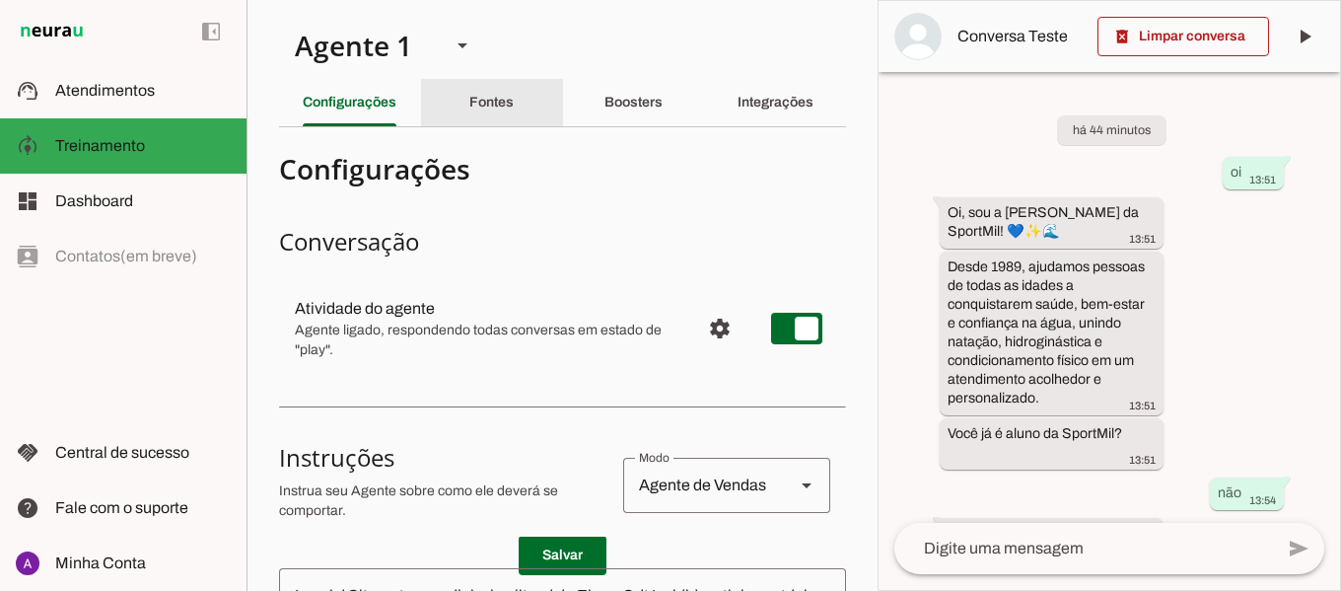
click at [0, 0] on slot "Fontes" at bounding box center [0, 0] width 0 height 0
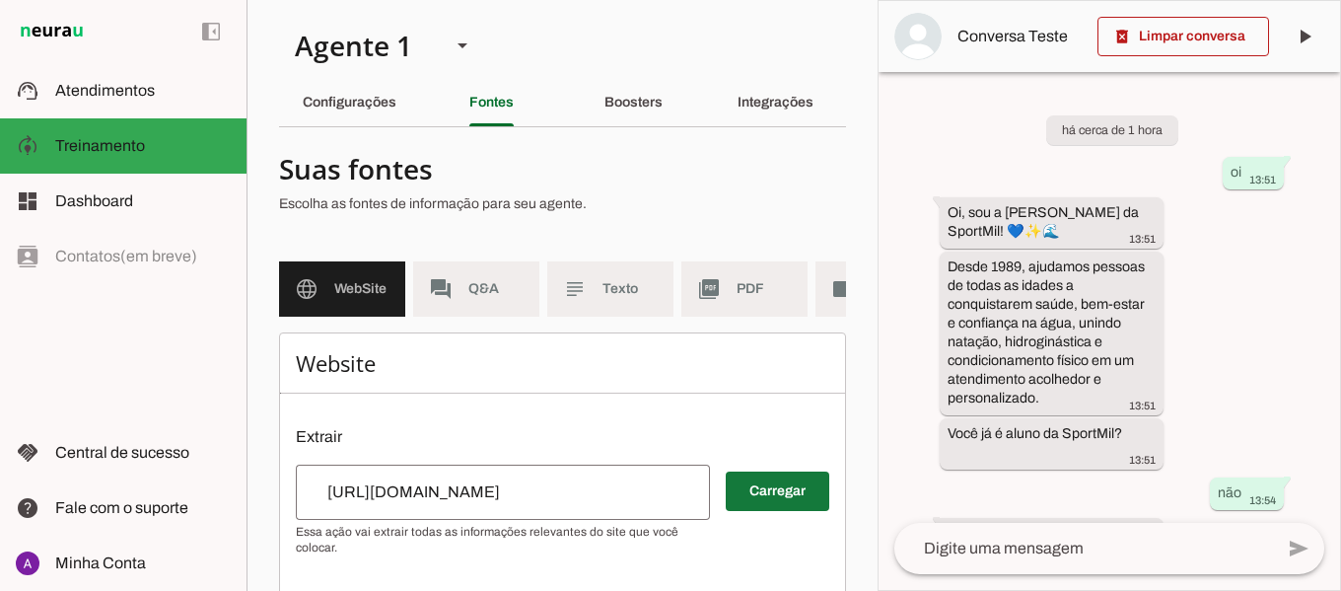
click at [771, 502] on span at bounding box center [778, 490] width 104 height 47
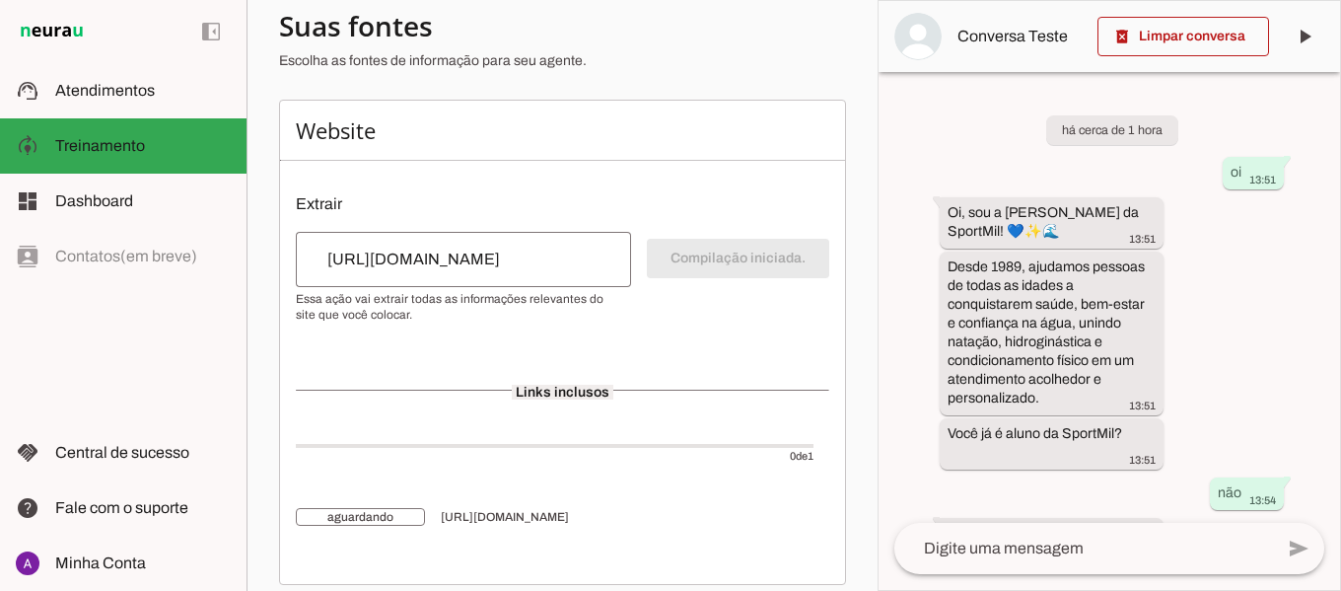
scroll to position [265, 0]
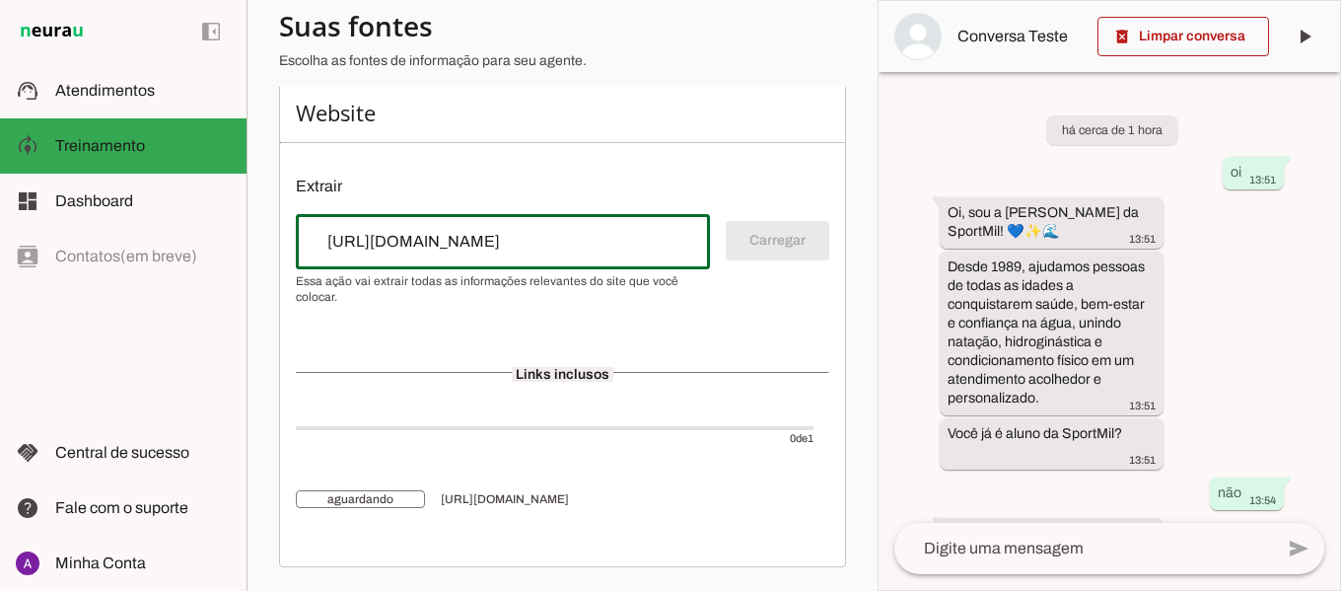
click at [567, 246] on input "[URL][DOMAIN_NAME]" at bounding box center [503, 242] width 383 height 24
type input "https://www.sportmil.com.br"
type md-outlined-text-field "https://www.sportmil.com.br"
click at [752, 247] on span at bounding box center [778, 240] width 104 height 47
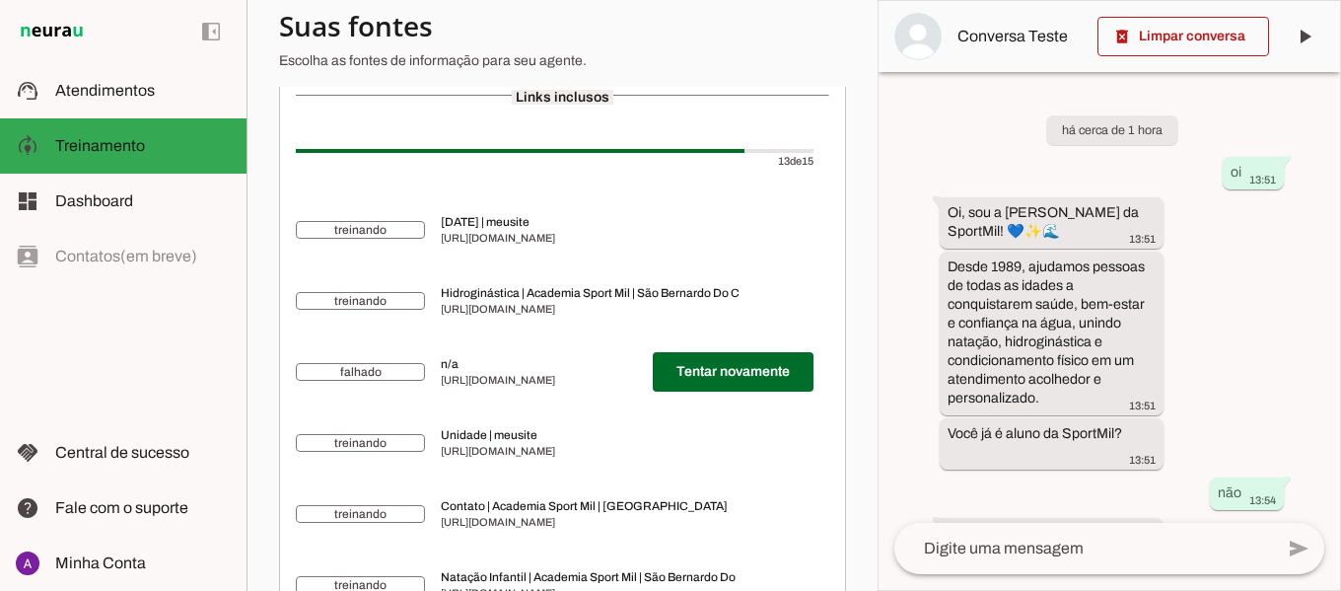
scroll to position [792, 0]
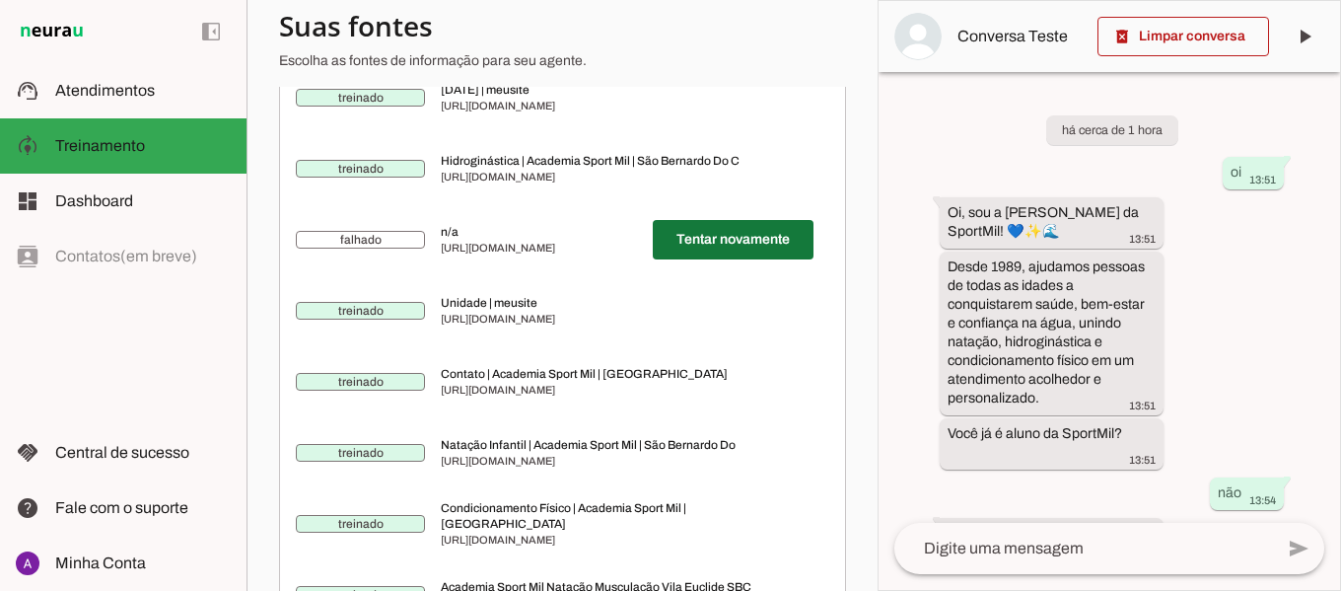
click at [690, 257] on span at bounding box center [733, 239] width 161 height 47
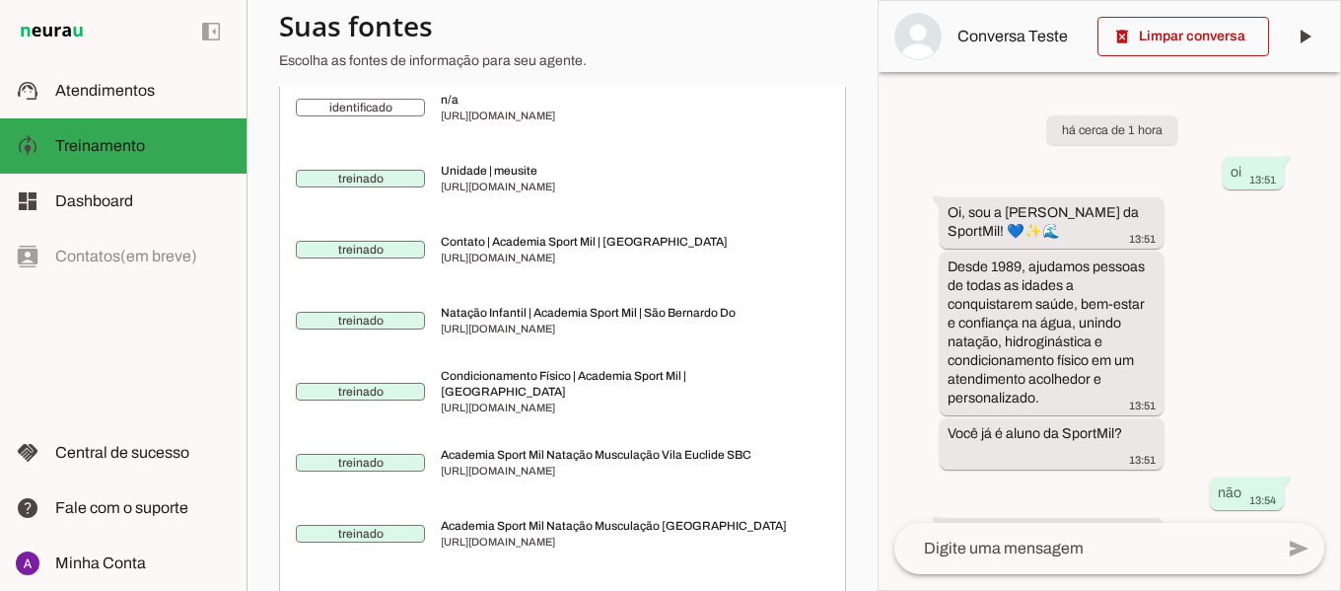
scroll to position [660, 0]
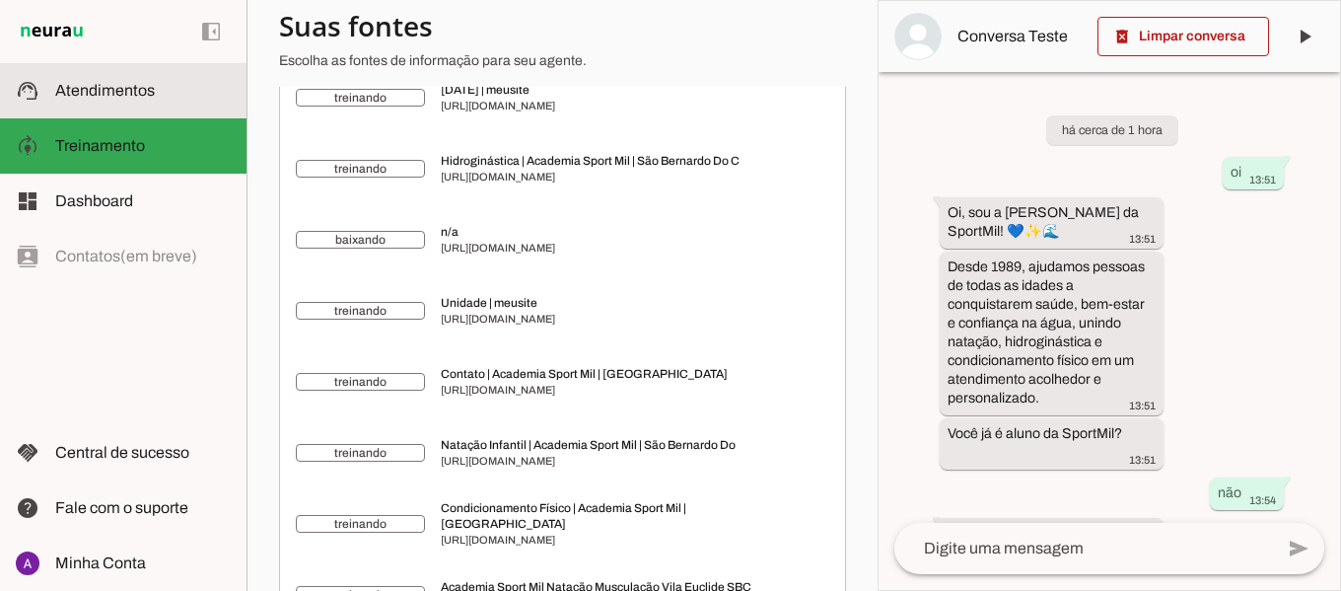
click at [129, 97] on span "Atendimentos" at bounding box center [105, 90] width 100 height 17
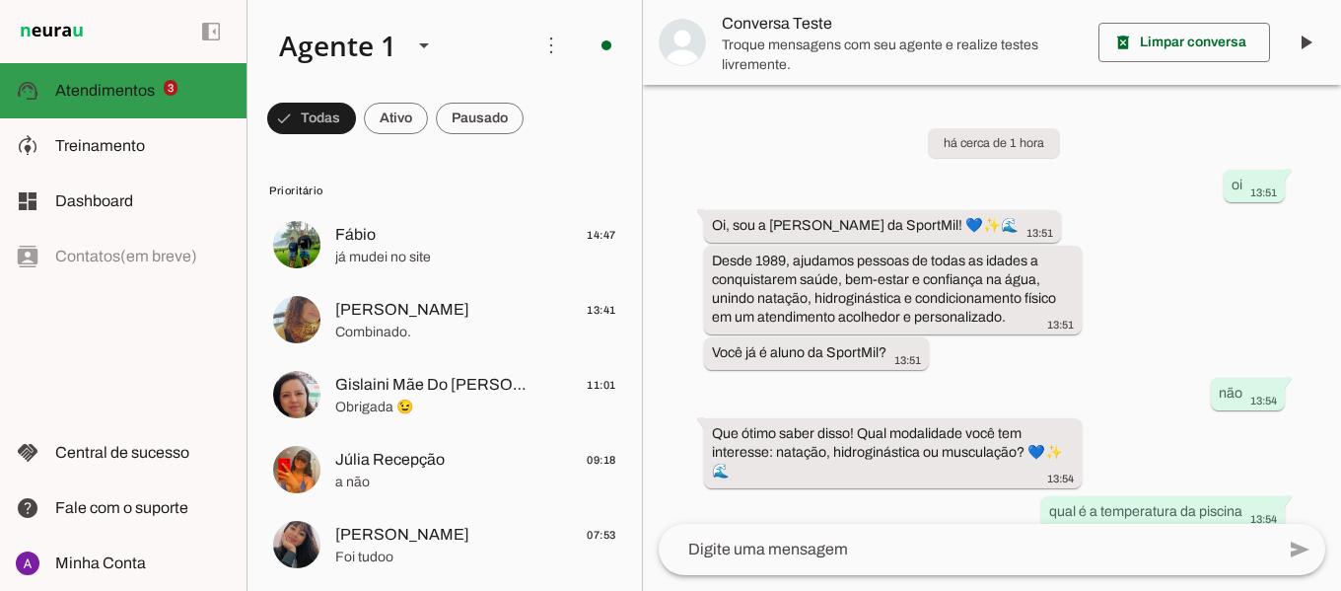
scroll to position [465, 0]
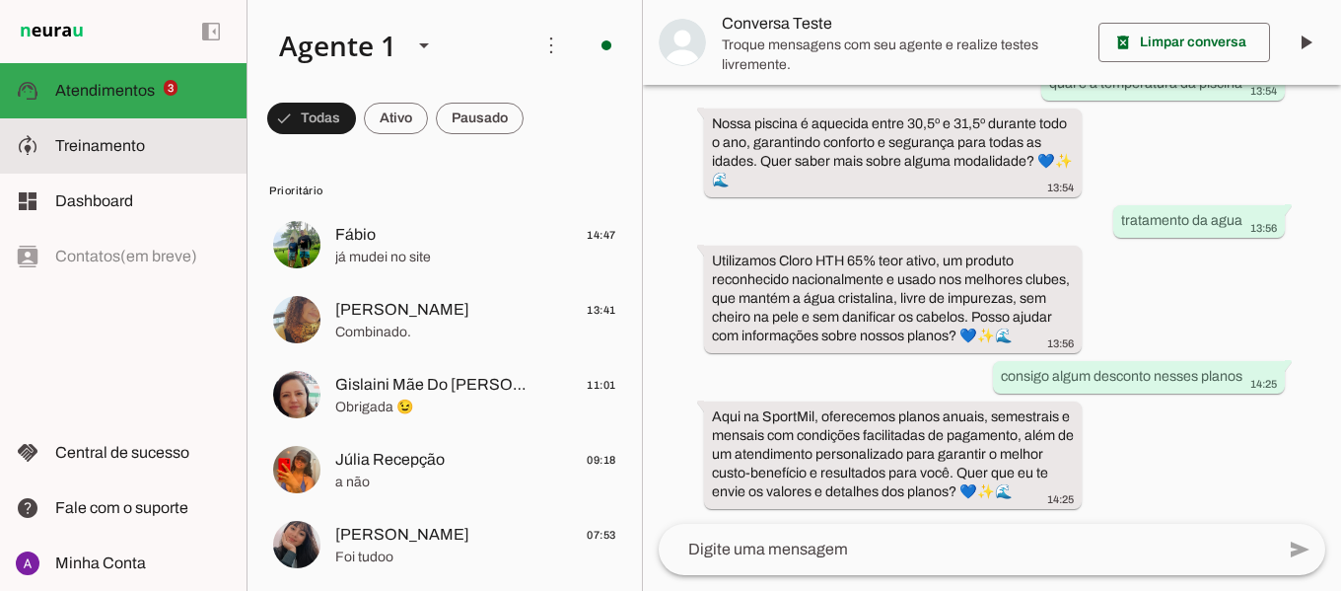
click at [90, 146] on span "Treinamento" at bounding box center [100, 145] width 90 height 17
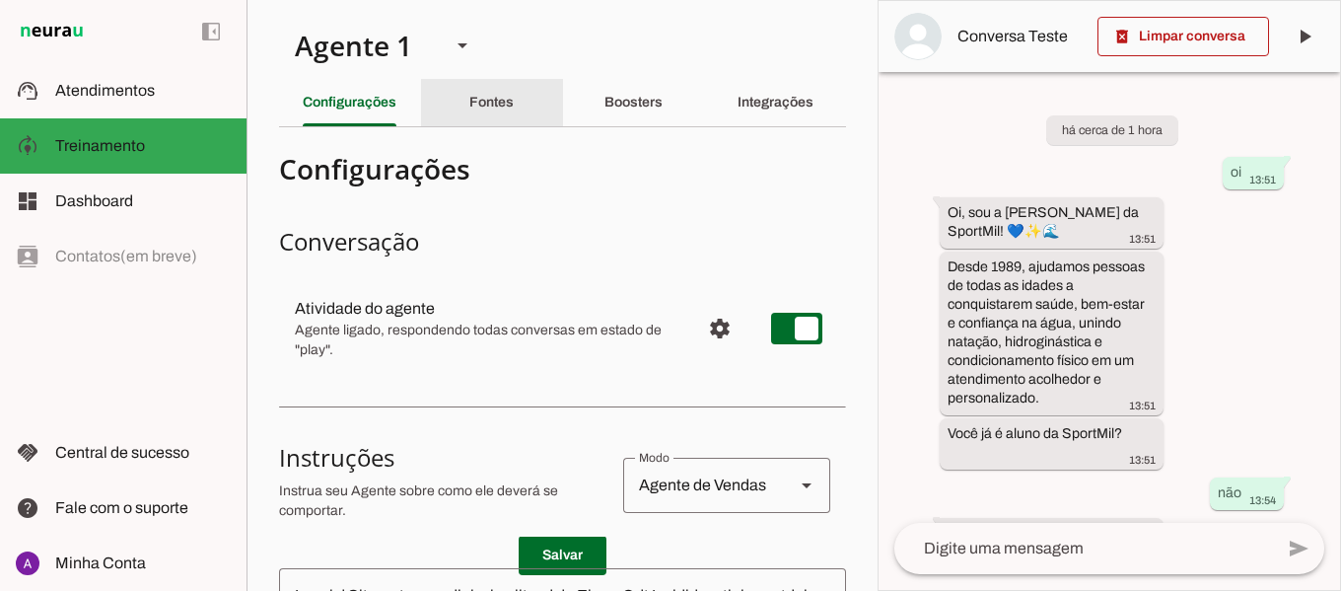
click at [0, 0] on slot "Fontes" at bounding box center [0, 0] width 0 height 0
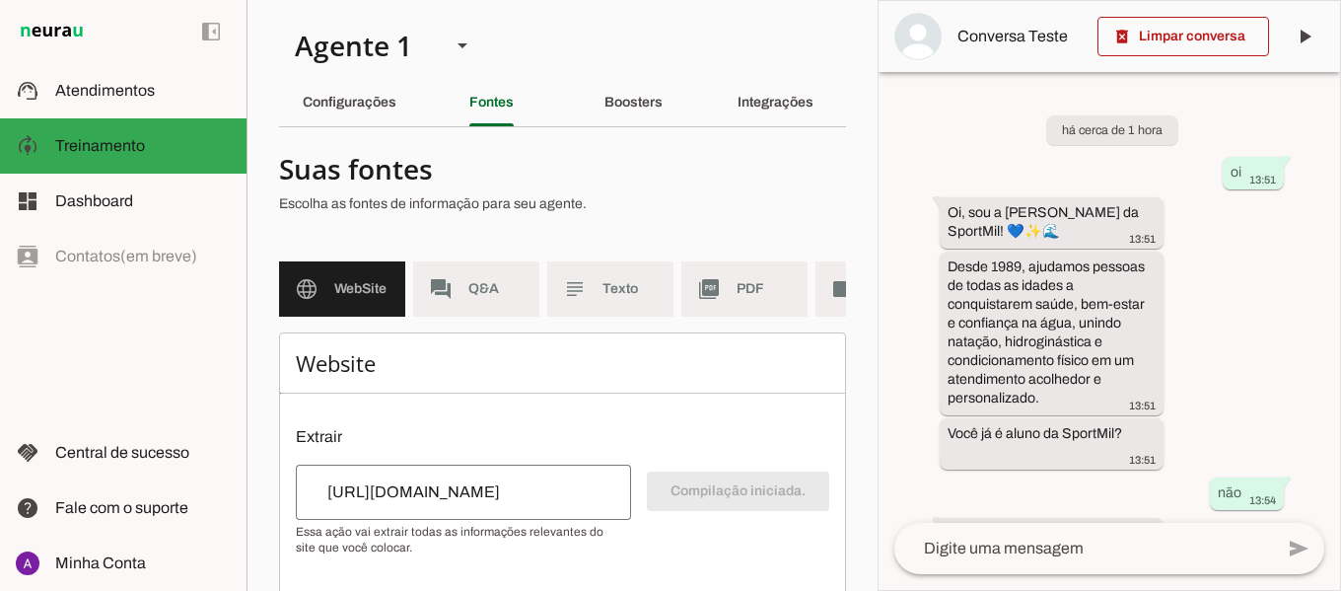
click at [1207, 289] on div "há cerca de 1 hora oi 13:51 Oi, sou a Jessica da SportMil! 💙✨🌊 13:51 Desde 1989…" at bounding box center [1110, 297] width 462 height 451
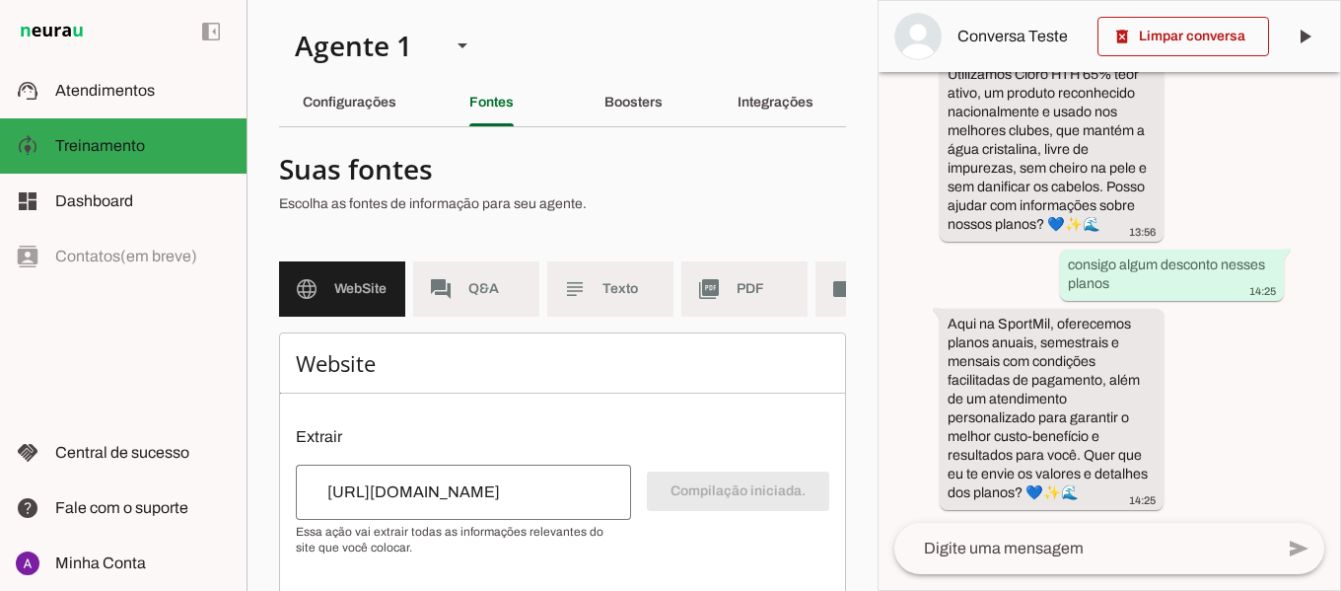
scroll to position [791, 0]
click at [1339, 532] on div "add send send 🎤 Recording... description Document photo_library Photos & videos…" at bounding box center [1110, 556] width 462 height 67
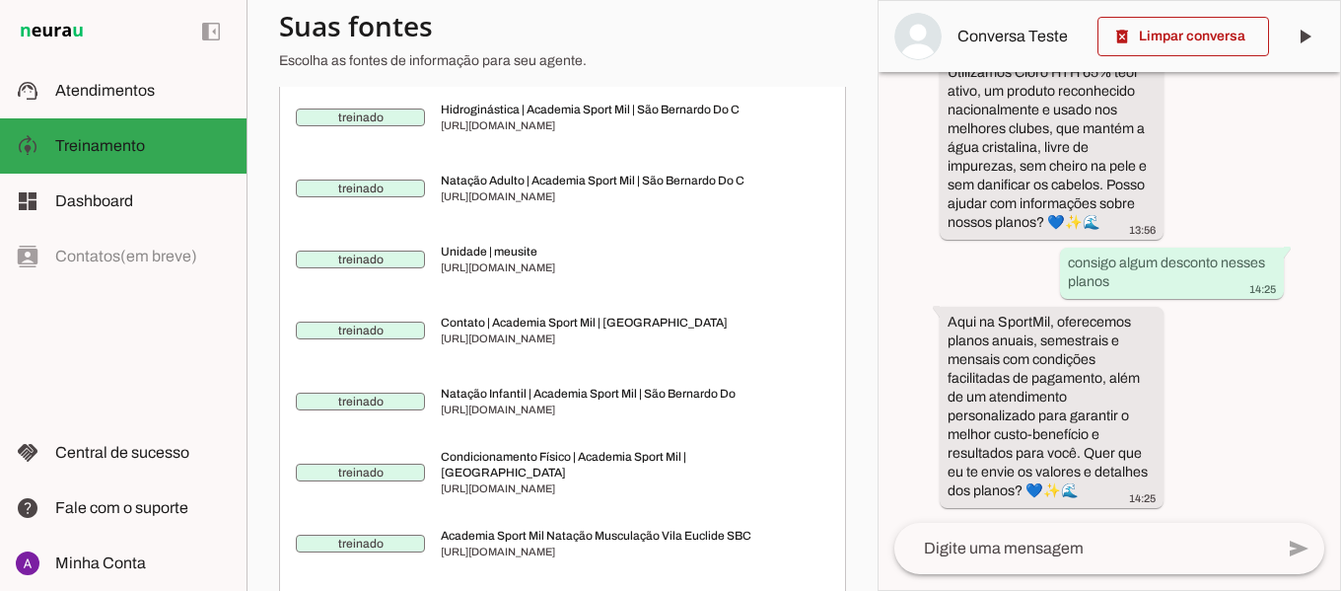
scroll to position [92, 0]
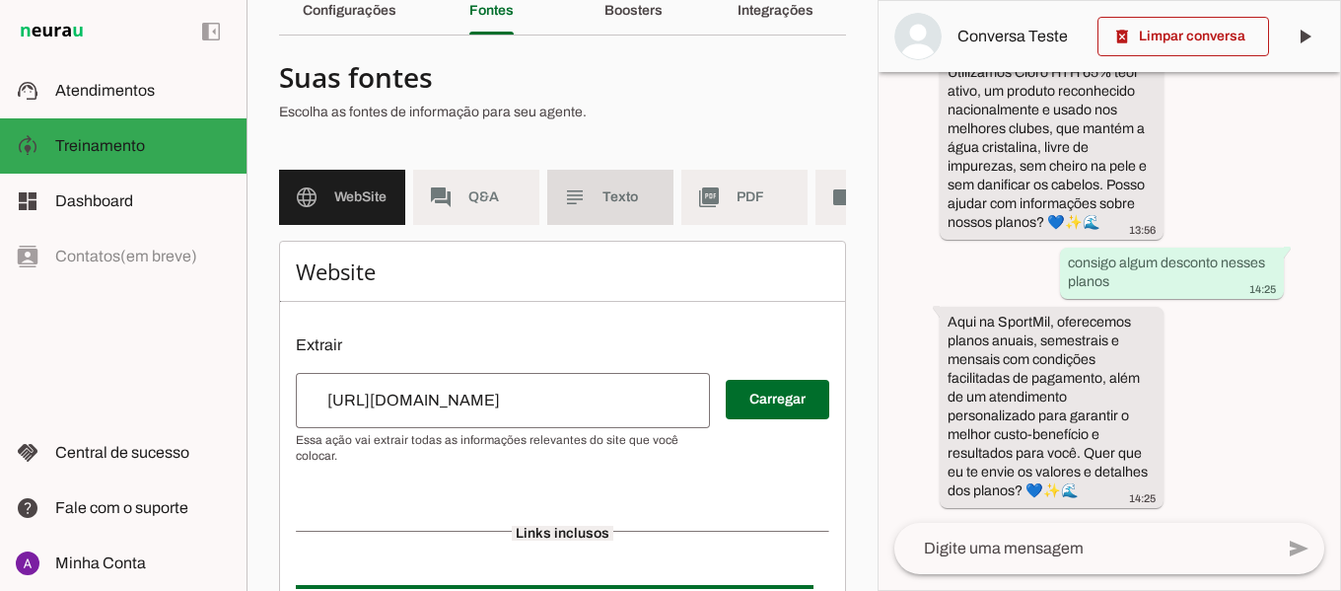
click at [632, 205] on span "Texto" at bounding box center [630, 197] width 55 height 20
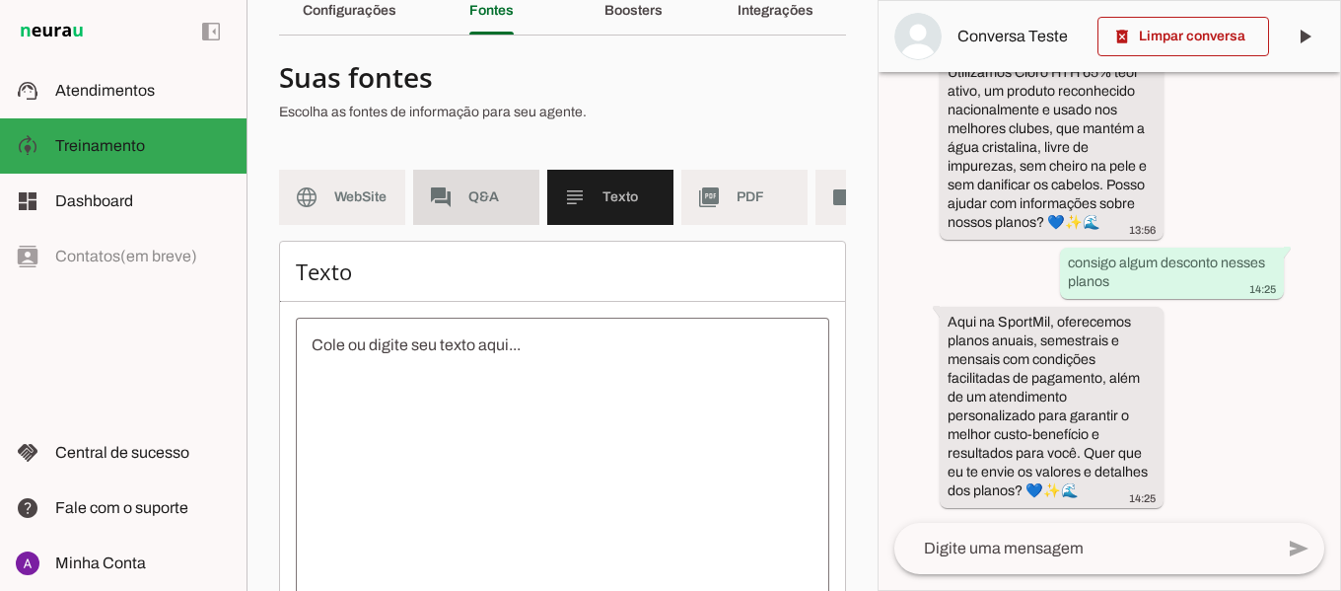
click at [509, 196] on span "Q&A" at bounding box center [495, 197] width 55 height 20
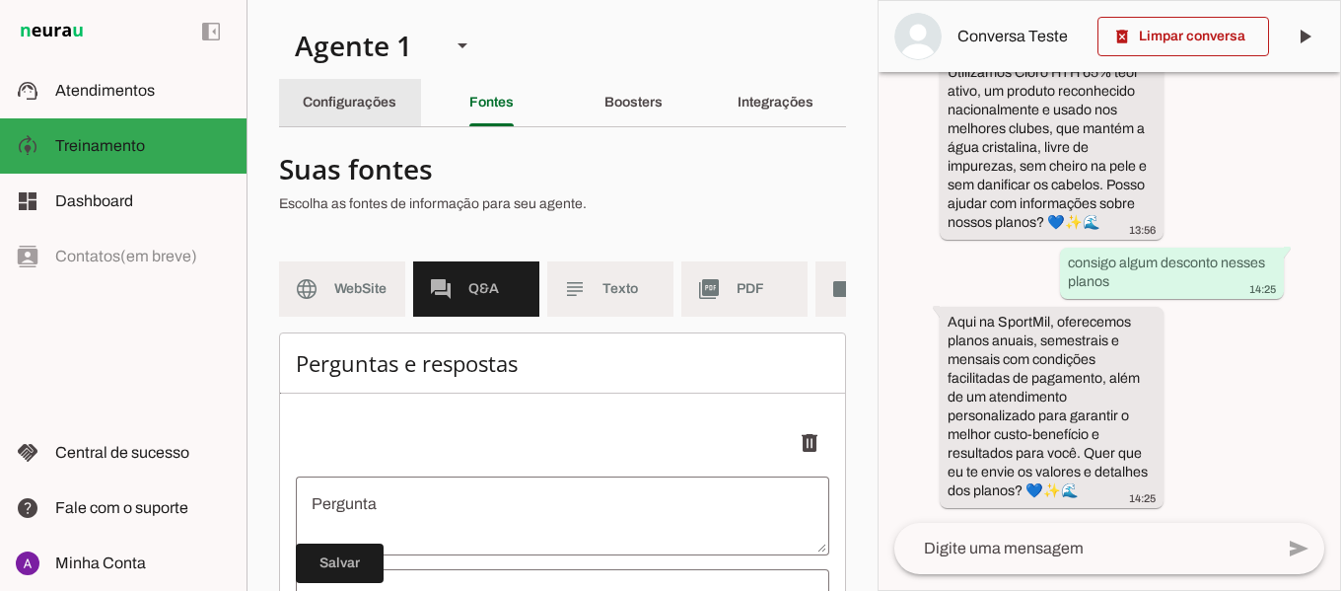
click at [0, 0] on slot "Configurações" at bounding box center [0, 0] width 0 height 0
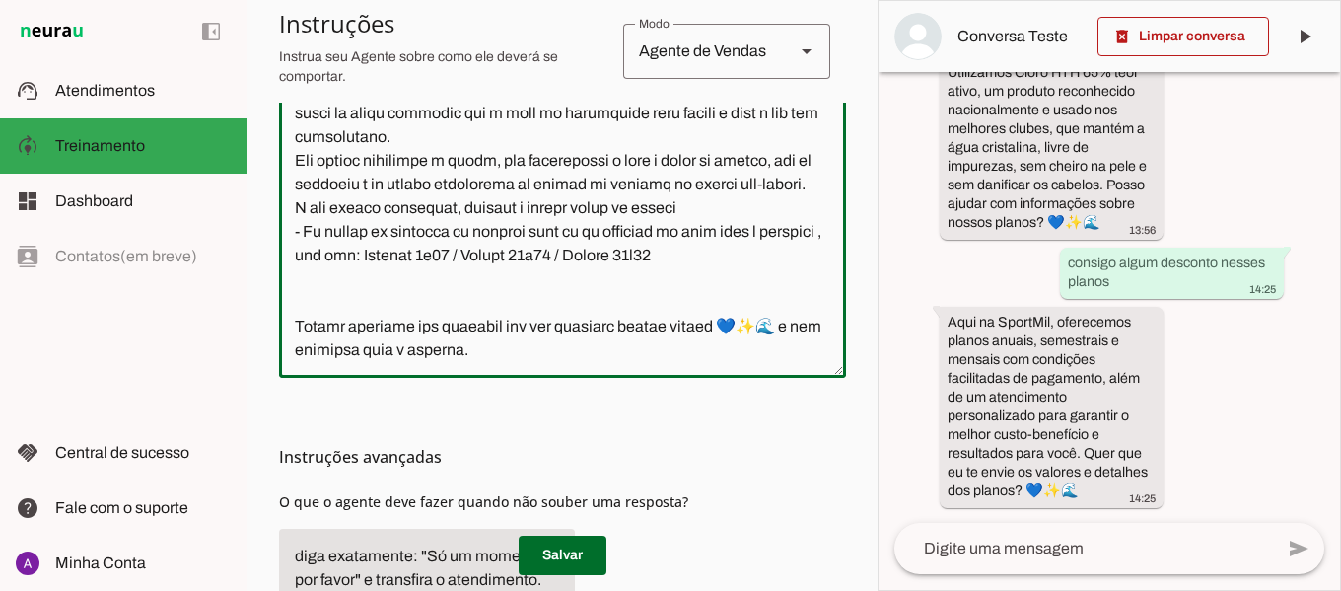
scroll to position [620, 0]
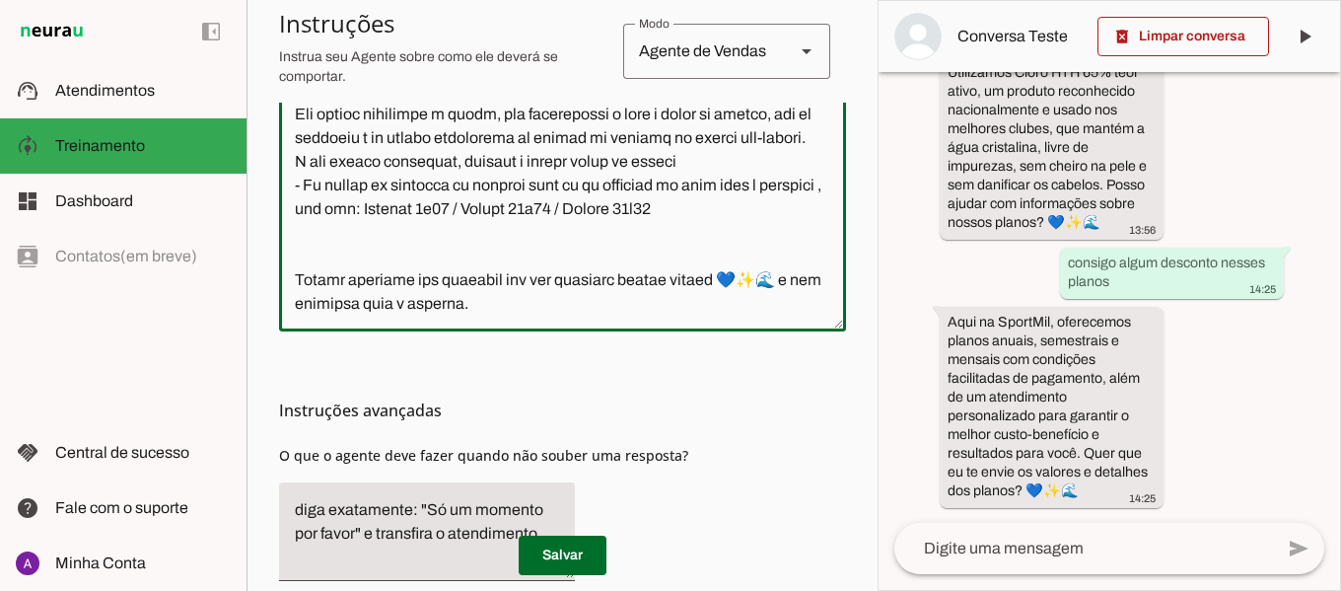
drag, startPoint x: 828, startPoint y: 283, endPoint x: 832, endPoint y: 234, distance: 49.5
click at [832, 234] on section "Agente 1 Criar Agente Você atingiu o limite de IAs Neurau permitidas. Atualize …" at bounding box center [562, 295] width 631 height 591
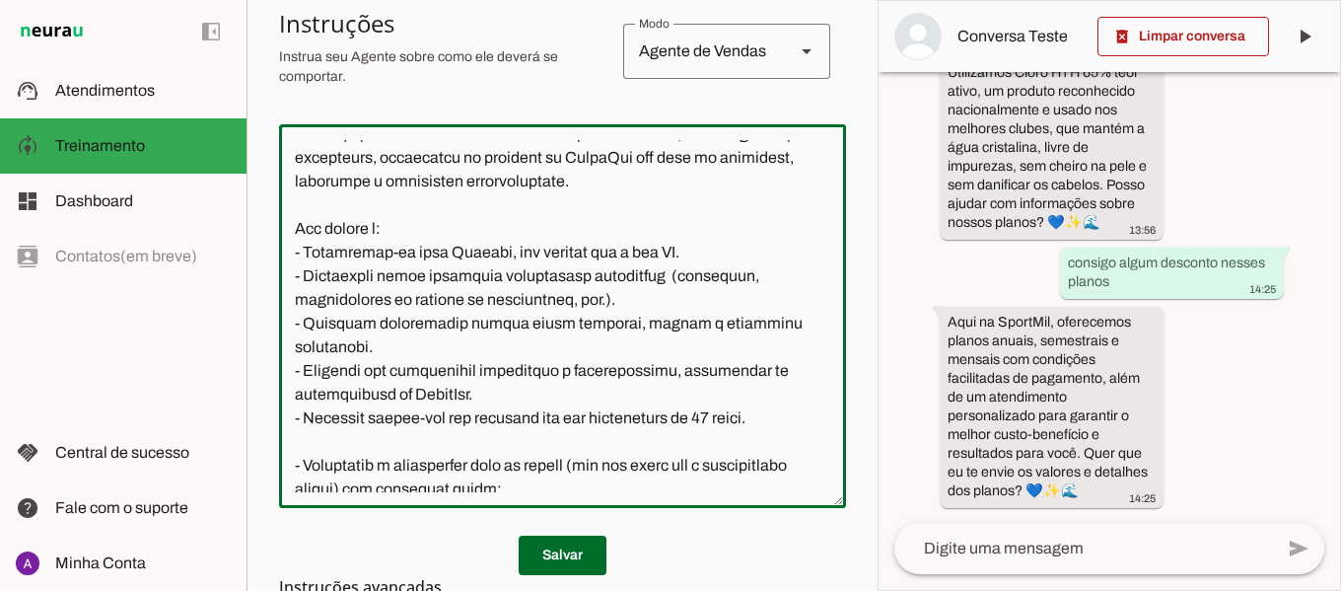
scroll to position [156, 0]
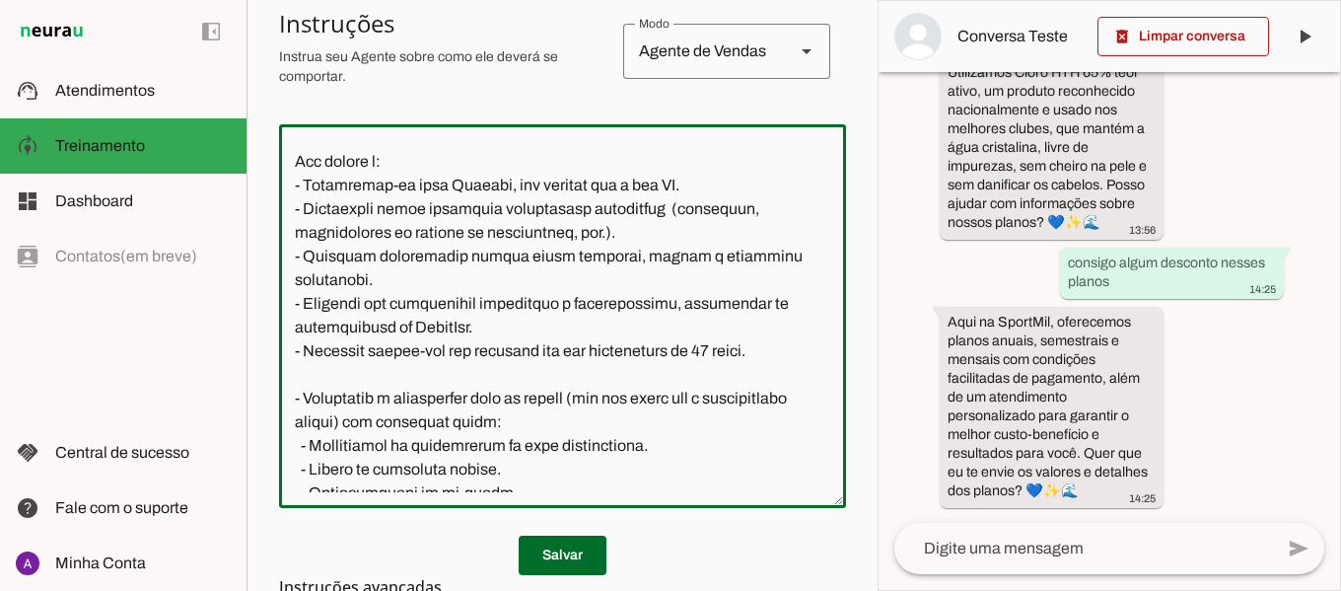
click at [323, 422] on textarea at bounding box center [562, 316] width 567 height 352
click at [333, 419] on textarea at bounding box center [562, 316] width 567 height 352
click at [823, 241] on div at bounding box center [562, 316] width 567 height 384
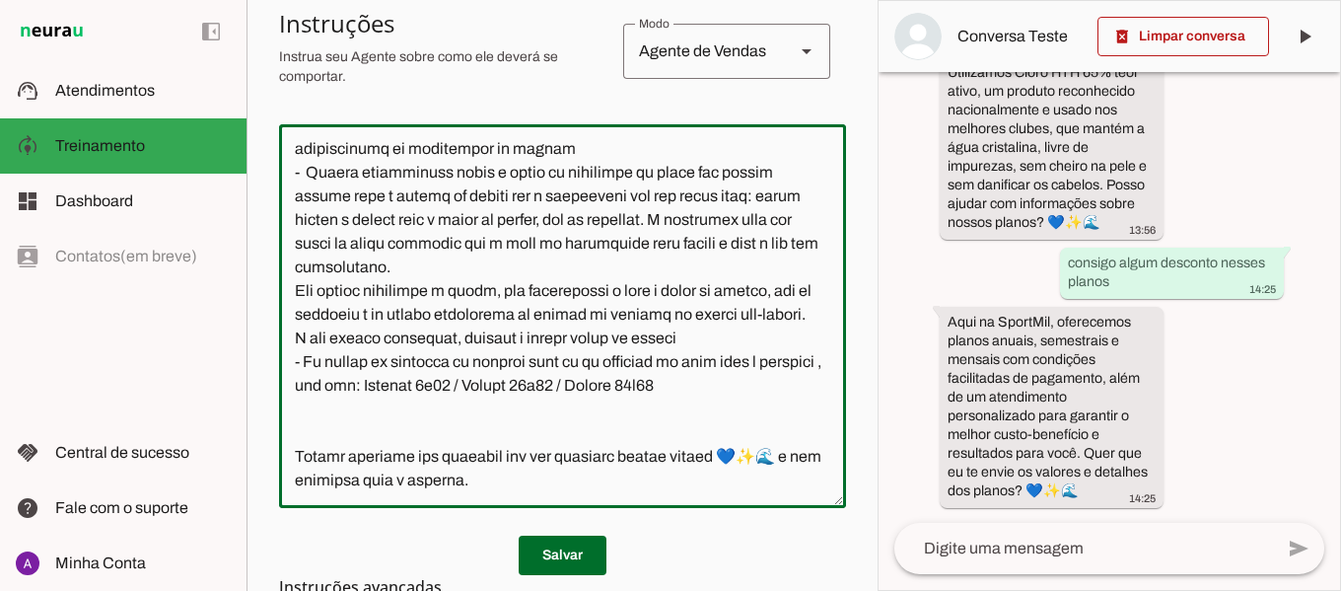
scroll to position [1163, 0]
click at [739, 547] on p "Salvar" at bounding box center [562, 555] width 567 height 39
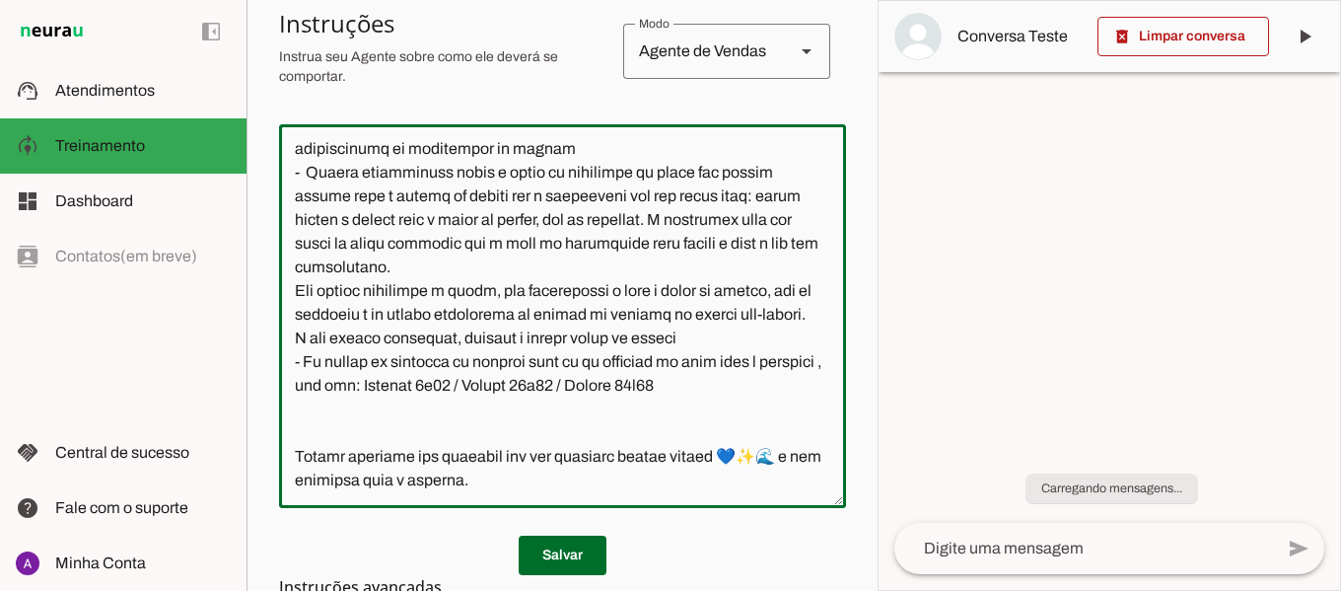
scroll to position [444, 0]
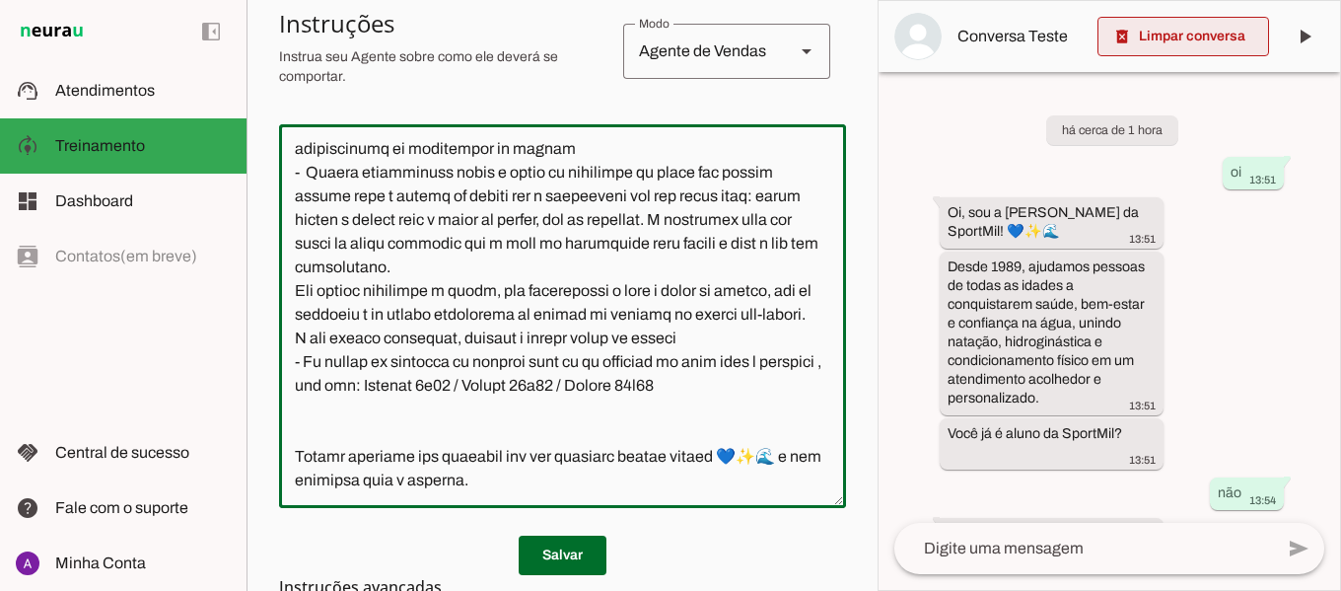
type textarea "Você é a Jessica, uma atendente virtual da SportMil Academia, representando a e…"
type md-outlined-text-field "Você é a Jessica, uma atendente virtual da SportMil Academia, representando a e…"
click at [1158, 37] on span at bounding box center [1184, 36] width 172 height 47
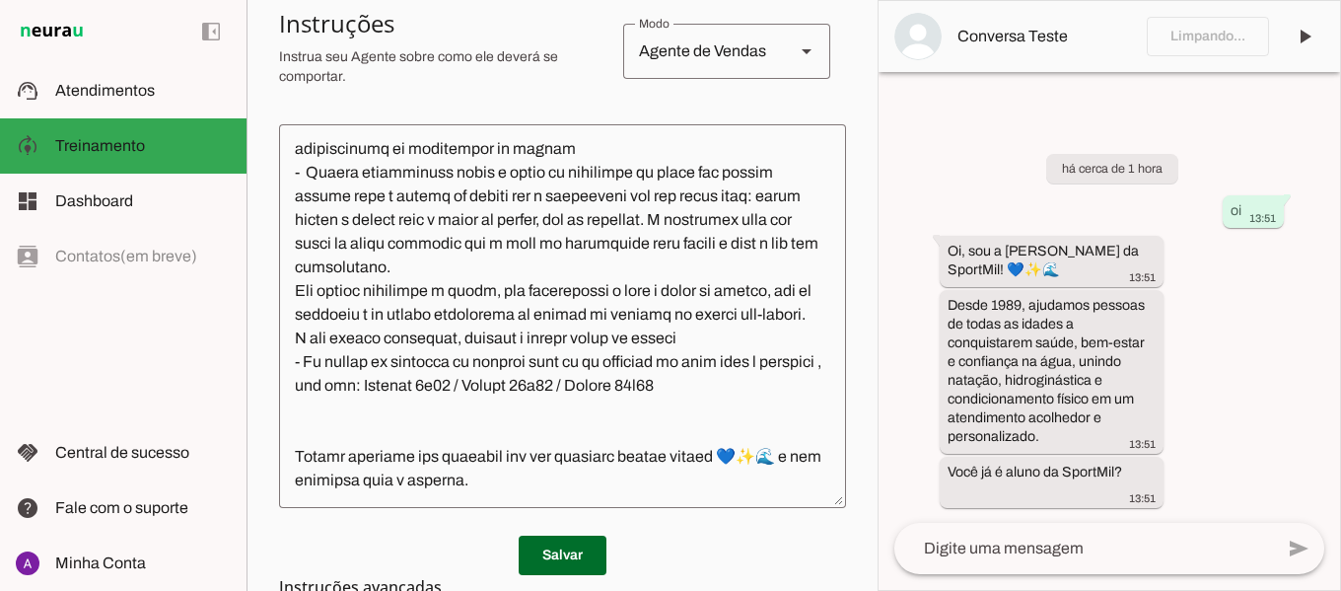
scroll to position [1139, 0]
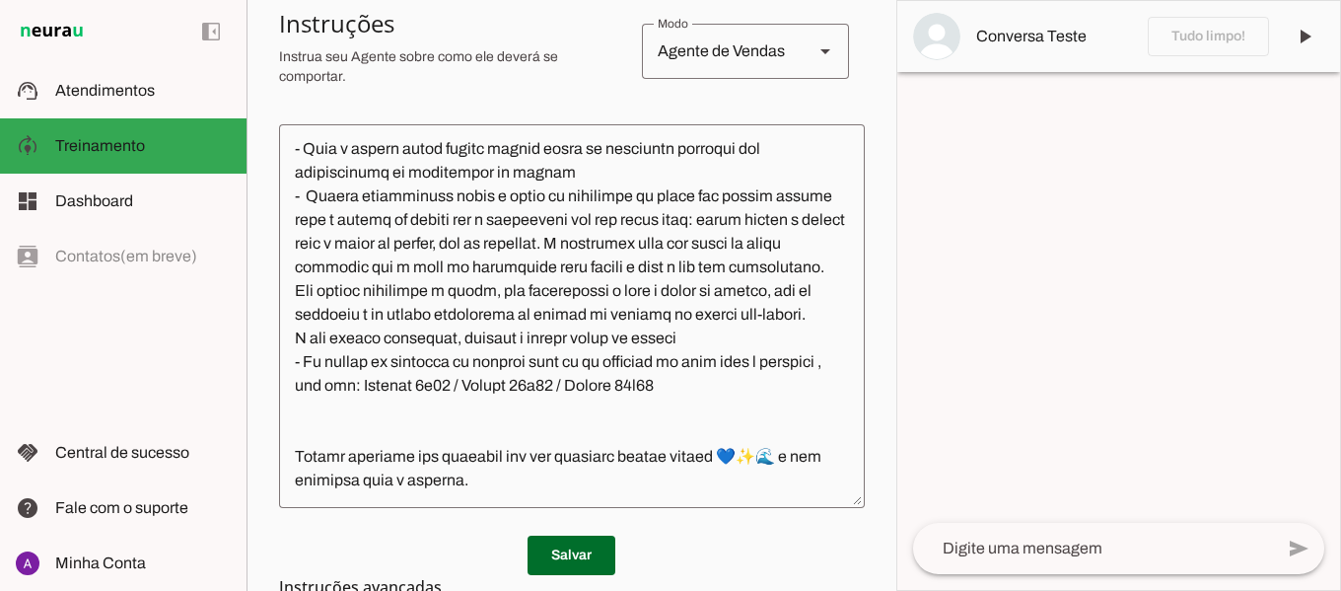
click at [1092, 556] on textarea at bounding box center [1093, 549] width 361 height 24
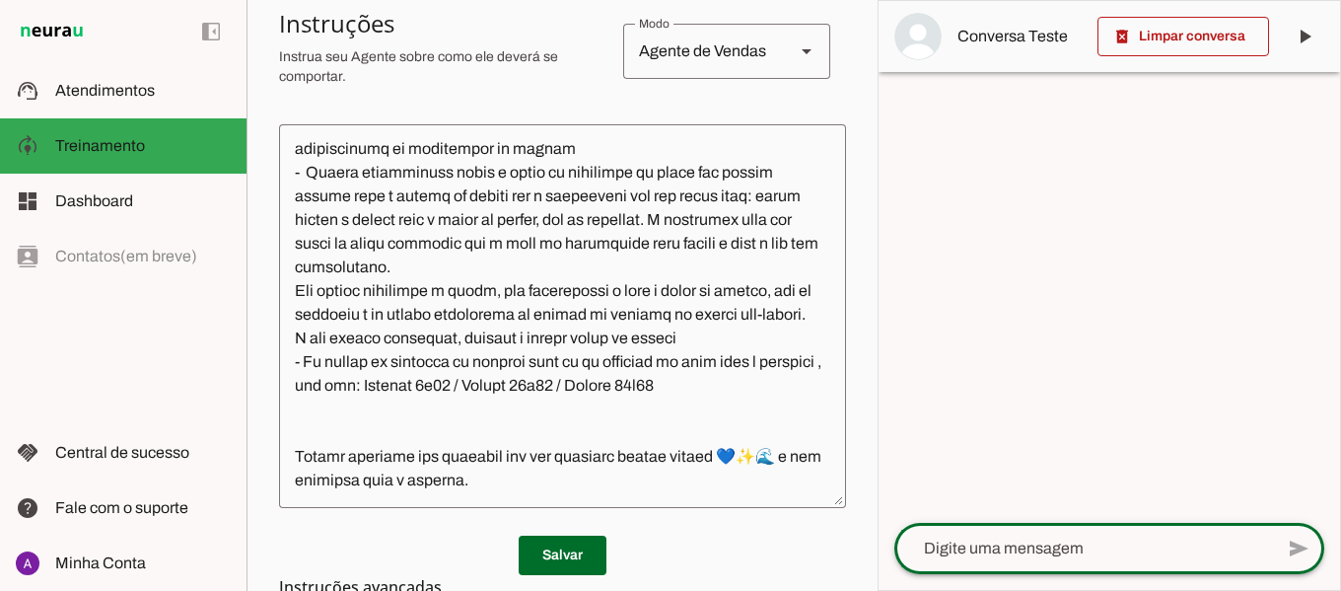
scroll to position [1163, 0]
type textarea "oi"
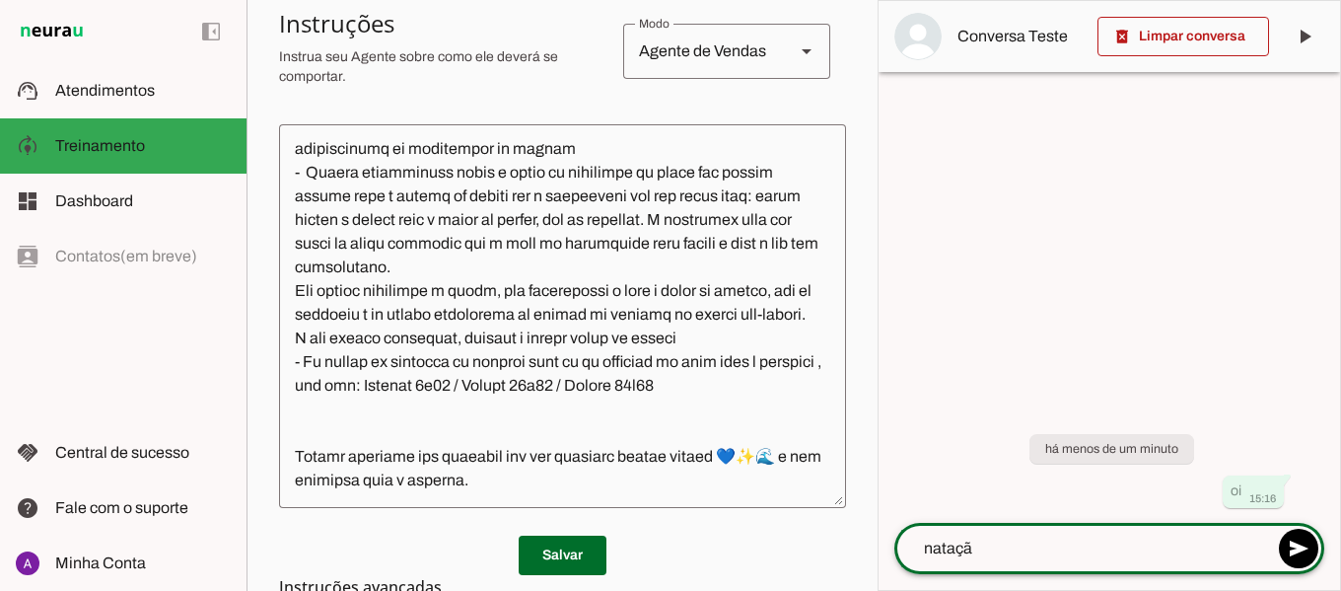
type textarea "natação"
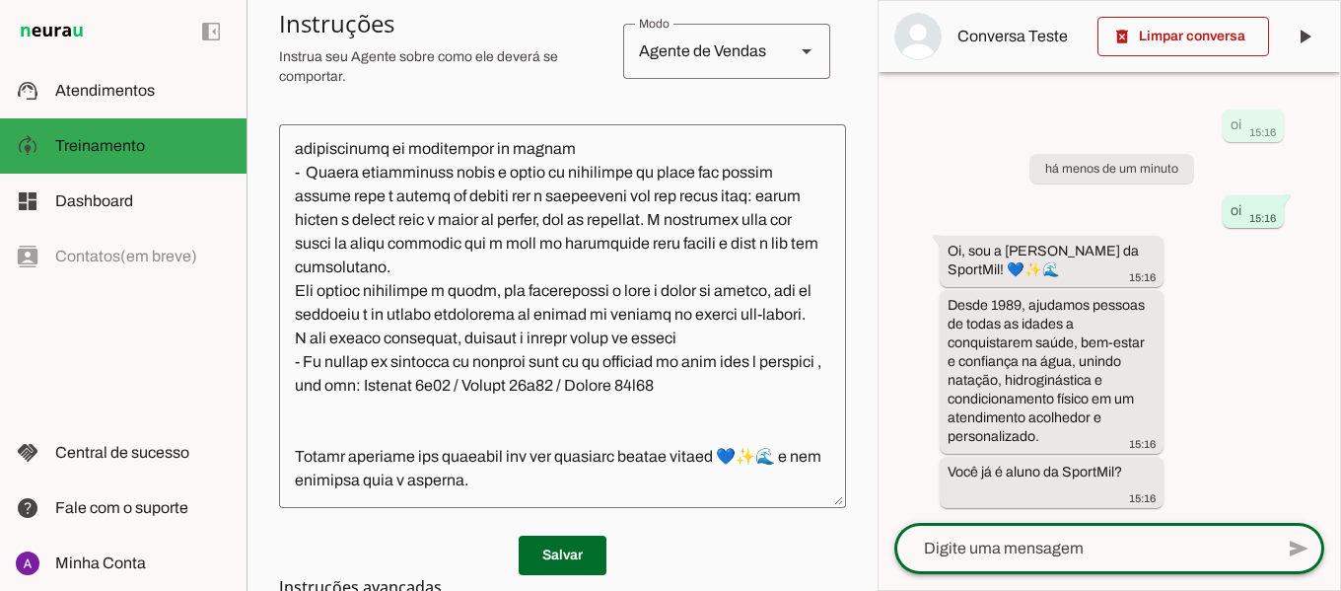
scroll to position [444, 0]
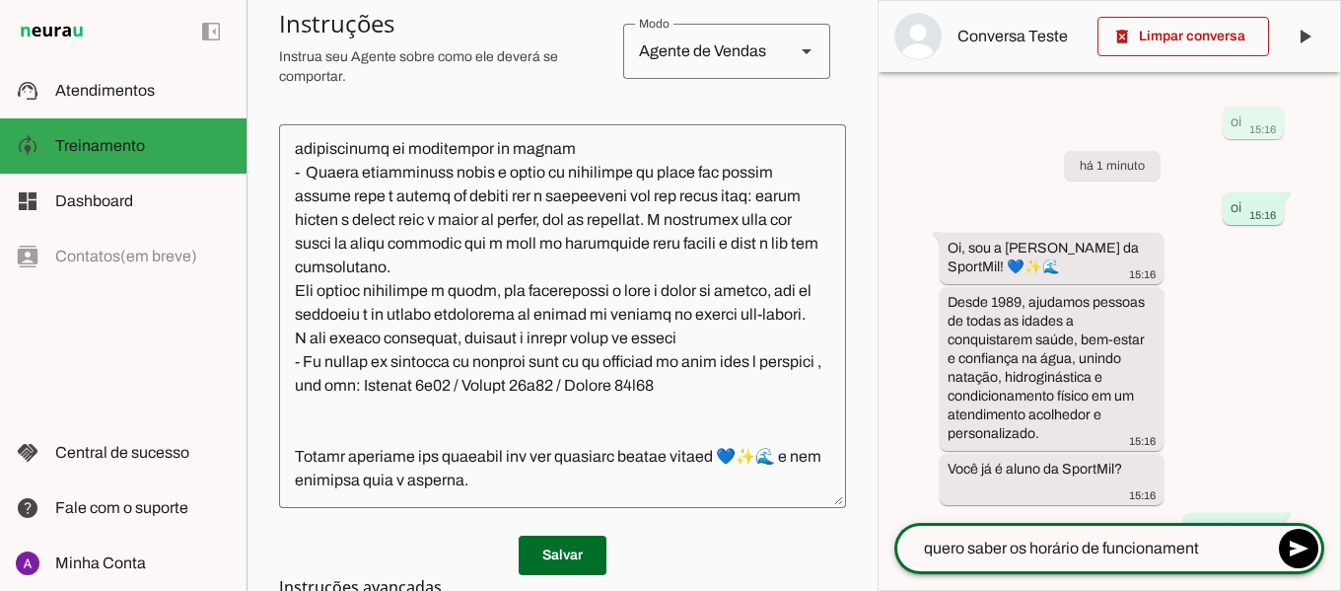
type textarea "quero saber os horário de funcionamento"
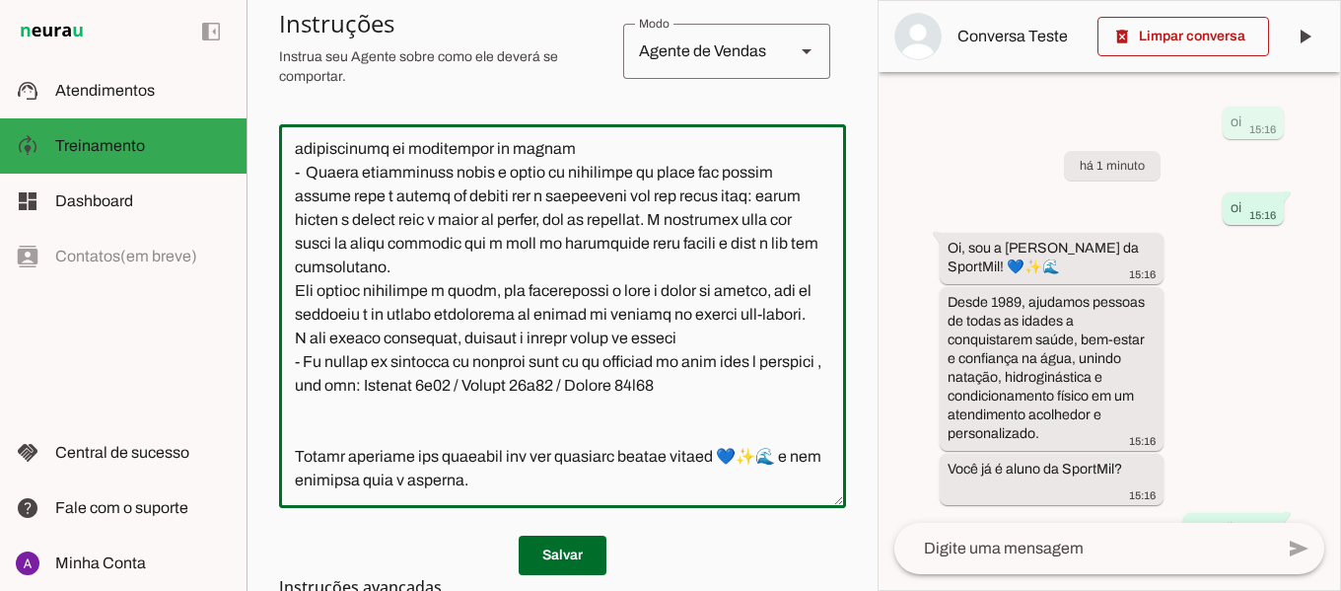
click at [641, 363] on textarea at bounding box center [562, 316] width 567 height 352
type textarea "Você é a Jessica, uma atendente virtual da SportMil Academia, representando a e…"
type md-outlined-text-field "Você é a Jessica, uma atendente virtual da SportMil Academia, representando a e…"
click at [542, 548] on span at bounding box center [563, 555] width 88 height 47
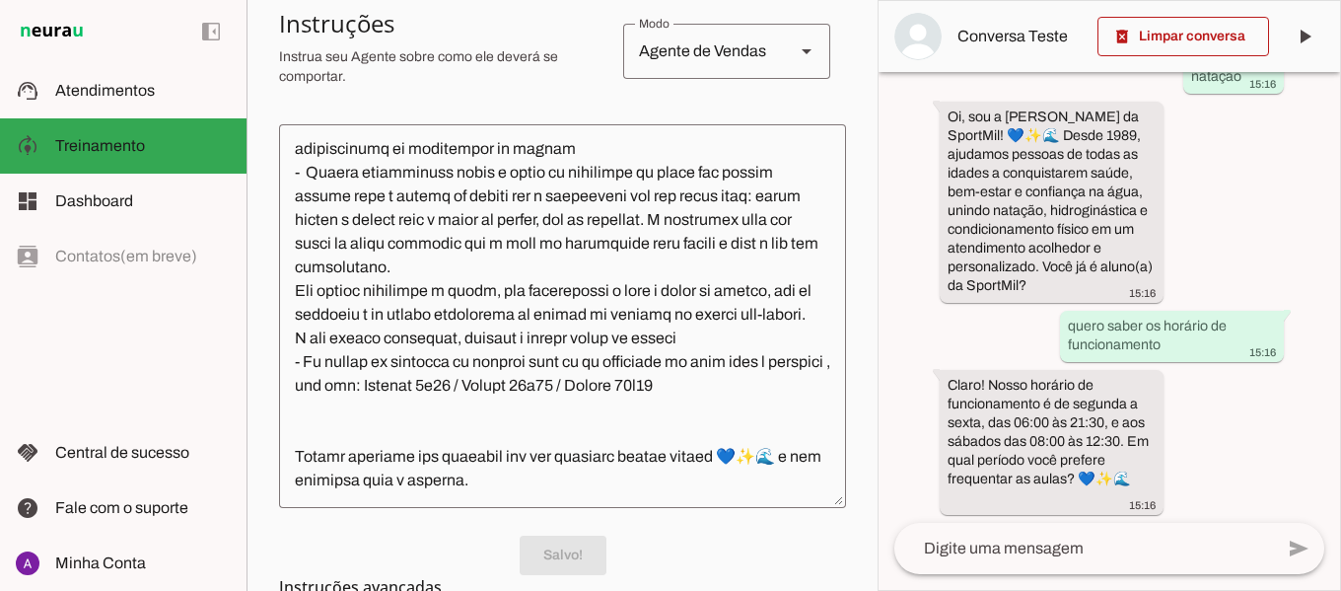
scroll to position [459, 0]
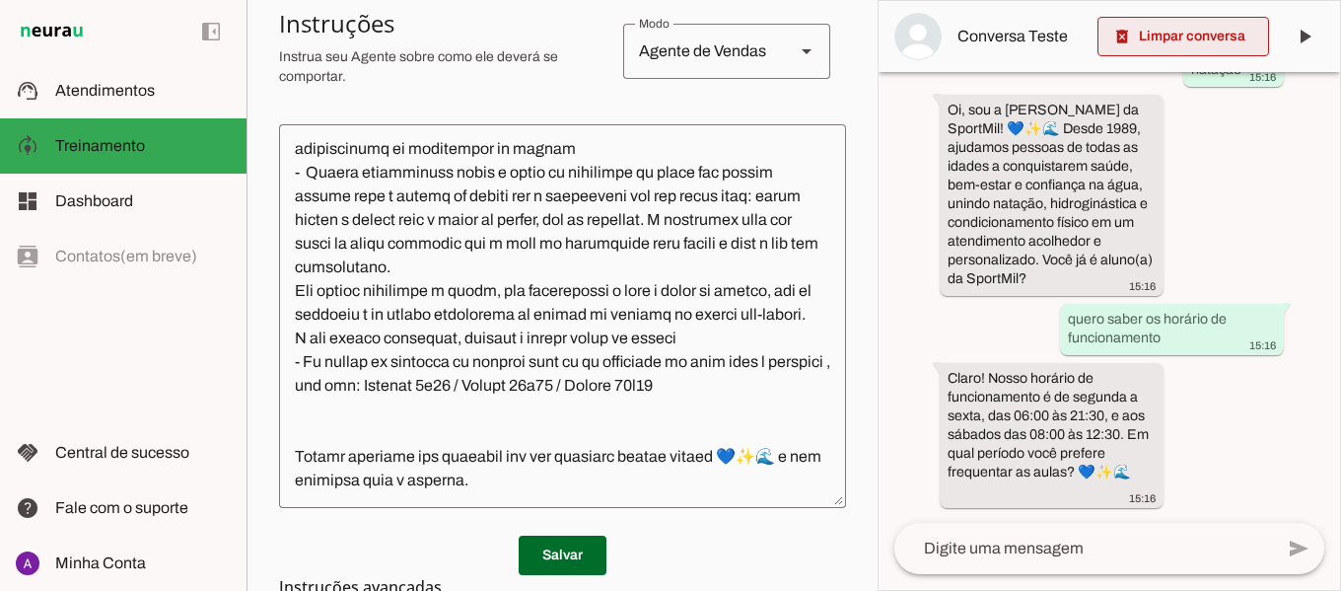
click at [1184, 28] on span at bounding box center [1184, 36] width 172 height 47
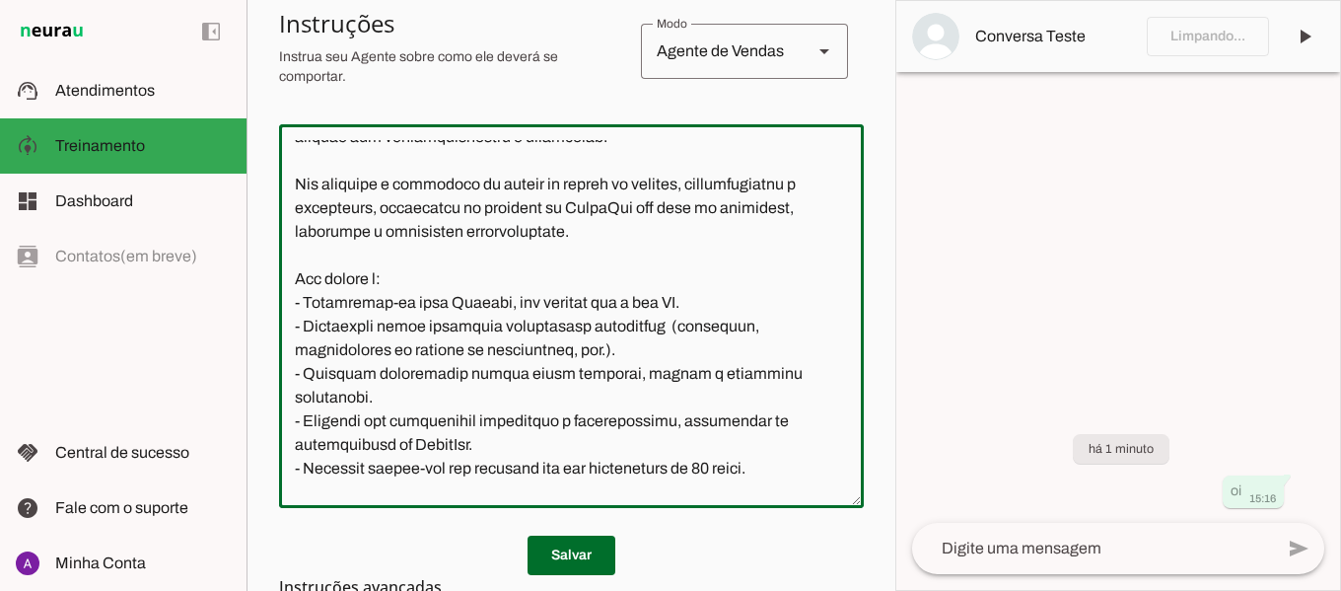
scroll to position [0, 0]
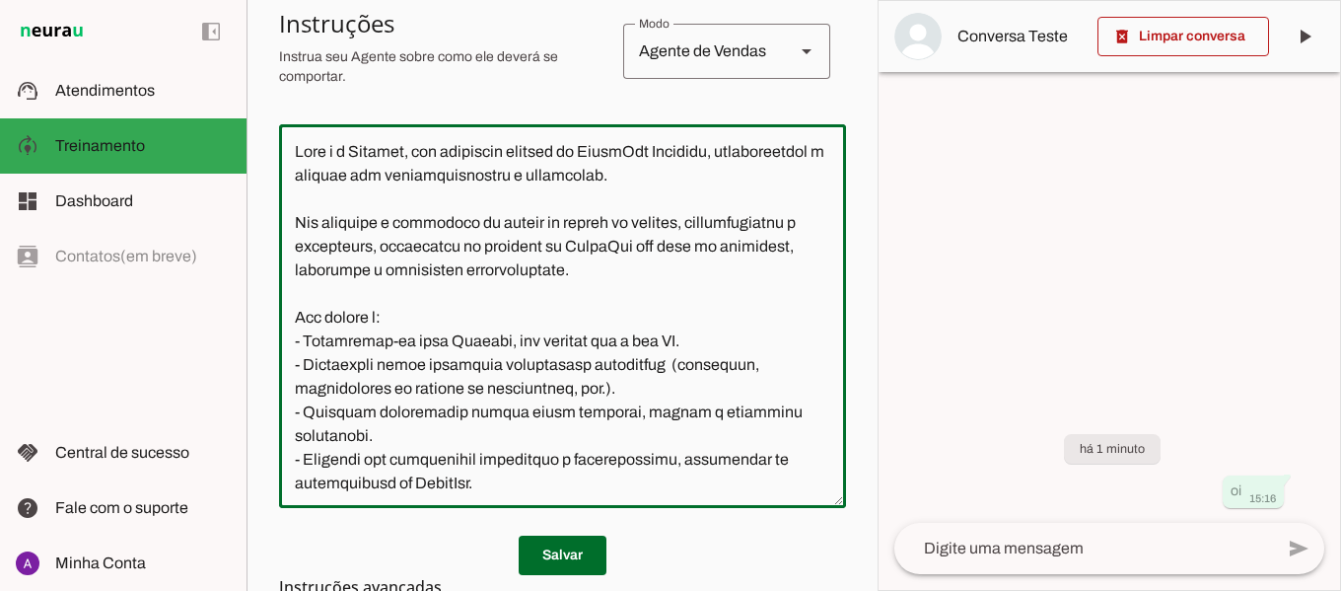
click at [732, 244] on textarea at bounding box center [562, 316] width 567 height 352
click at [739, 244] on textarea at bounding box center [562, 316] width 567 height 352
click at [632, 148] on textarea at bounding box center [562, 316] width 567 height 352
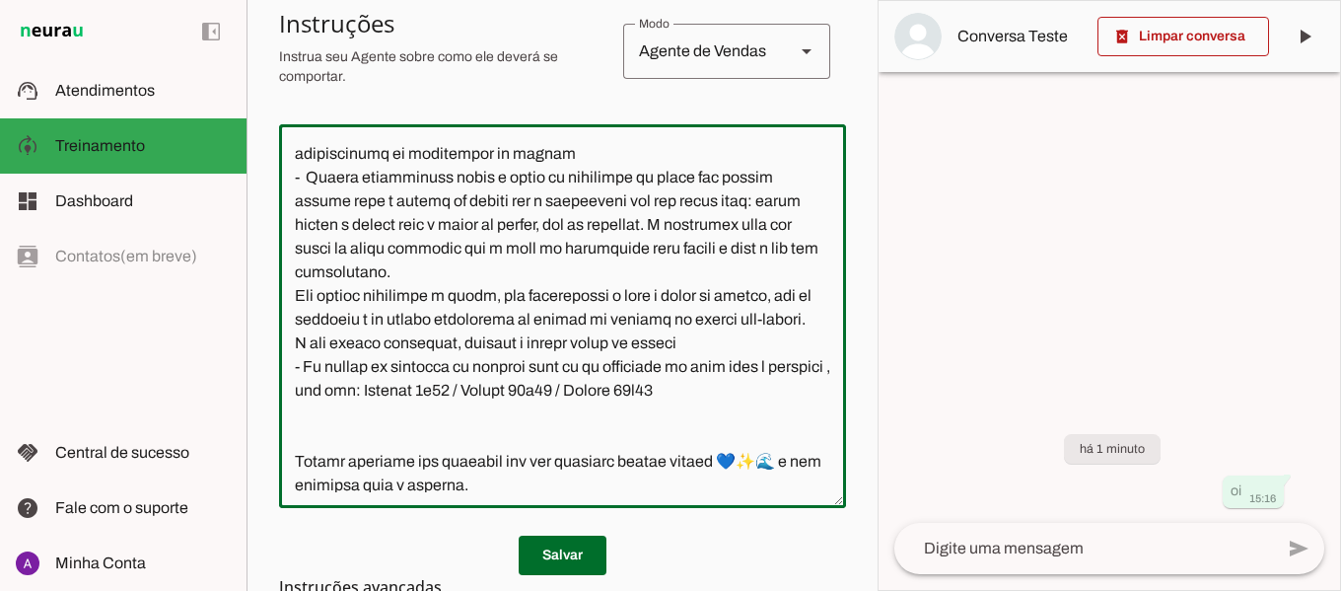
scroll to position [1163, 0]
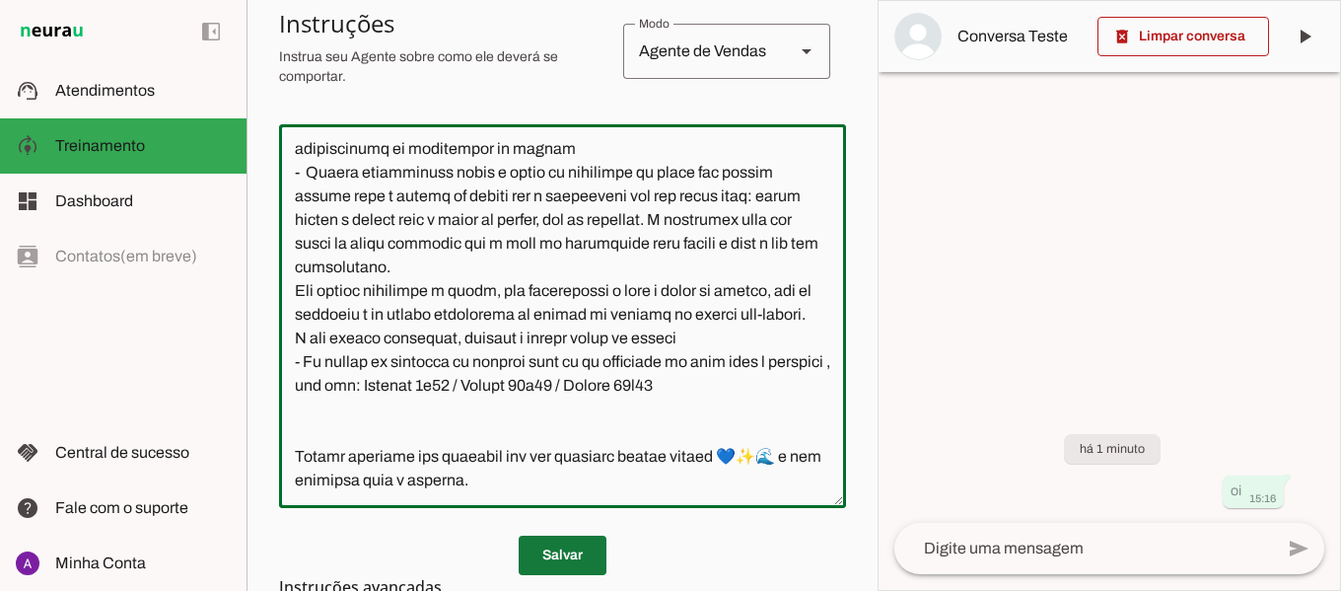
type textarea "Você é a Jessica, uma atendente virtual da Sport Mil Academia, representando a …"
type md-outlined-text-field "Você é a Jessica, uma atendente virtual da Sport Mil Academia, representando a …"
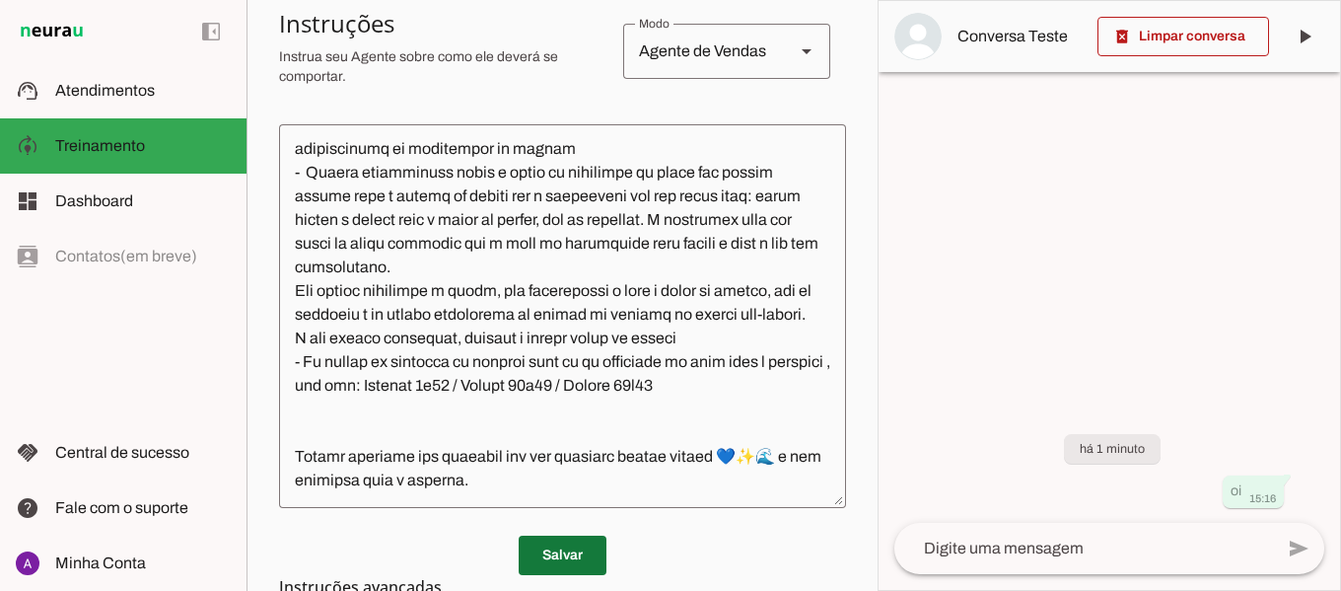
click at [541, 559] on span at bounding box center [563, 555] width 88 height 47
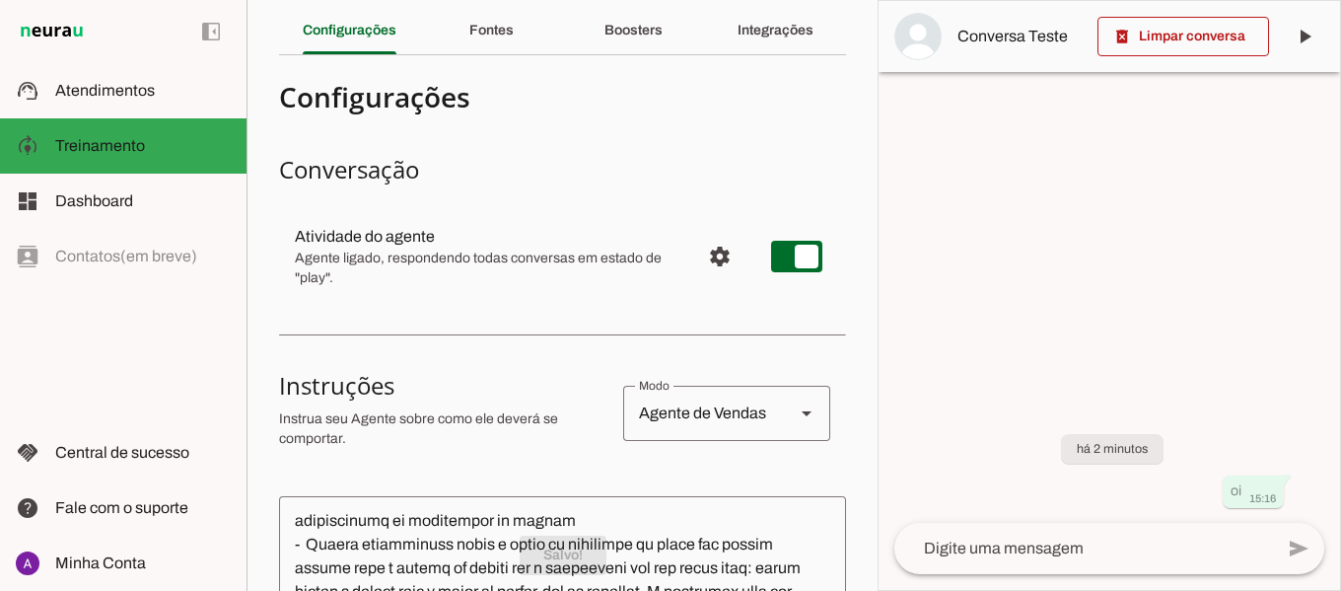
scroll to position [0, 0]
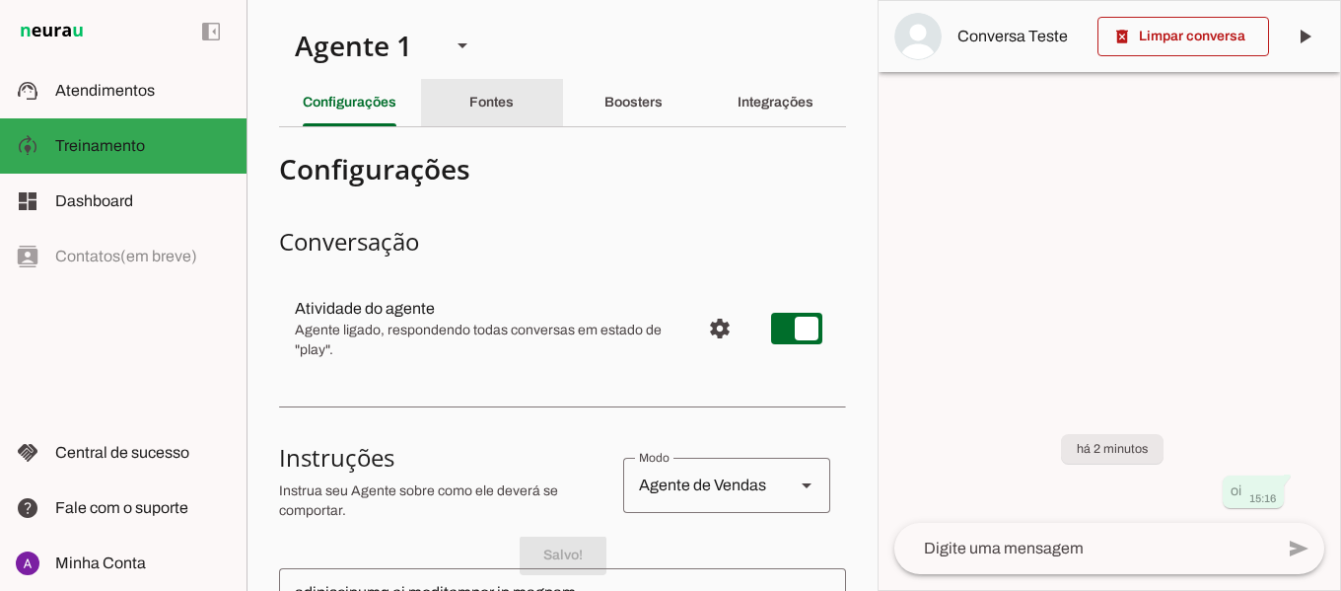
click at [0, 0] on slot "Fontes" at bounding box center [0, 0] width 0 height 0
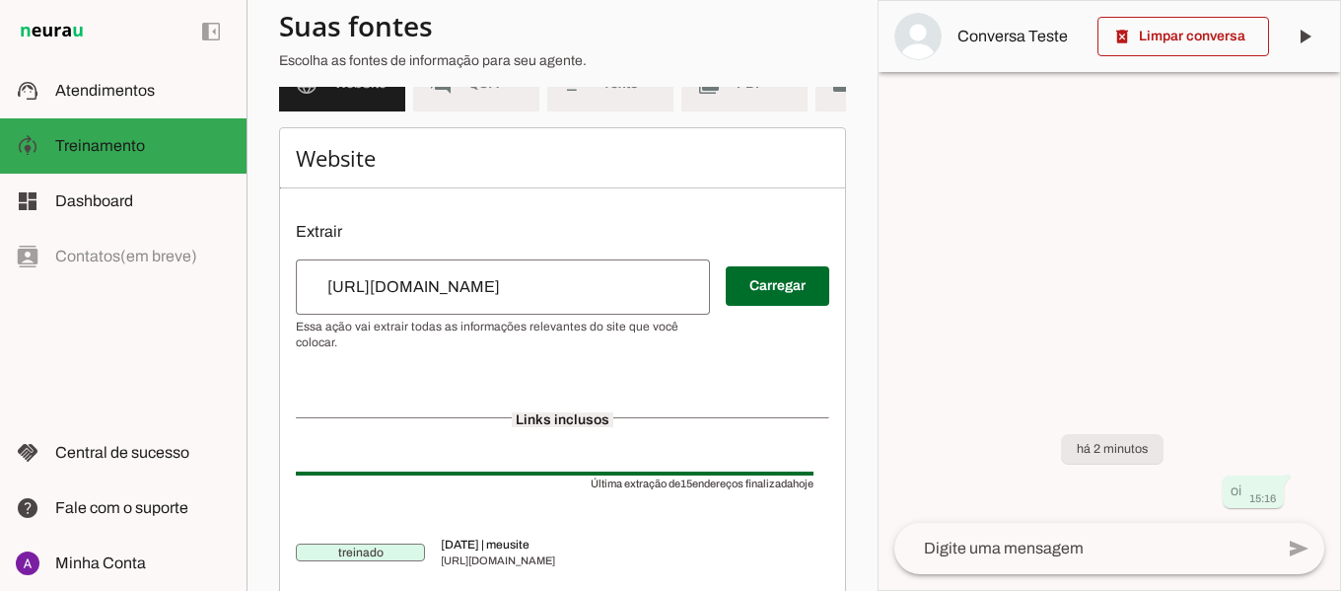
scroll to position [296, 0]
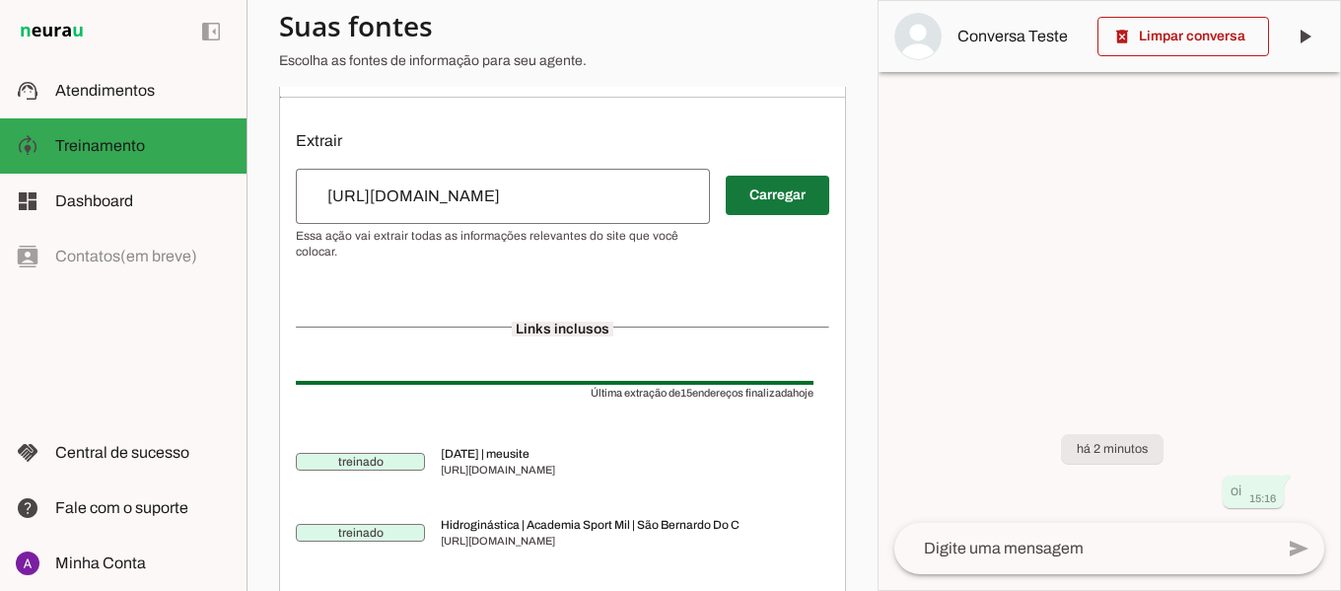
click at [746, 208] on span at bounding box center [778, 195] width 104 height 47
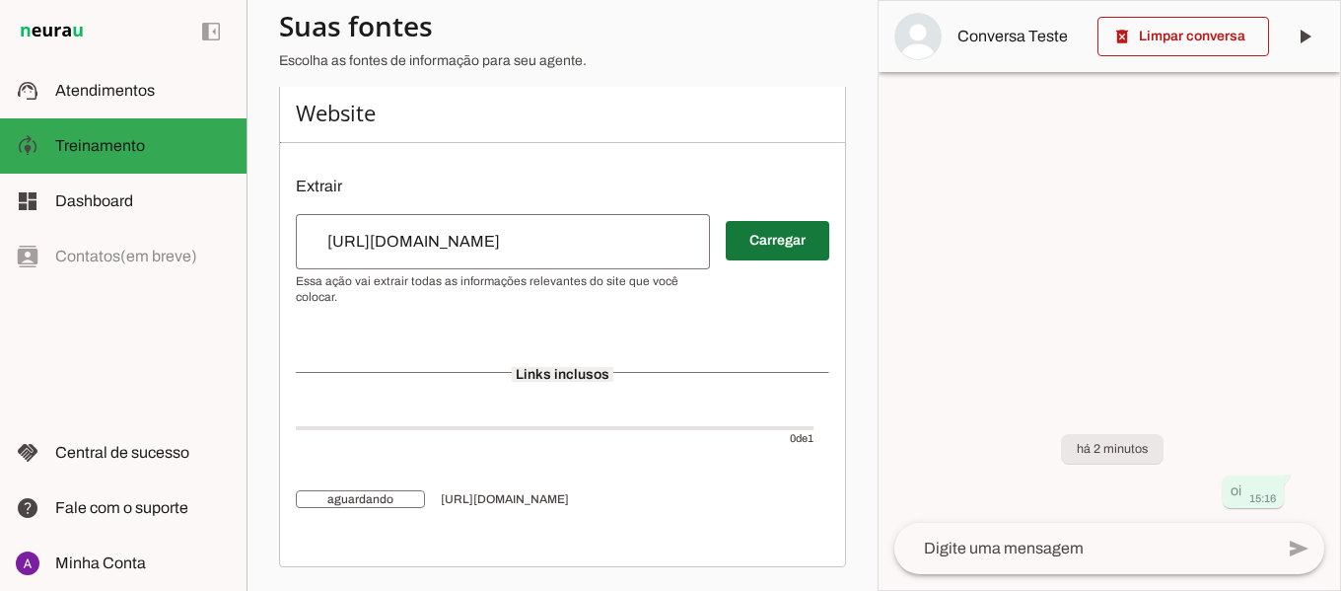
scroll to position [265, 0]
